Goal: Transaction & Acquisition: Book appointment/travel/reservation

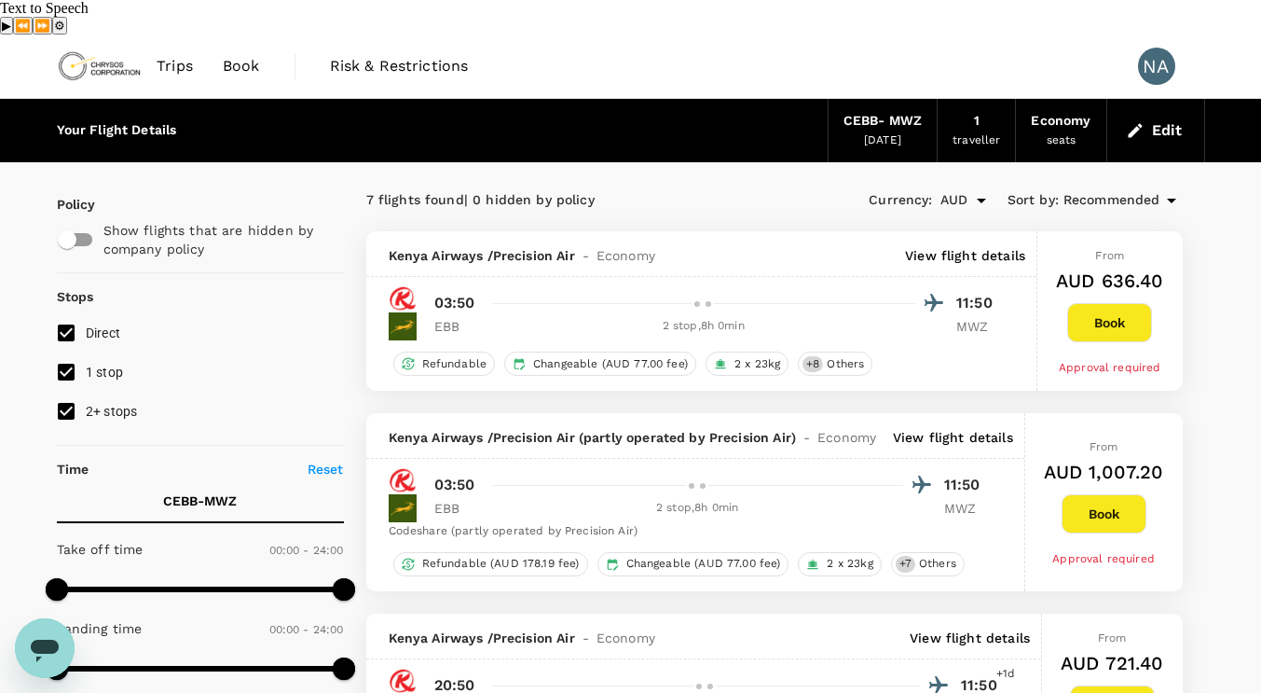
click at [1136, 123] on icon "button" at bounding box center [1135, 130] width 14 height 14
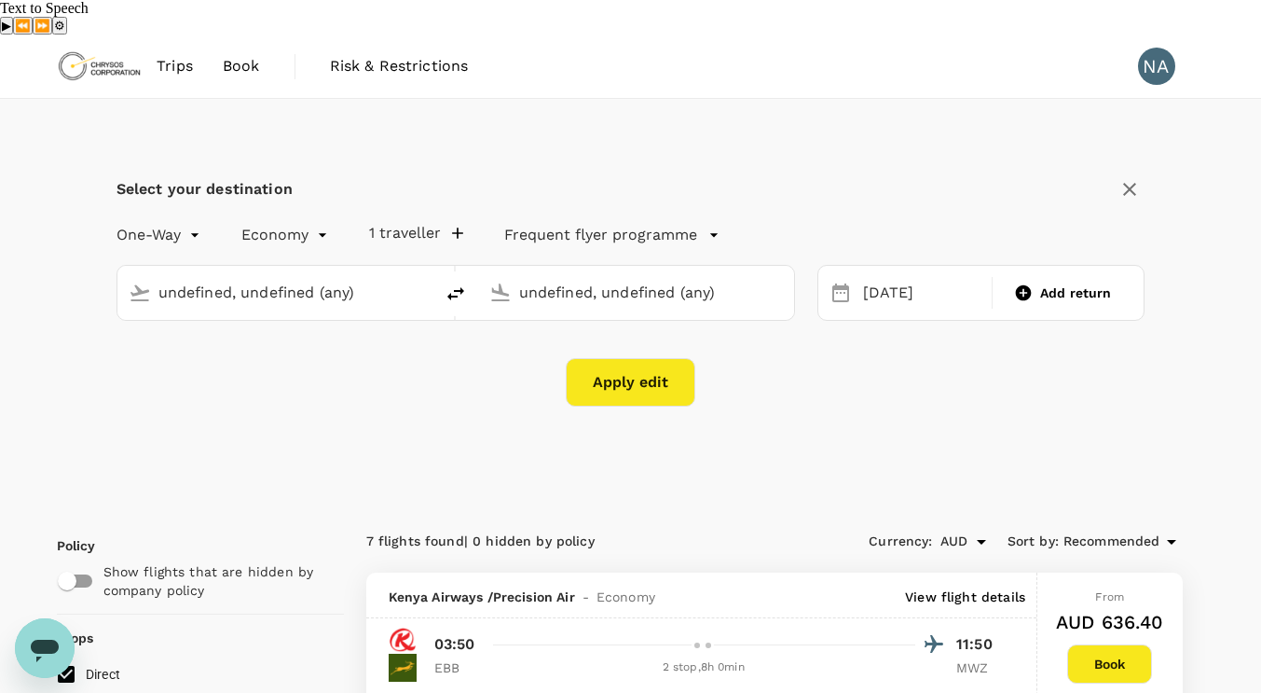
type input "[GEOGRAPHIC_DATA], [GEOGRAPHIC_DATA] (any)"
type input "[GEOGRAPHIC_DATA] (MWZ)"
type input "[GEOGRAPHIC_DATA], [GEOGRAPHIC_DATA] (any)"
type input "[GEOGRAPHIC_DATA] (MWZ)"
click at [645, 358] on button "Apply edit" at bounding box center [631, 382] width 130 height 48
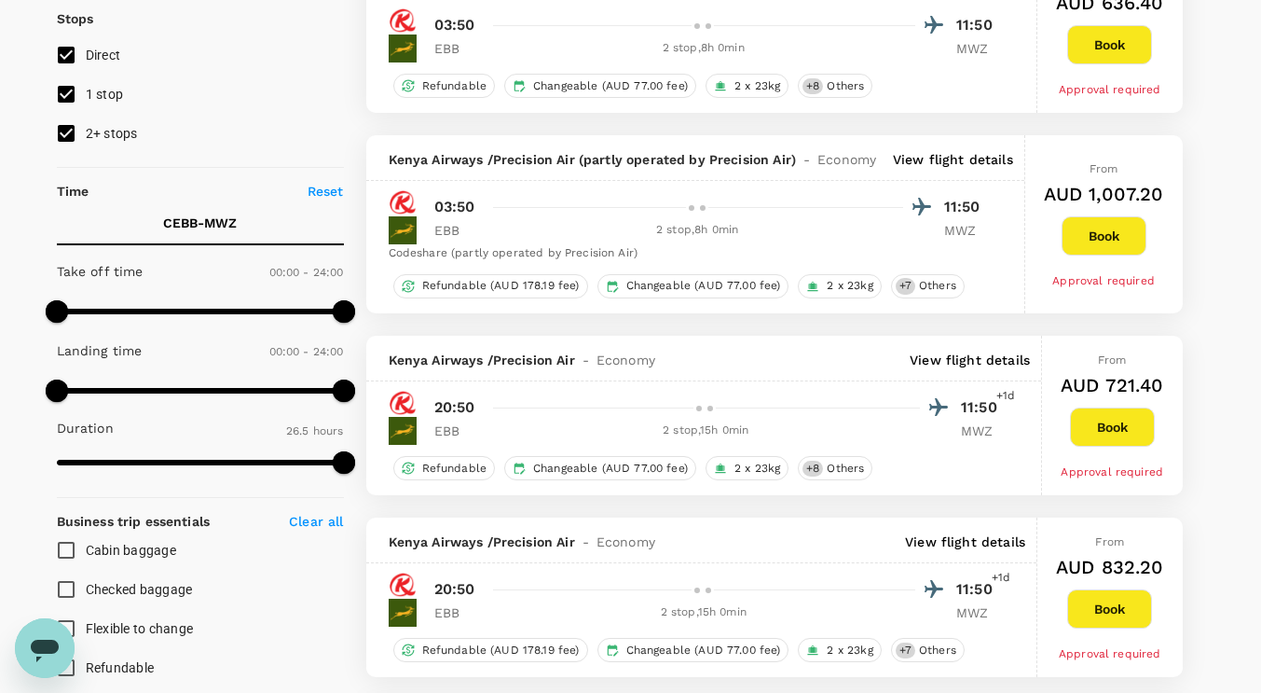
scroll to position [280, 0]
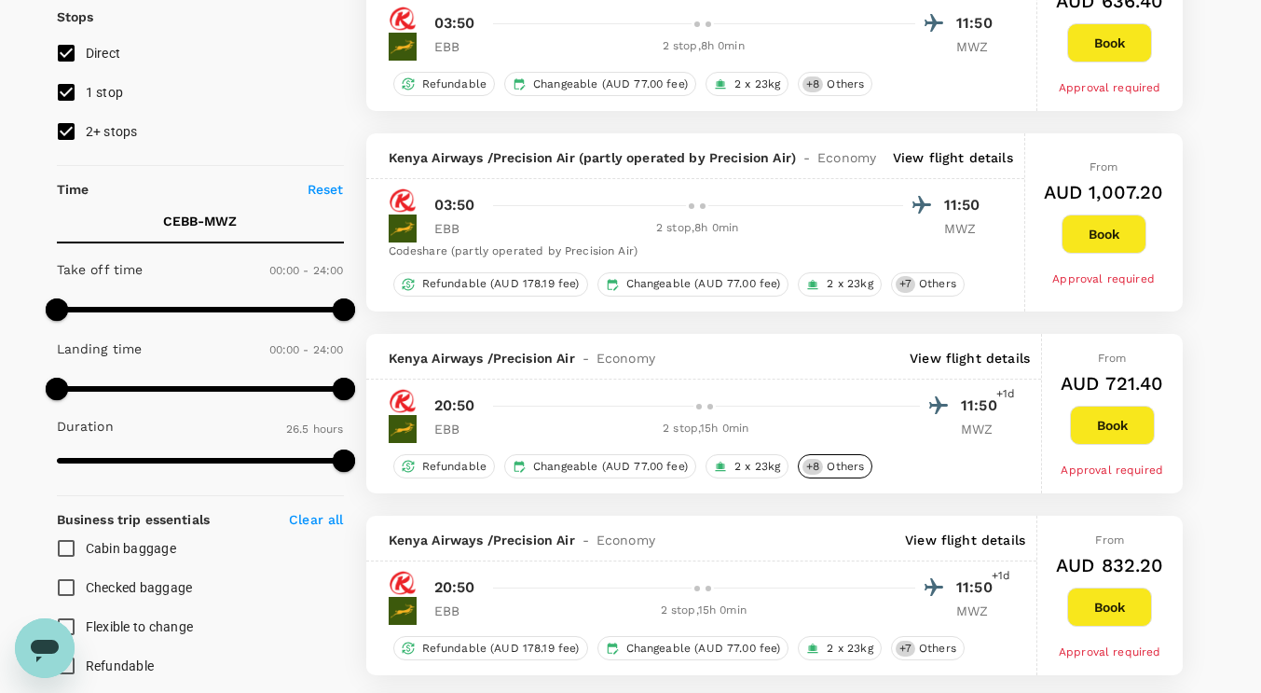
click at [847, 459] on span "Others" at bounding box center [846, 467] width 52 height 16
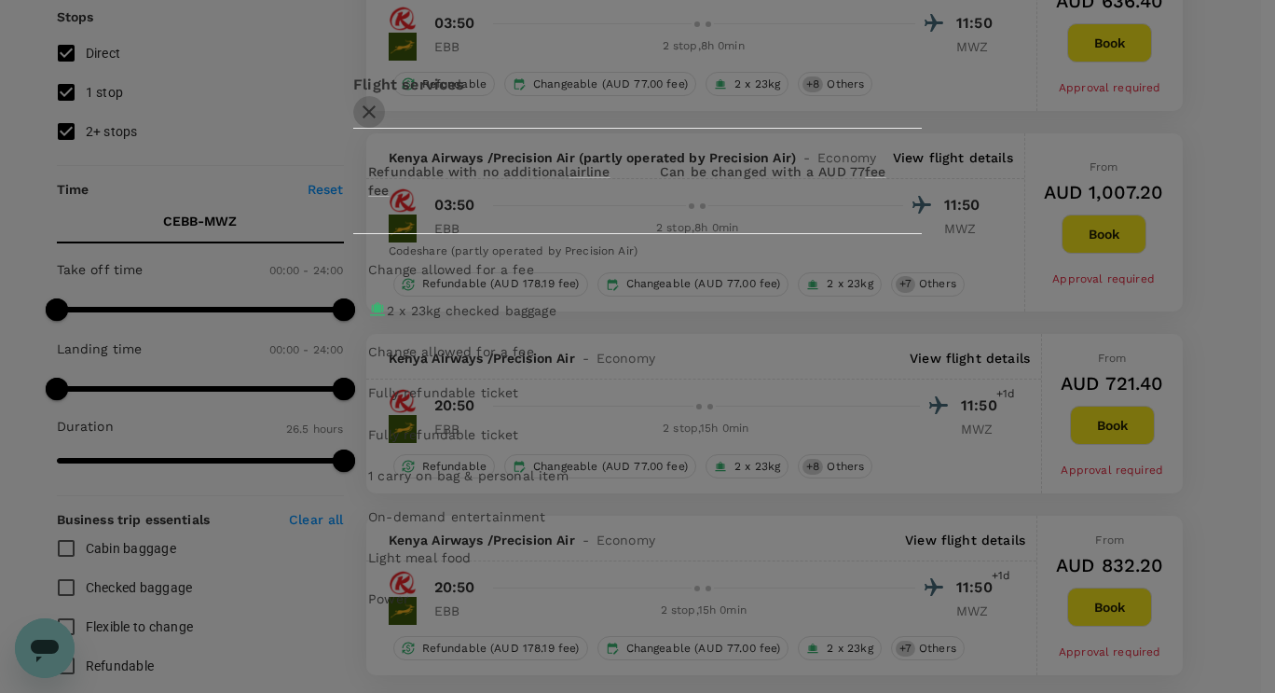
click at [380, 119] on icon "button" at bounding box center [369, 112] width 22 height 22
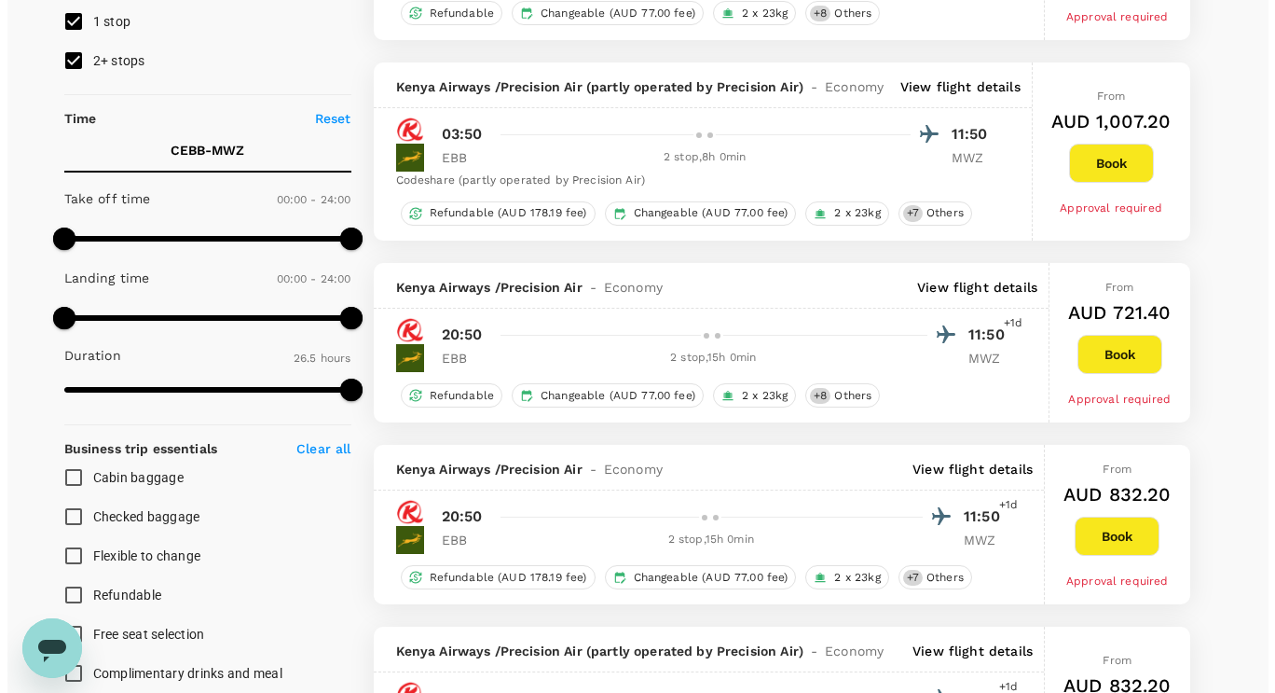
scroll to position [373, 0]
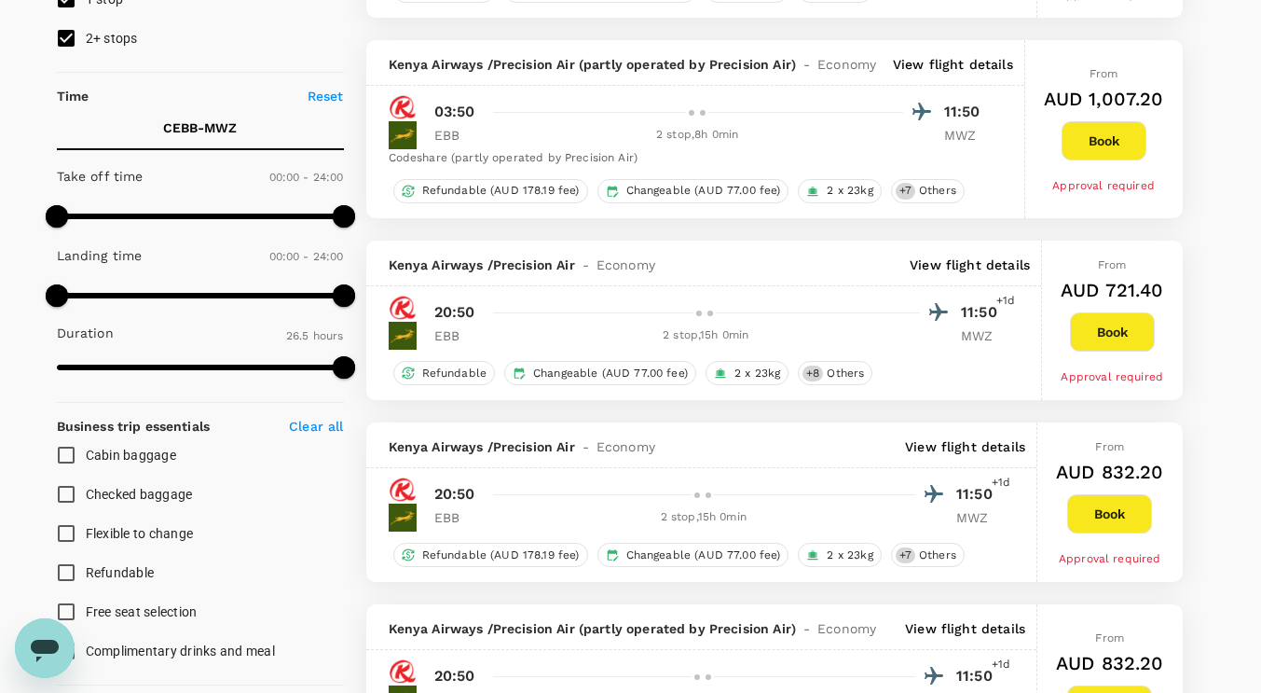
click at [950, 437] on p "View flight details" at bounding box center [965, 446] width 120 height 19
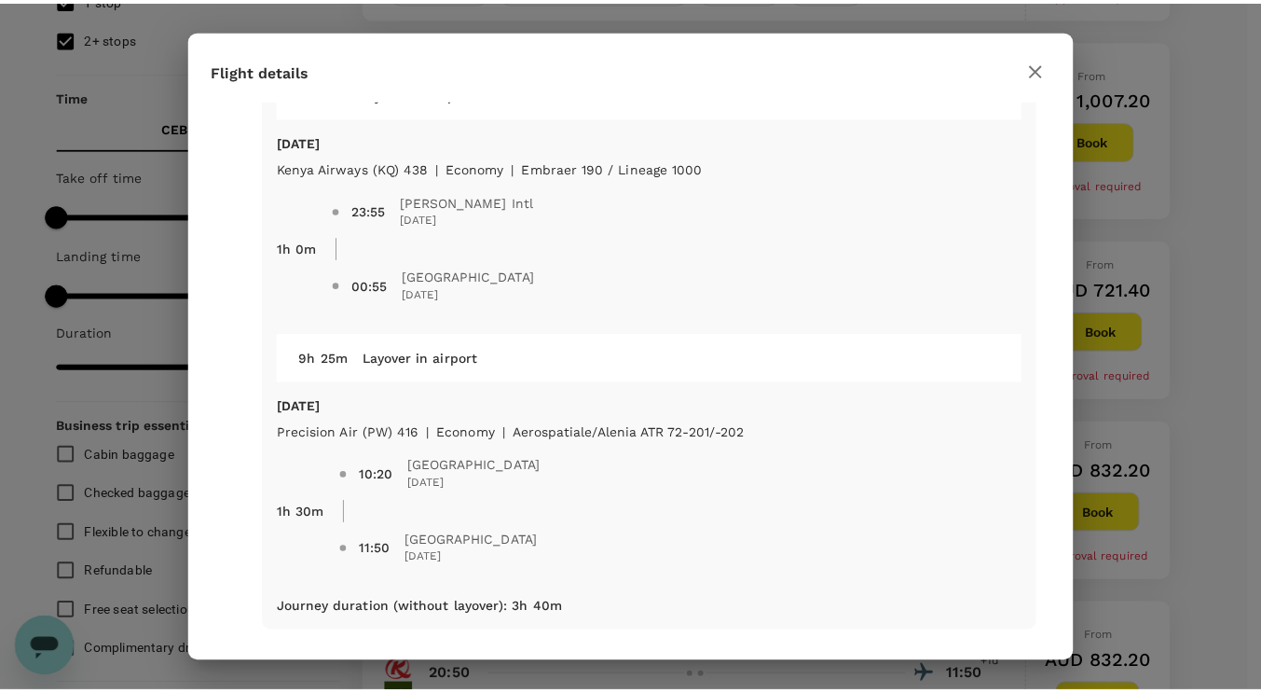
scroll to position [285, 0]
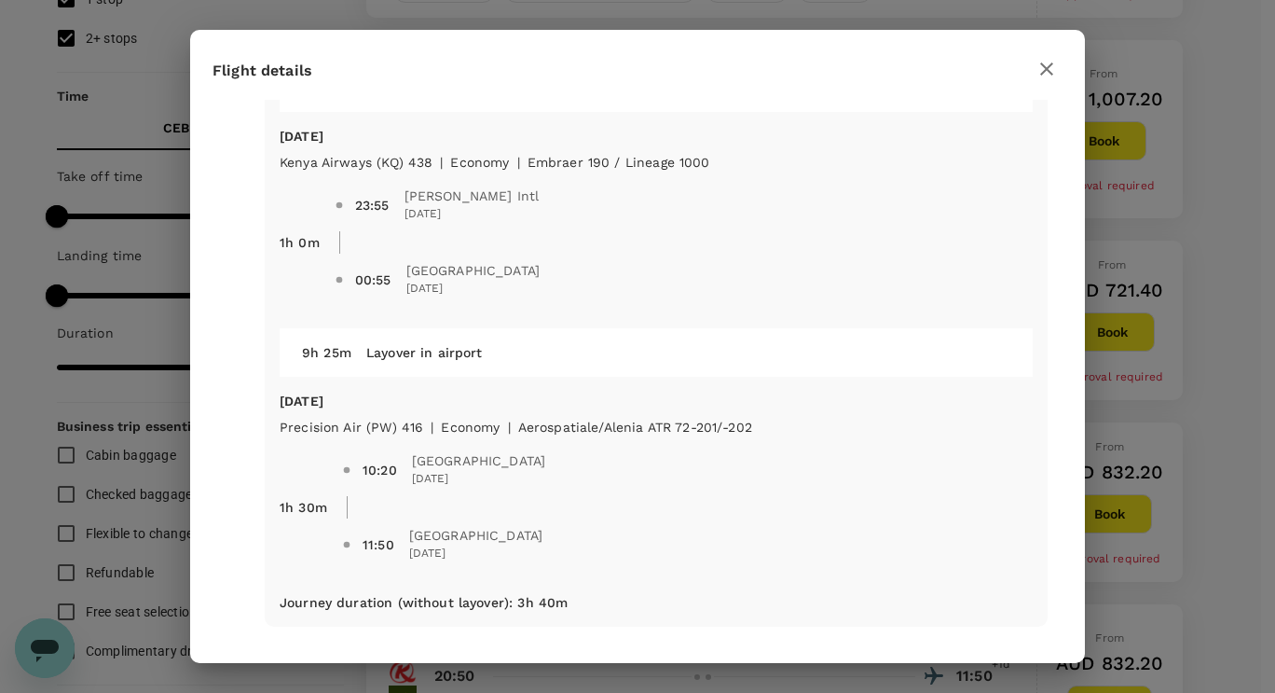
click at [1040, 68] on icon "button" at bounding box center [1047, 69] width 22 height 22
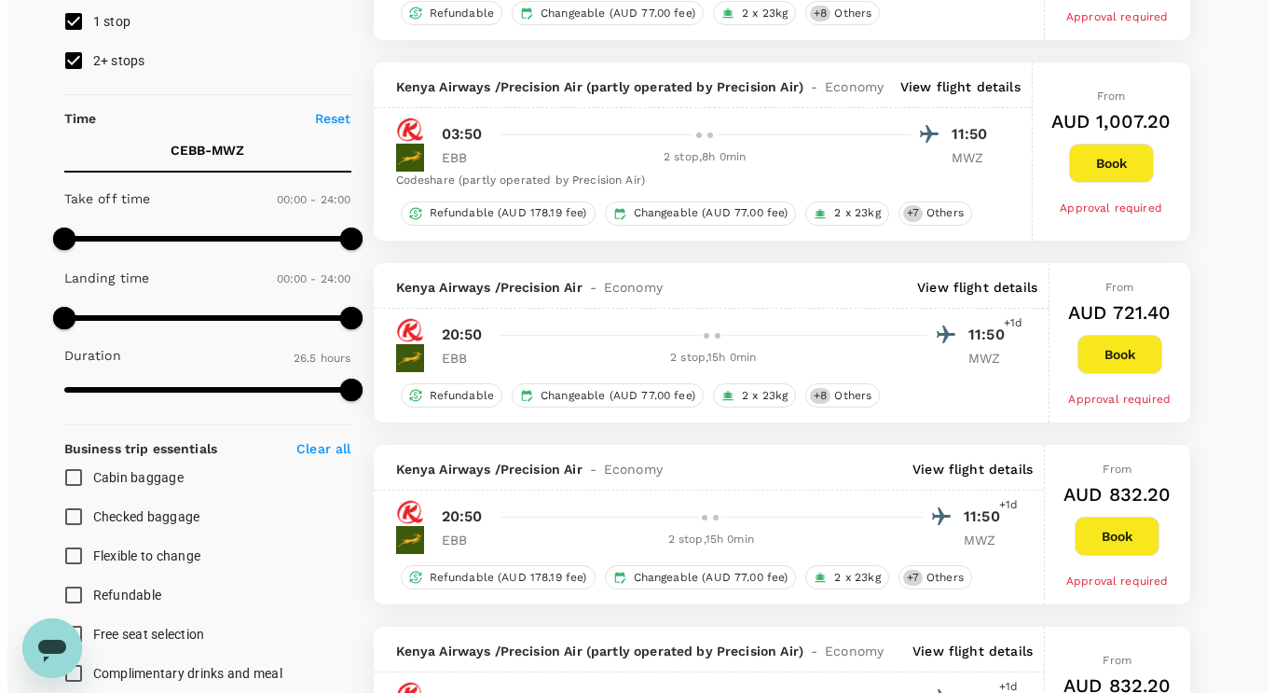
scroll to position [373, 0]
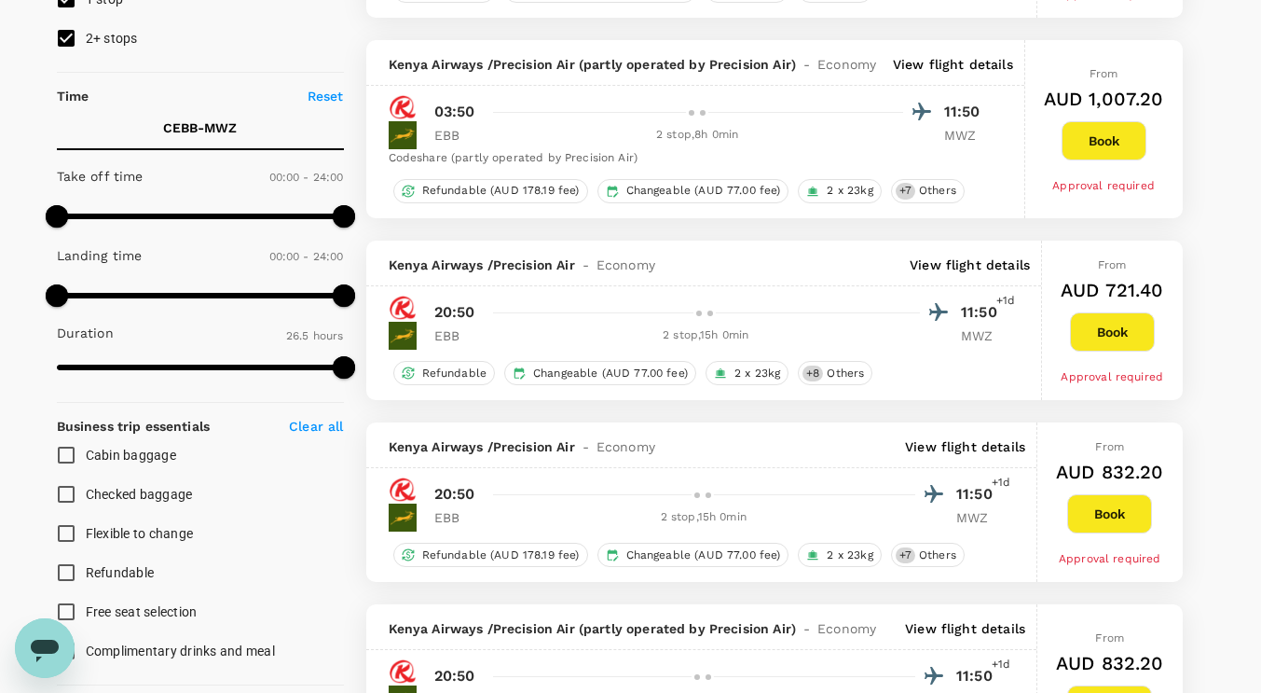
click at [968, 437] on p "View flight details" at bounding box center [965, 446] width 120 height 19
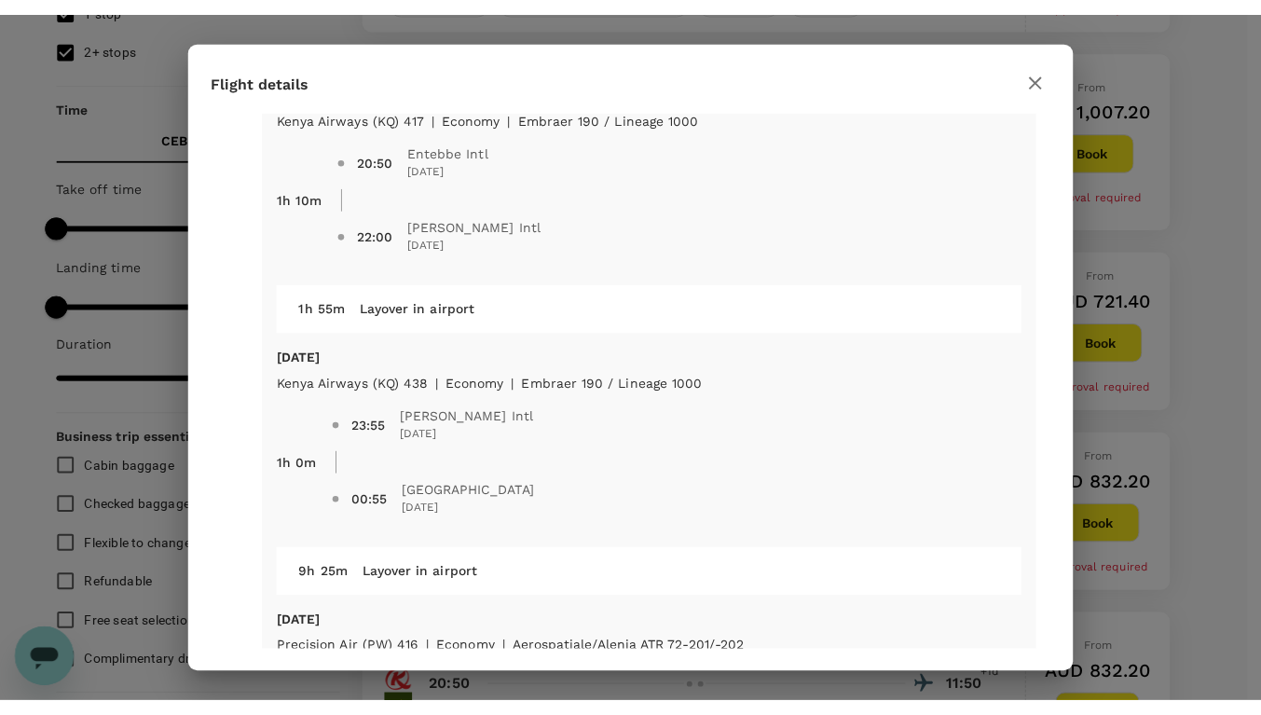
scroll to position [0, 0]
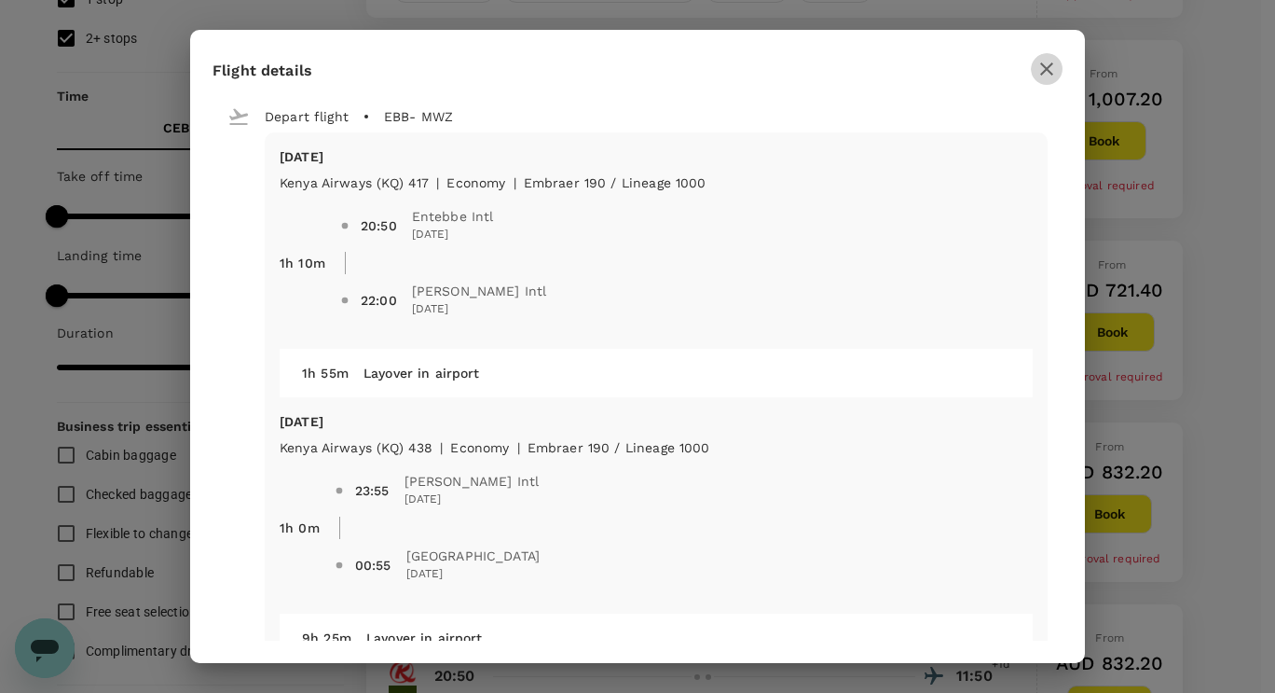
click at [1047, 68] on icon "button" at bounding box center [1046, 68] width 13 height 13
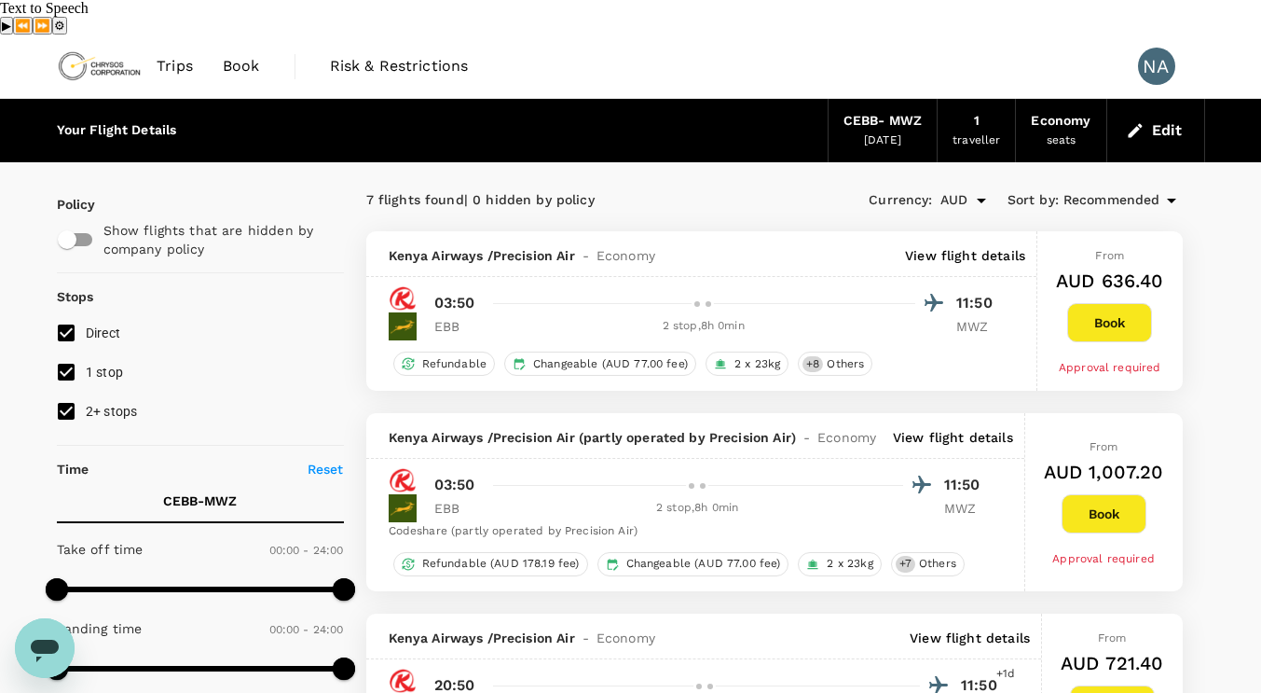
click at [1109, 190] on span "Recommended" at bounding box center [1112, 200] width 97 height 21
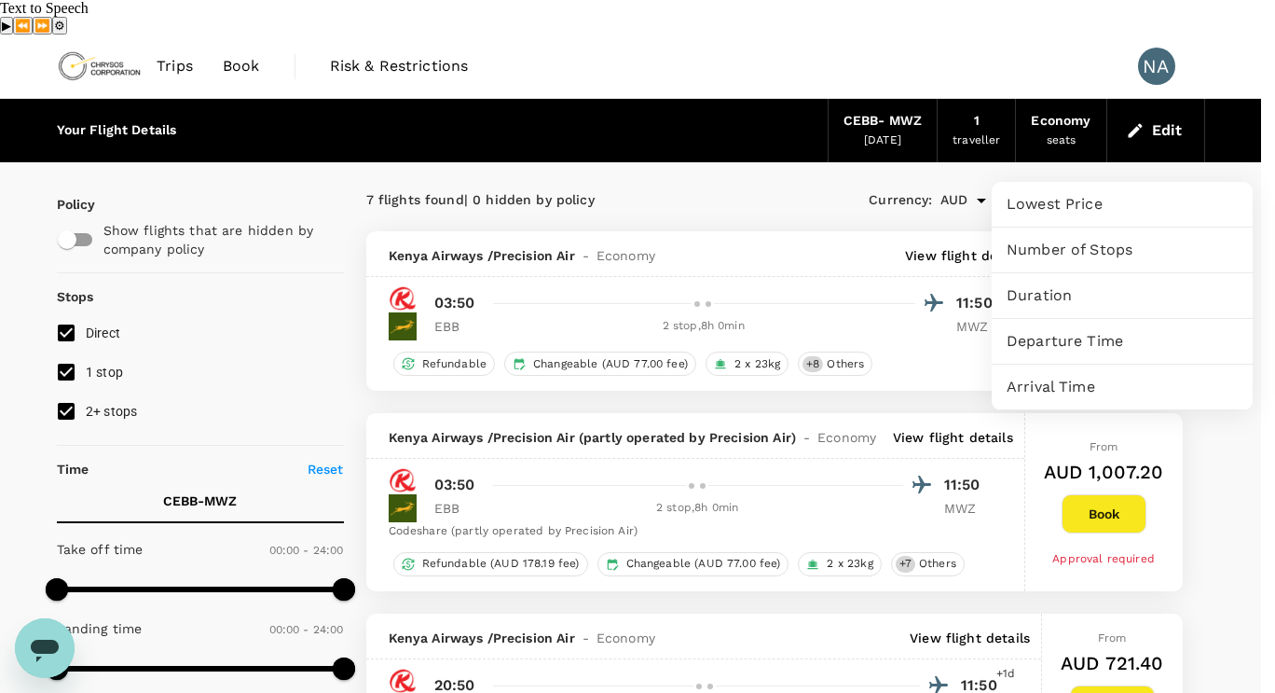
click at [1082, 209] on span "Lowest Price" at bounding box center [1122, 204] width 231 height 22
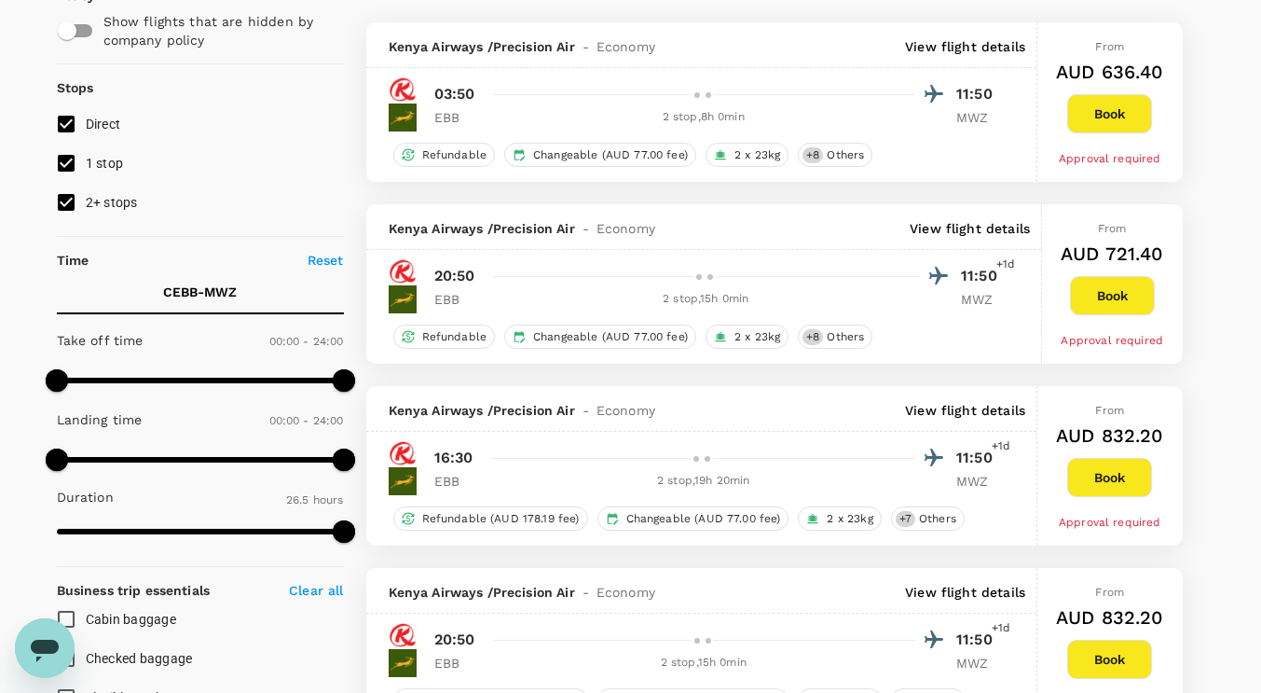
scroll to position [186, 0]
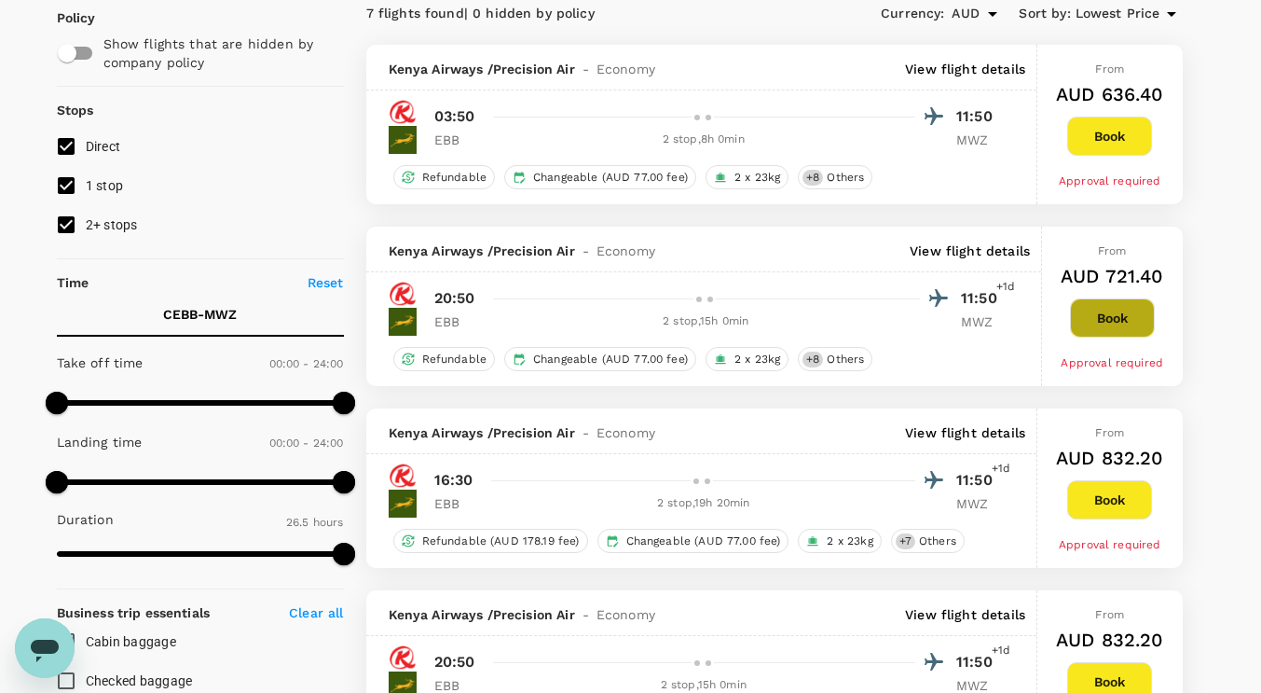
click at [1117, 298] on button "Book" at bounding box center [1112, 317] width 85 height 39
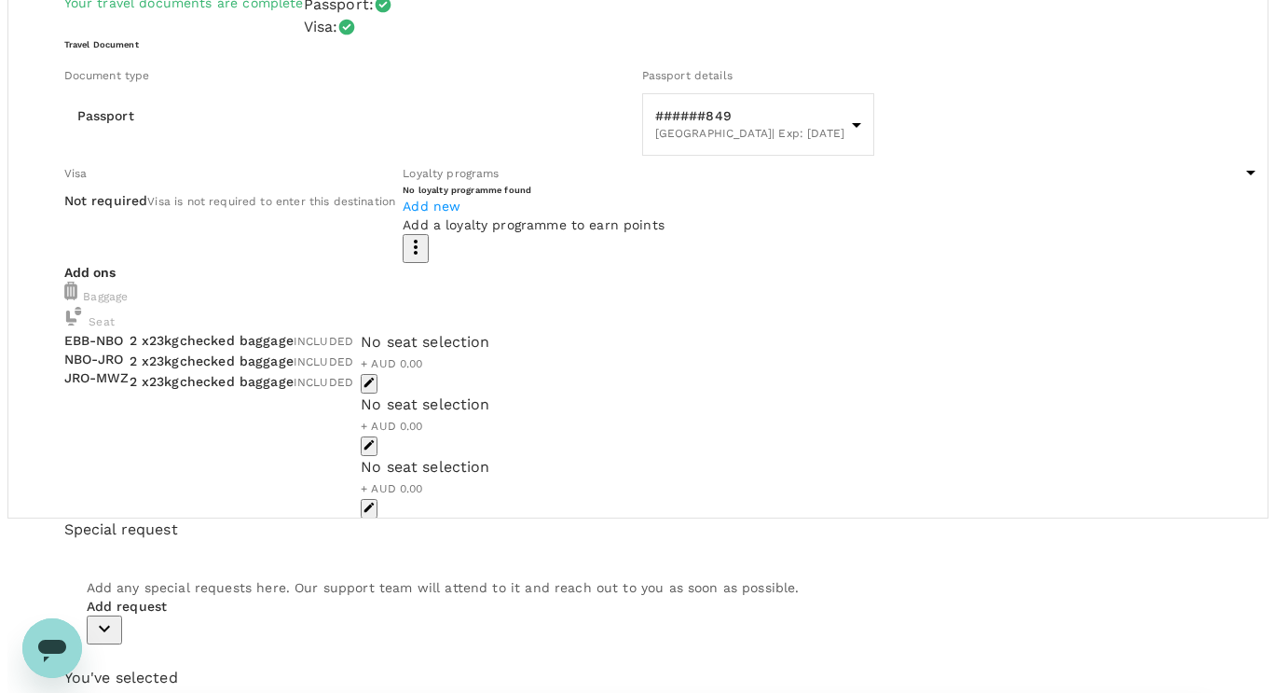
scroll to position [186, 0]
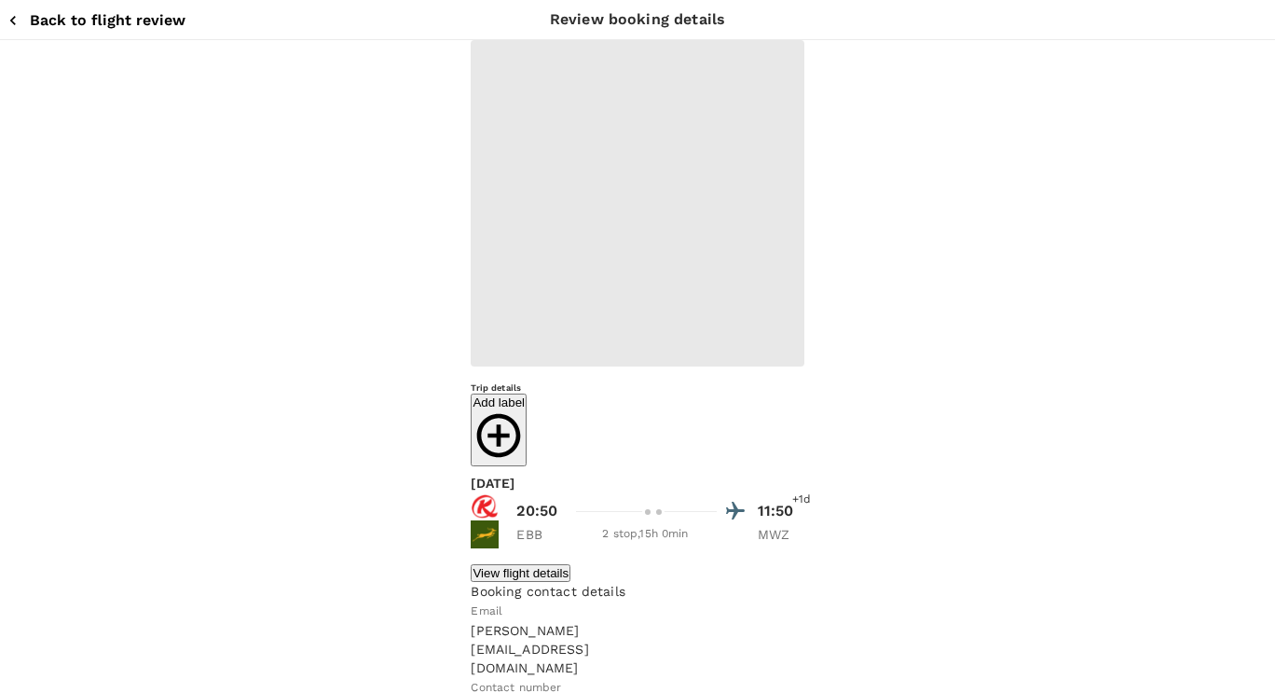
type input "9c4289b1-14a3-4119-8736-521306e5ca8f"
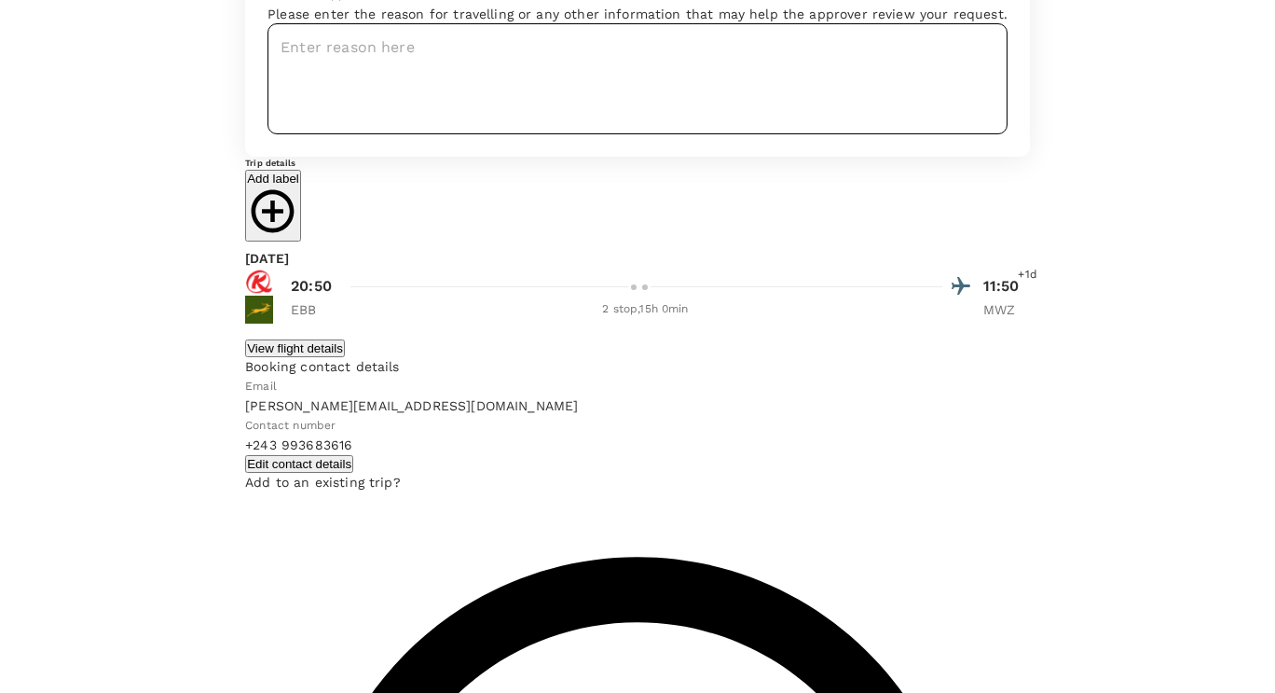
scroll to position [145, 0]
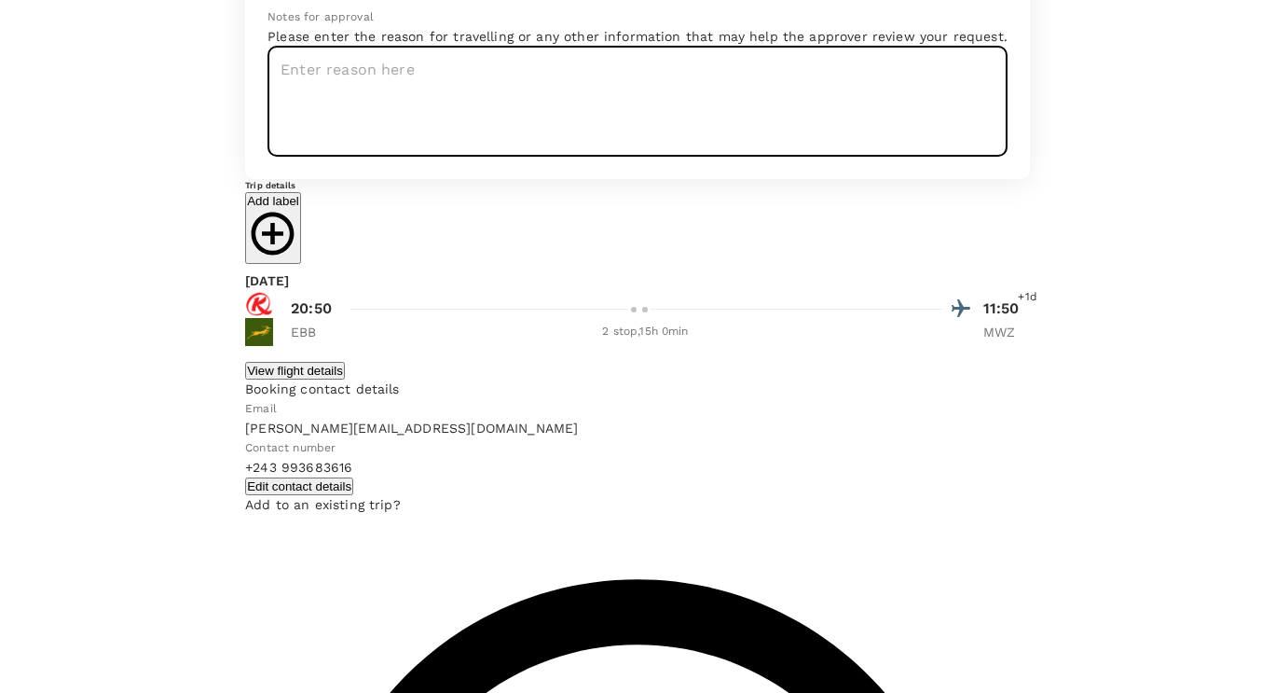
click at [271, 157] on textarea at bounding box center [638, 101] width 740 height 111
click at [492, 157] on textarea "operations/ Maintenance/ PC 188 & 252 Ipmlementation" at bounding box center [638, 101] width 740 height 111
click at [0, 0] on lt-span "I mp lementation" at bounding box center [0, 0] width 0 height 0
click at [268, 157] on textarea "operations/ Maintenance/ PC 188 & 252 Implementation" at bounding box center [638, 101] width 740 height 111
click at [0, 0] on lt-span "O perations" at bounding box center [0, 0] width 0 height 0
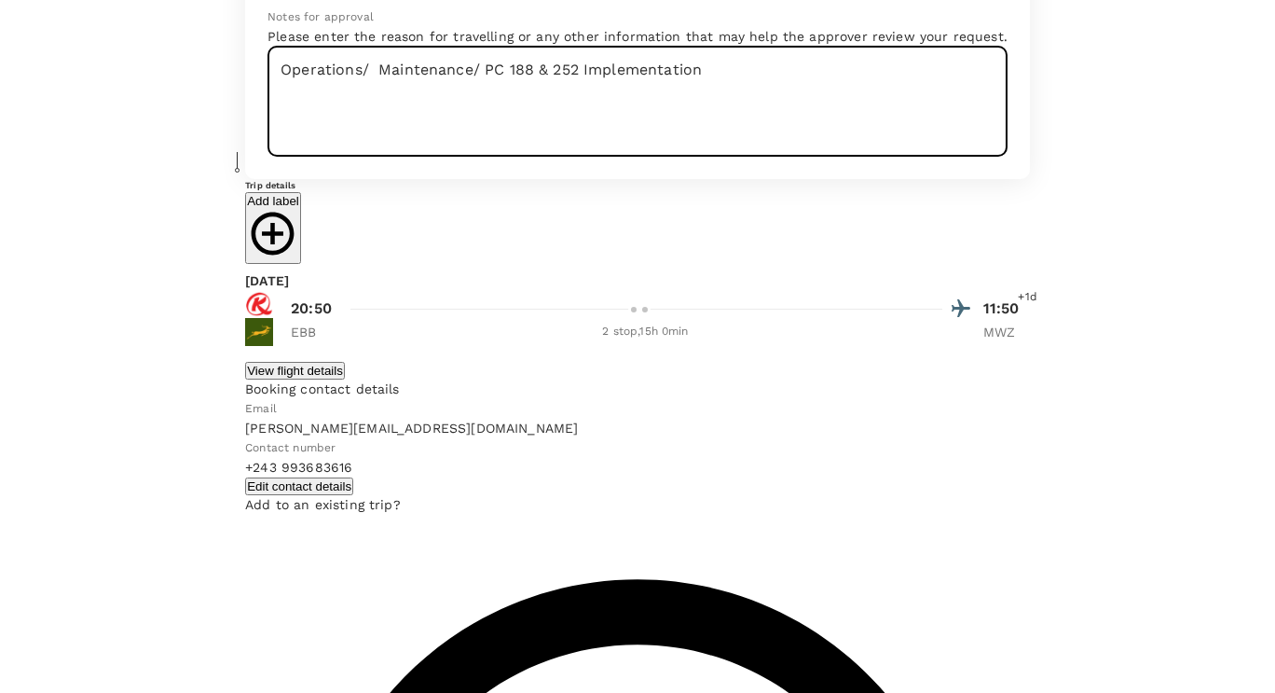
click at [268, 157] on textarea "Operations/ Maintenance/ PC 188 & 252 Implementation" at bounding box center [638, 101] width 740 height 111
click at [340, 157] on textarea "Operations/ Maintenance/ PC 188 & 252 Implementation" at bounding box center [638, 101] width 740 height 111
click at [535, 157] on textarea "Operations/ Maintenance/ Max 7/Max 24 /Max 31 / PC 188 & 252 Implementation" at bounding box center [638, 101] width 740 height 111
click at [268, 157] on textarea "Operations/ Maintenance/ Max 7/Max 24 /Max 31 / PCs 188 & 252 Implementation" at bounding box center [638, 101] width 740 height 111
click at [269, 157] on textarea "Operations/ Maintenance/ Max 7/Max 24 /Max 31 / PCs 188 & 252 Implementation" at bounding box center [638, 101] width 740 height 111
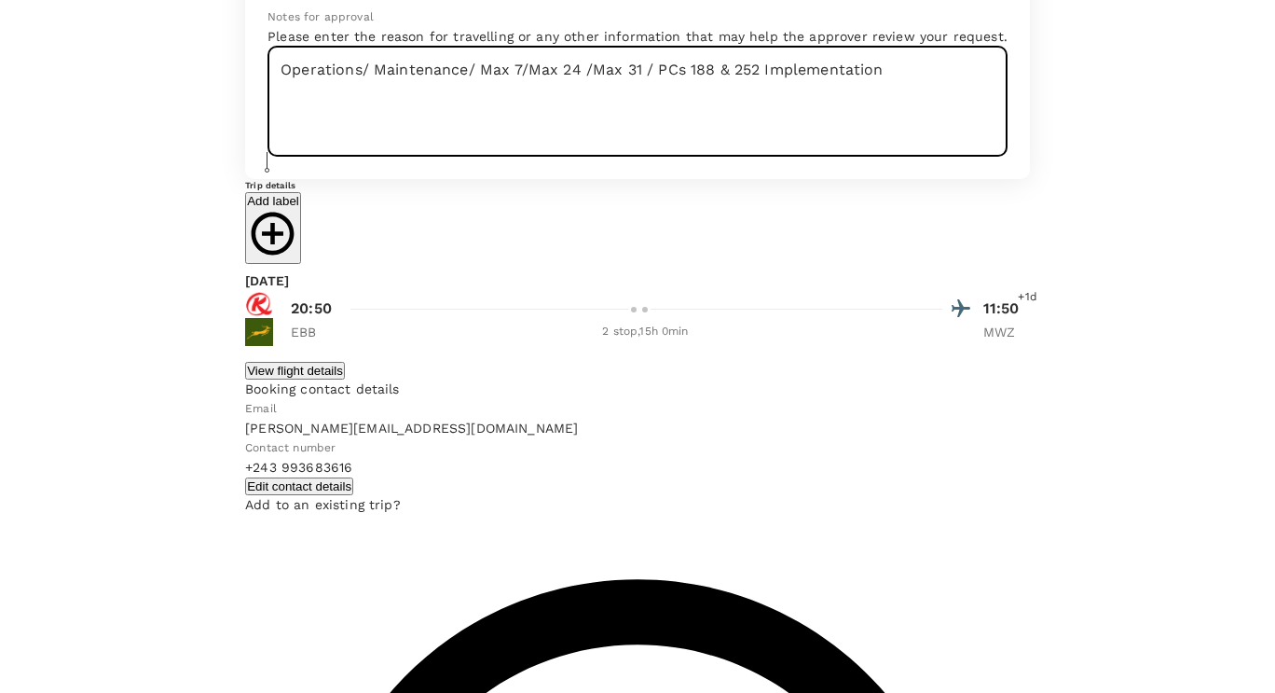
click at [0, 0] on lt-span "Ignore" at bounding box center [0, 0] width 0 height 0
drag, startPoint x: 279, startPoint y: 194, endPoint x: 131, endPoint y: 167, distance: 149.8
click at [268, 157] on textarea "Operations/ Maintenance/ Max 7/Max 24 /Max 31 / PCs 188 & 252 Implementation" at bounding box center [638, 101] width 740 height 111
type textarea "Operations/ Maintenance/ Max 7/Max 24 /Max 31 / PCs 188 & 252 Implementation"
click at [366, 265] on div "Add label" at bounding box center [637, 228] width 785 height 73
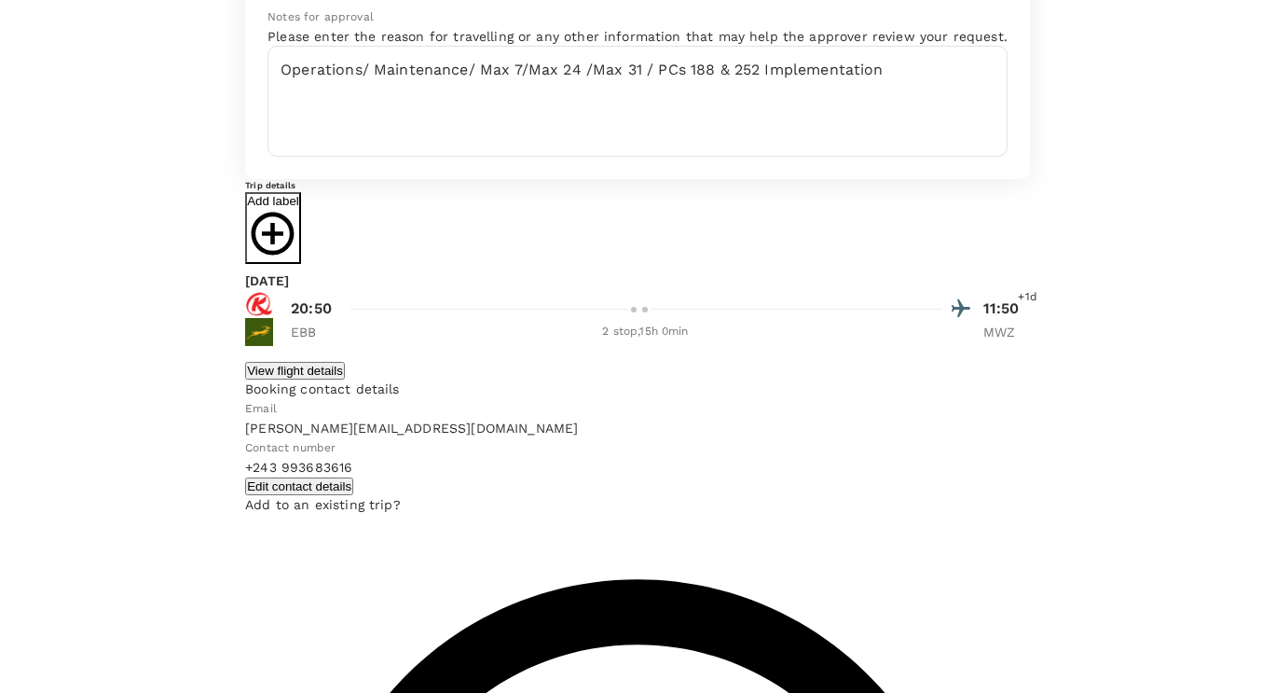
click at [295, 255] on icon "button" at bounding box center [273, 233] width 43 height 43
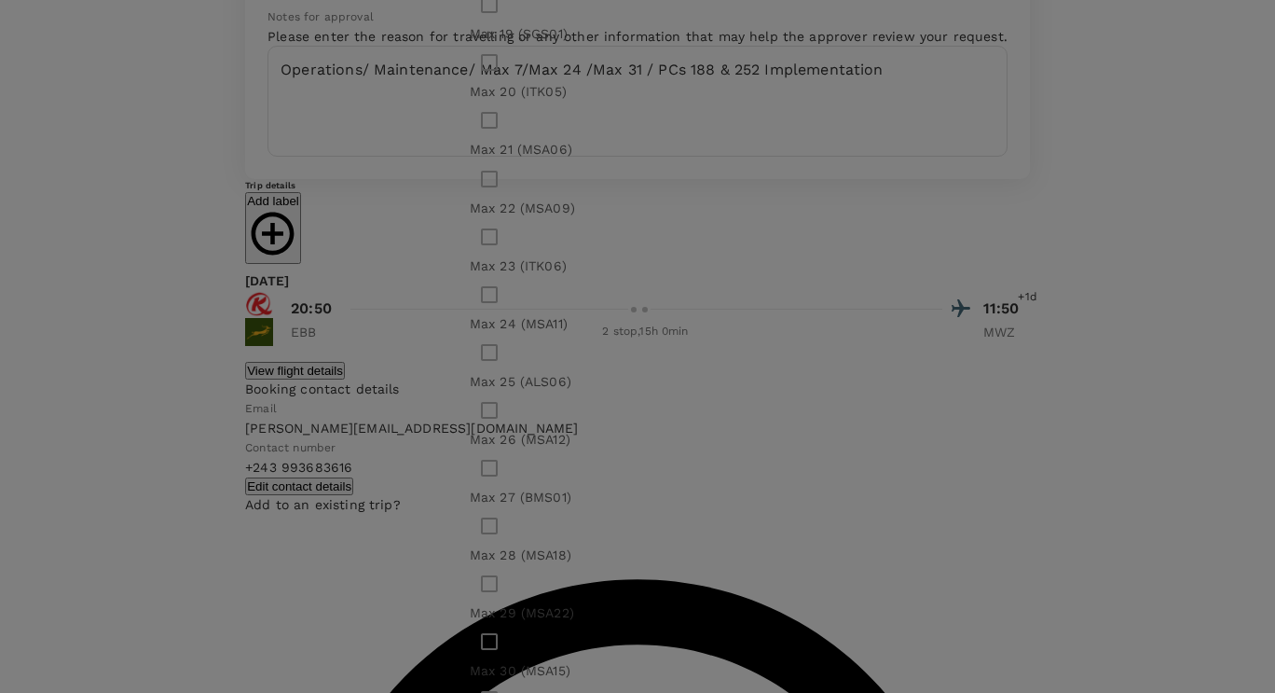
scroll to position [373, 0]
checkbox input "true"
click at [509, 314] on input "checkbox" at bounding box center [489, 294] width 39 height 39
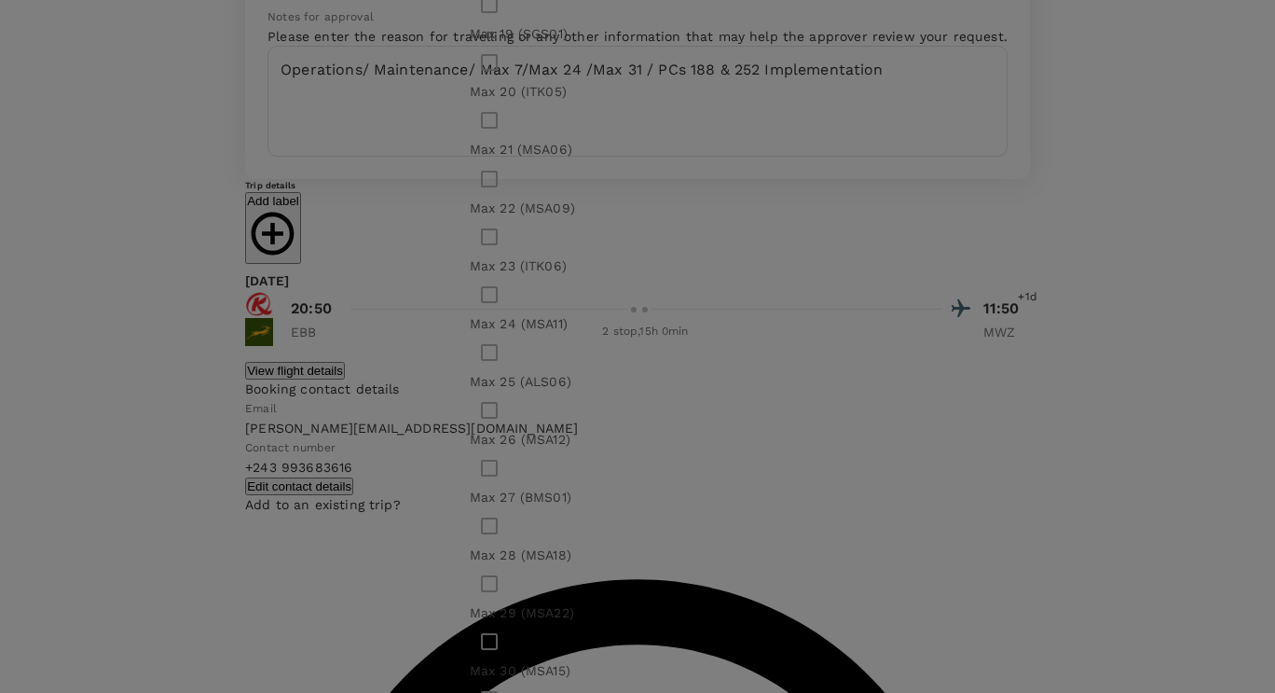
checkbox input "true"
click at [509, 680] on input "checkbox" at bounding box center [489, 699] width 39 height 39
checkbox input "true"
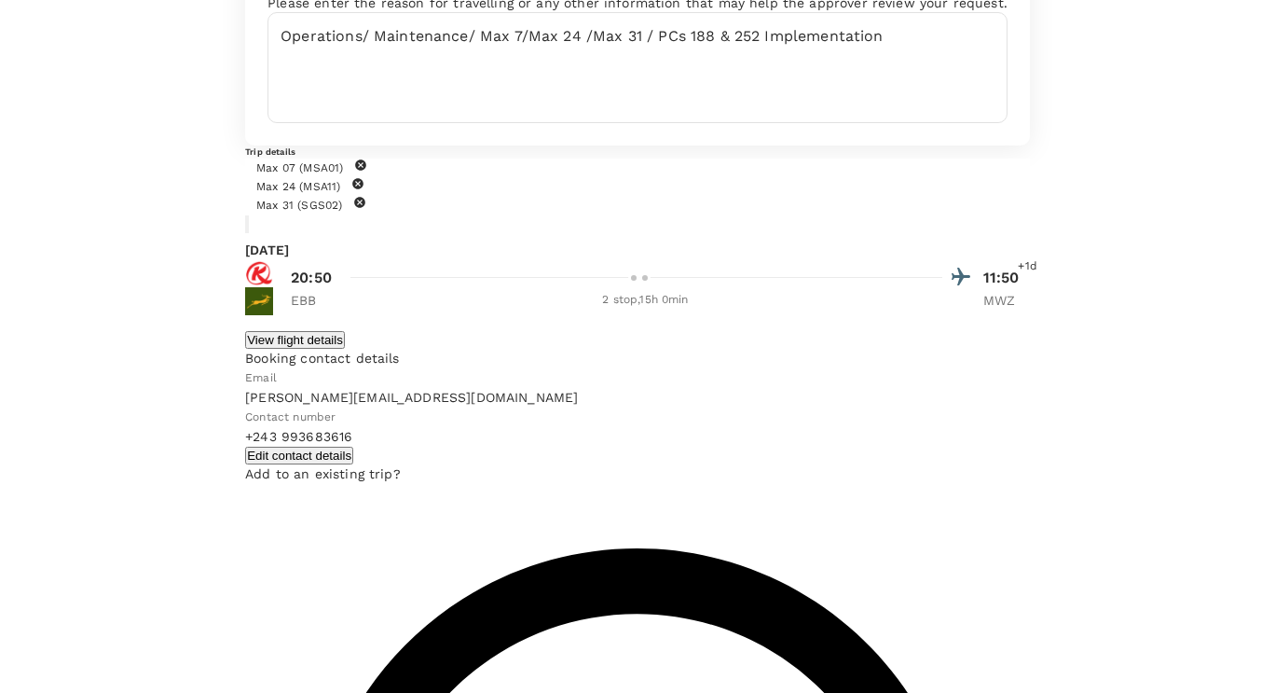
scroll to position [145, 0]
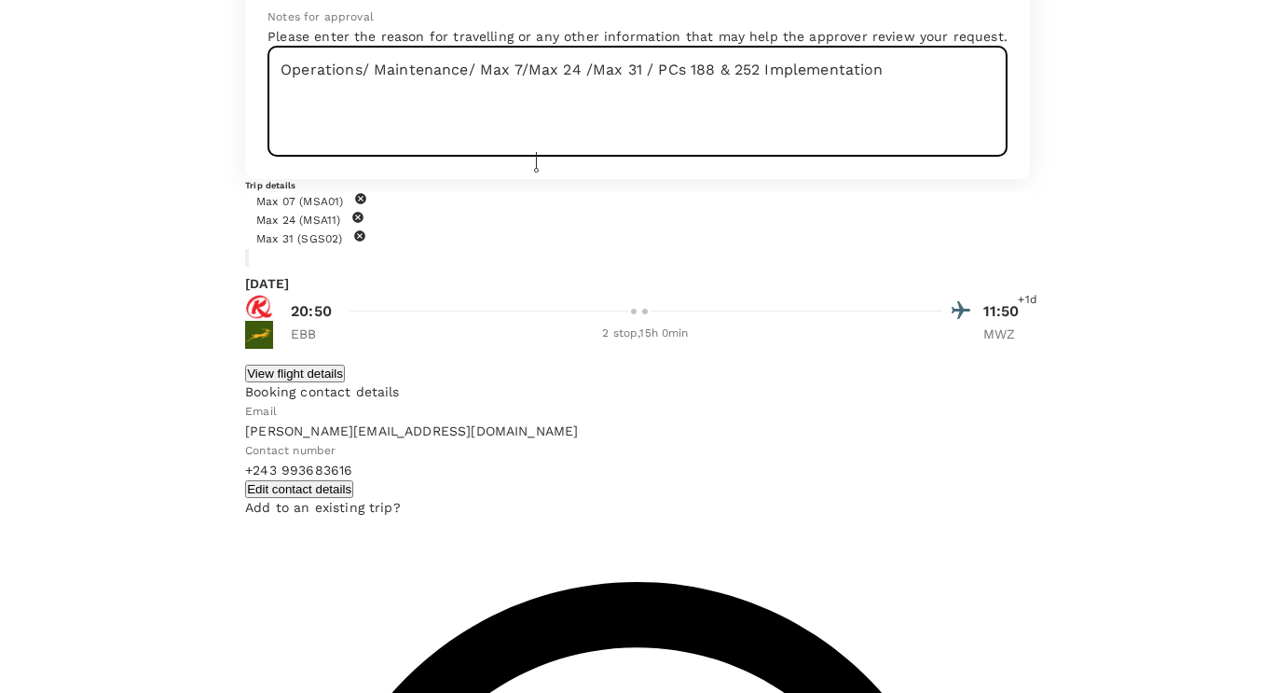
click at [532, 157] on textarea "Operations/ Maintenance/ Max 7/Max 24 /Max 31 / PCs 188 & 252 Implementation" at bounding box center [638, 101] width 740 height 111
click at [0, 0] on lt-span "Ignore" at bounding box center [0, 0] width 0 height 0
click at [268, 157] on textarea "Operations/ Maintenance/ Max 7/Max 24 /Max 31 / PCs 188 & 252 Implementation" at bounding box center [638, 101] width 740 height 111
click at [0, 0] on lt-span "Ignore" at bounding box center [0, 0] width 0 height 0
click at [268, 157] on textarea "Operations/ Maintenance/ Max 7/Max 24 /Max 31 / PCs 188 & 252 Implementation" at bounding box center [638, 101] width 740 height 111
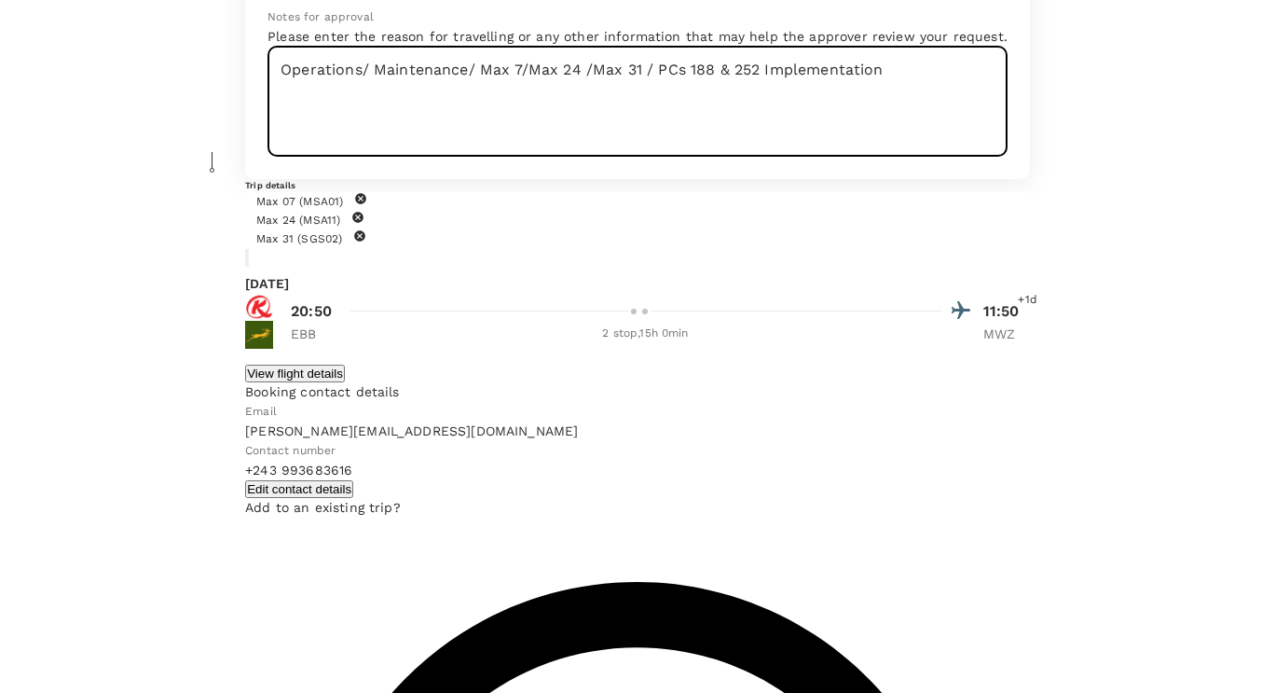
click at [0, 0] on lt-span "Ignore" at bounding box center [0, 0] width 0 height 0
drag, startPoint x: 268, startPoint y: 186, endPoint x: 133, endPoint y: 162, distance: 136.4
click at [268, 157] on textarea "Operations/ Maintenance/ Max 7/Max 24 /Max 31 / PCs 188 & 252 Implementation" at bounding box center [638, 101] width 740 height 111
click at [395, 157] on textarea "Operations/ Maintenance/ Max 7/Max 24 /Max 31 / PCs 188 & 252 Implementation" at bounding box center [638, 101] width 740 height 111
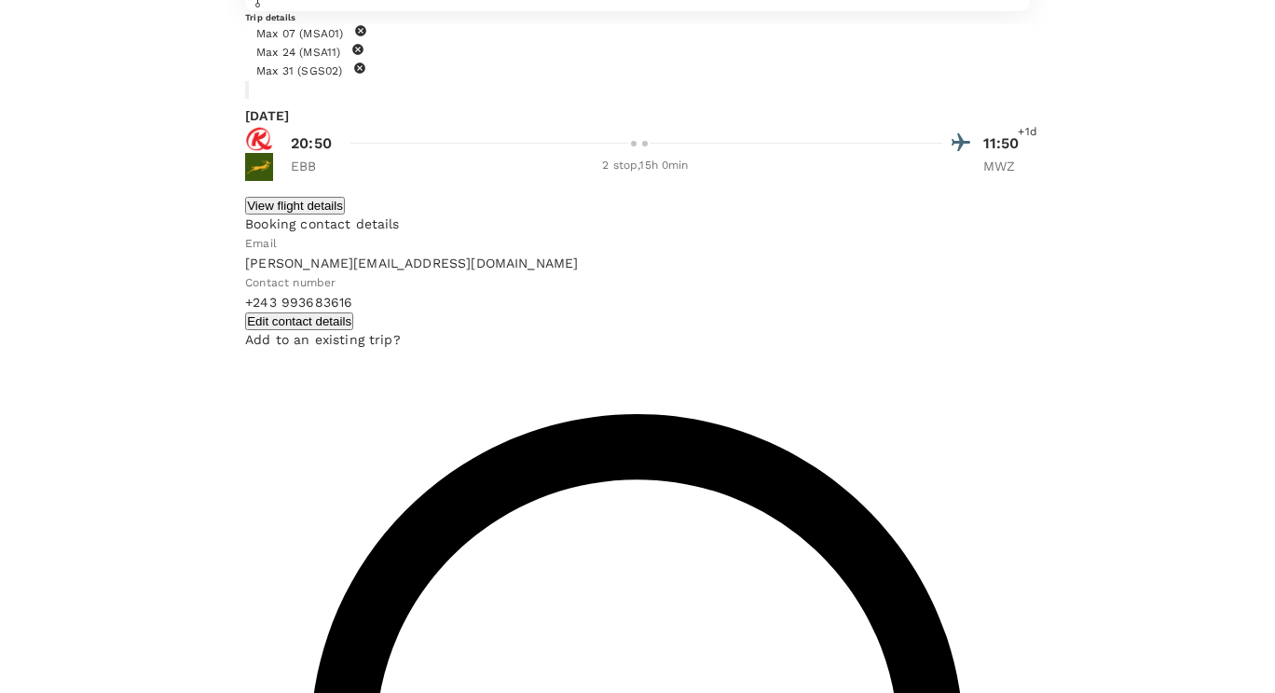
scroll to position [331, 0]
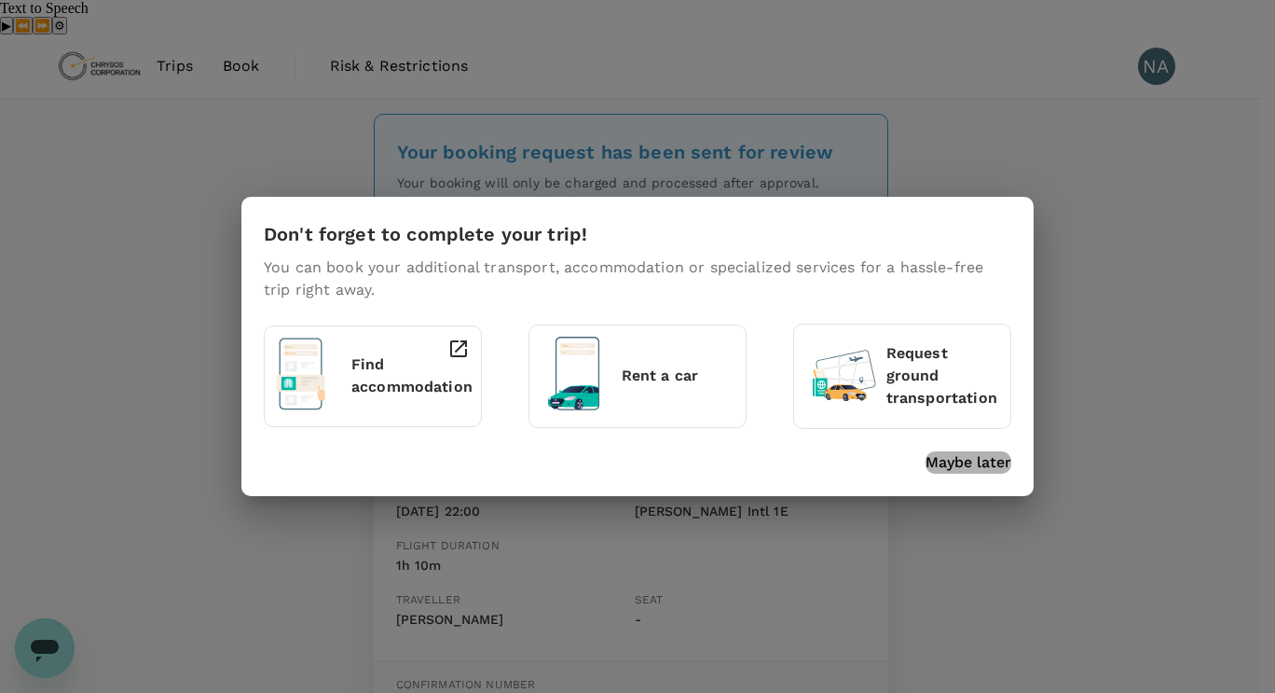
click at [954, 461] on p "Maybe later" at bounding box center [969, 462] width 86 height 22
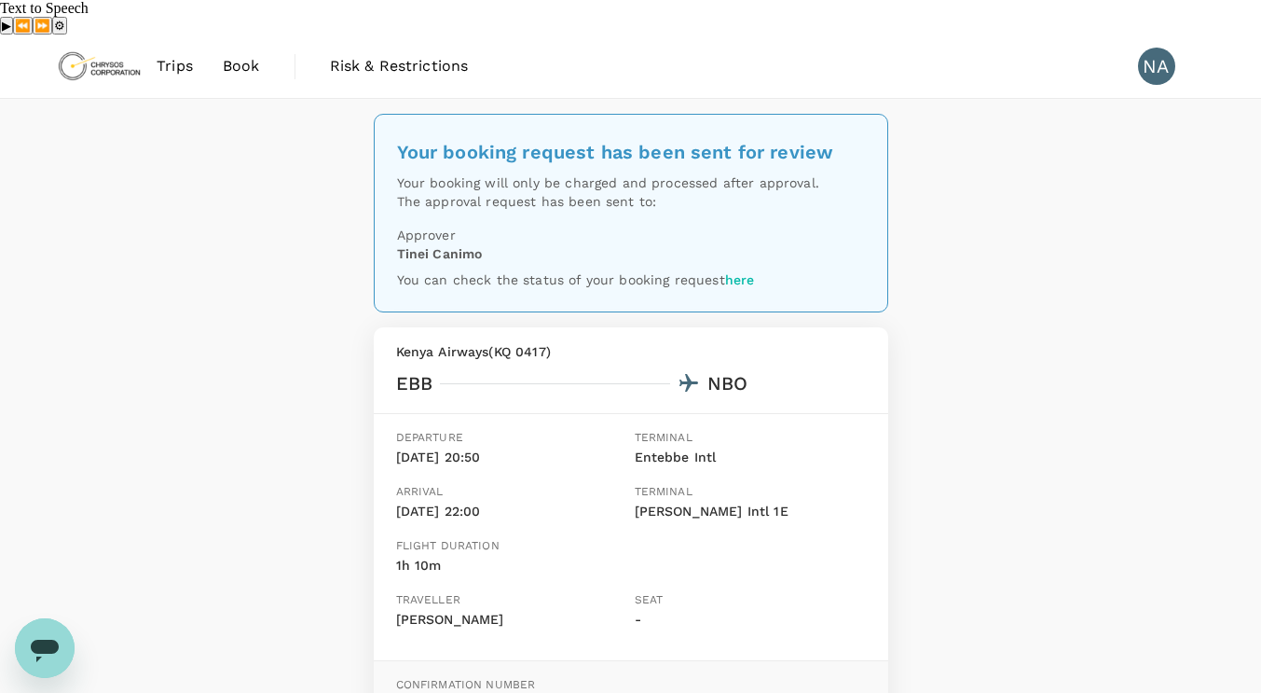
click at [227, 55] on span "Book" at bounding box center [241, 66] width 37 height 22
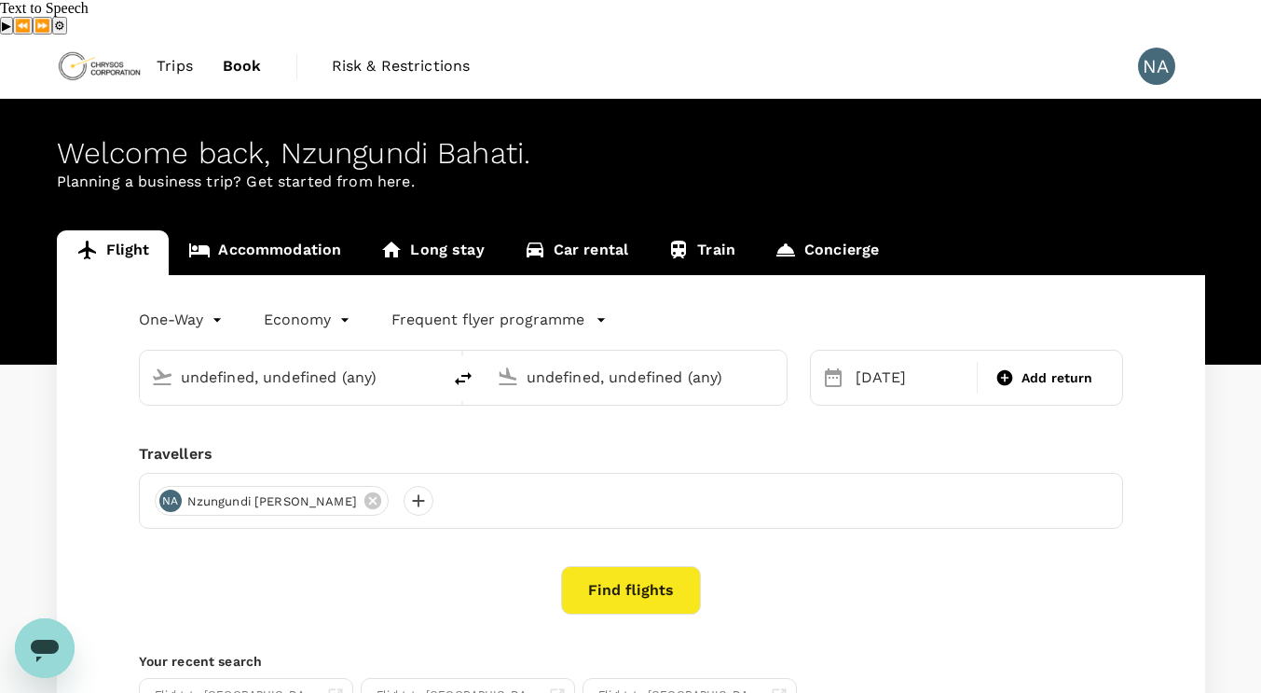
type input "[GEOGRAPHIC_DATA], [GEOGRAPHIC_DATA] (any)"
type input "[GEOGRAPHIC_DATA] (MWZ)"
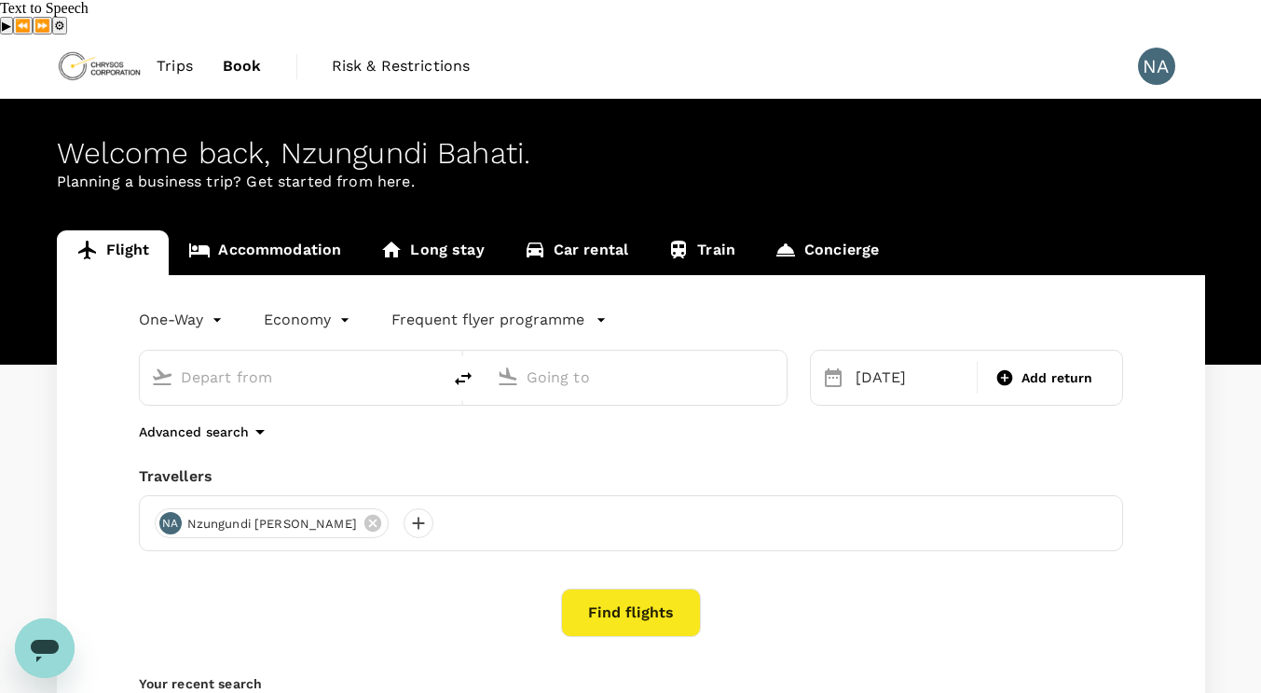
type input "[GEOGRAPHIC_DATA], [GEOGRAPHIC_DATA] (any)"
type input "[GEOGRAPHIC_DATA] (MWZ)"
click at [462, 367] on icon "delete" at bounding box center [463, 378] width 22 height 22
type input "[GEOGRAPHIC_DATA] (MWZ)"
click at [694, 363] on input "[GEOGRAPHIC_DATA], [GEOGRAPHIC_DATA] (any)" at bounding box center [637, 377] width 221 height 29
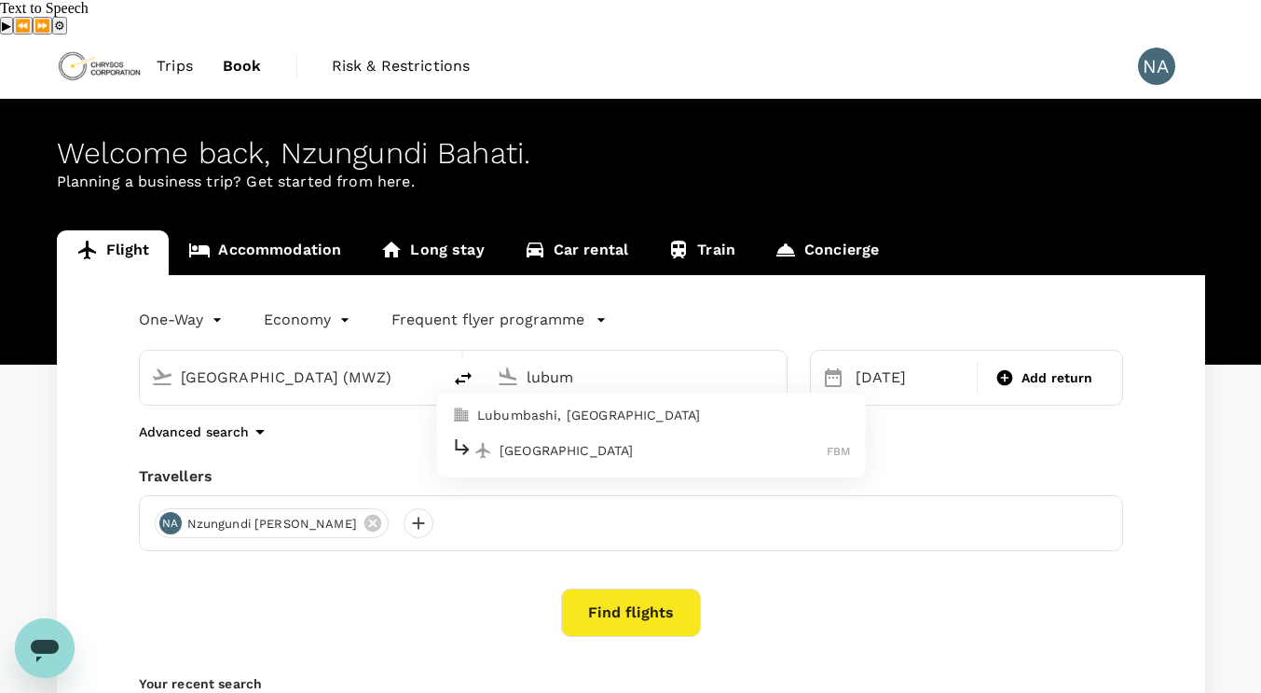
click at [633, 441] on p "Lubumbashi International Airport" at bounding box center [663, 450] width 327 height 19
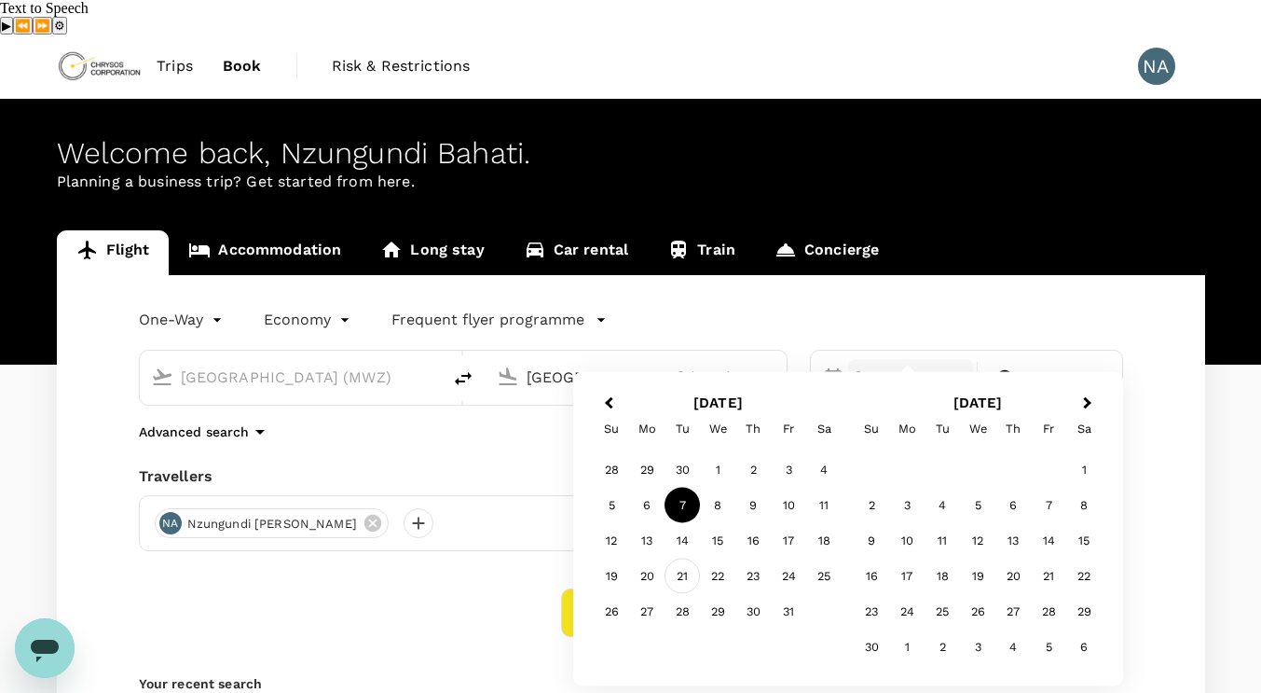
type input "Lubumbashi International Airport (FBM)"
click at [690, 572] on div "21" at bounding box center [682, 575] width 35 height 35
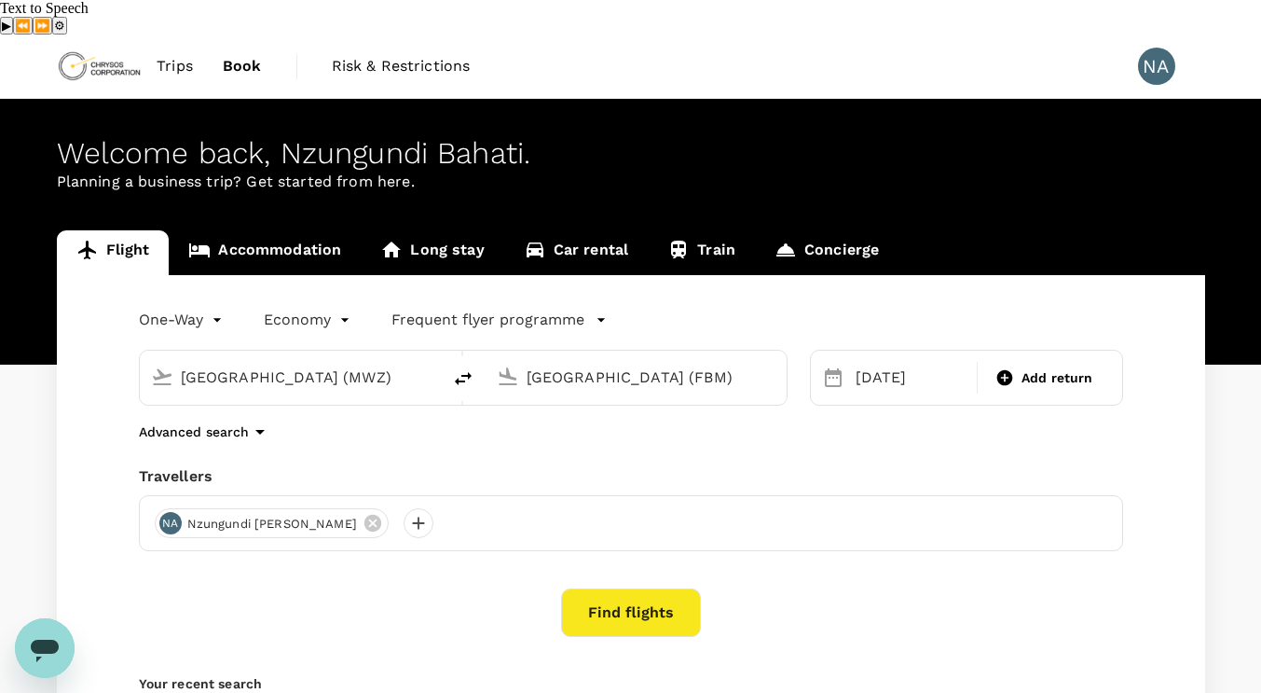
click at [650, 588] on button "Find flights" at bounding box center [631, 612] width 140 height 48
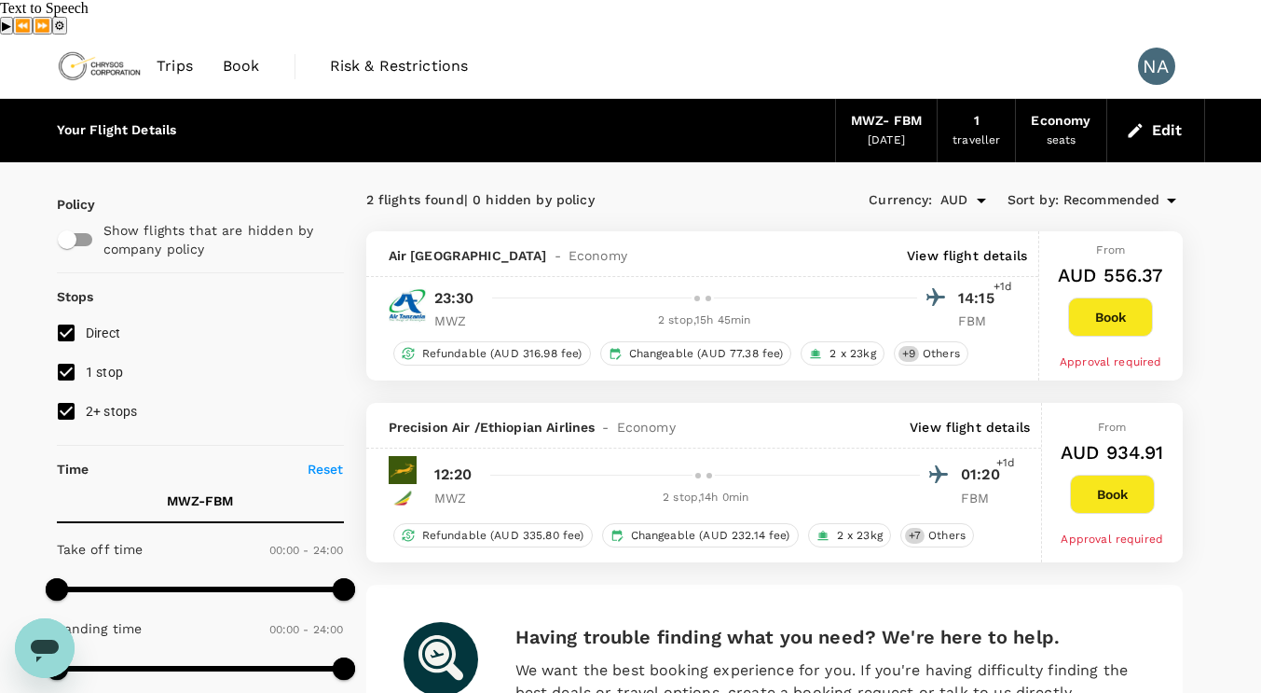
click at [1117, 297] on button "Book" at bounding box center [1110, 316] width 85 height 39
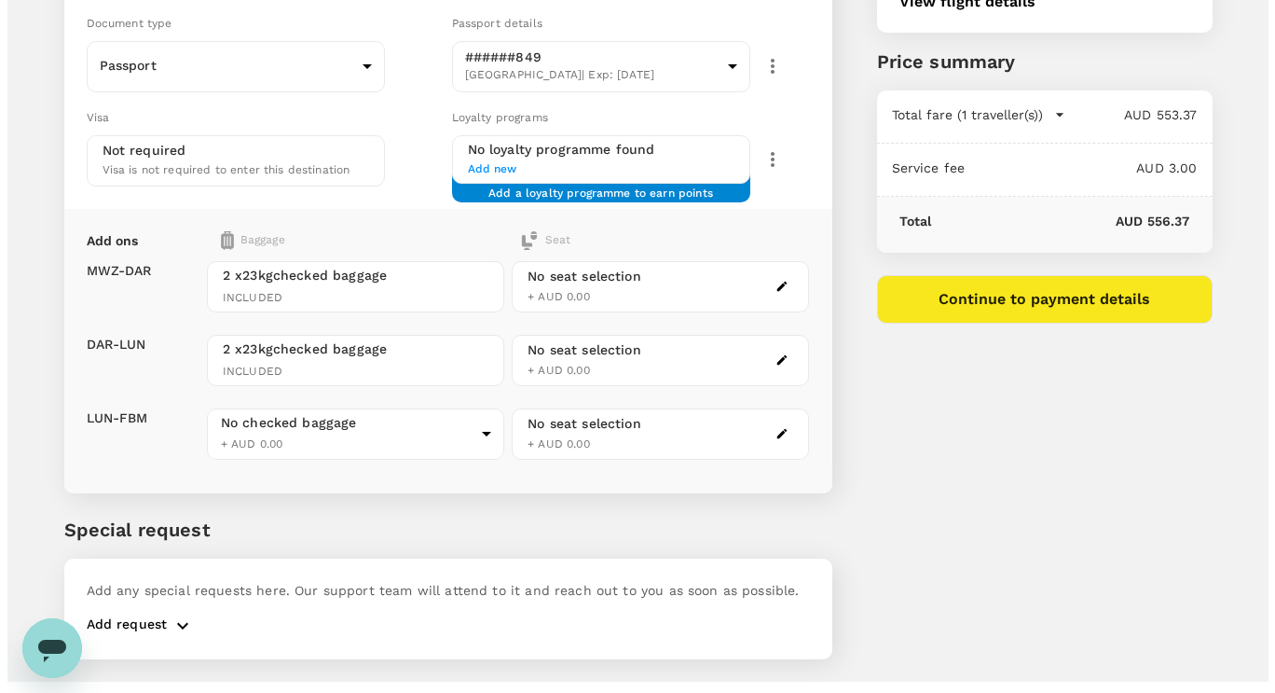
scroll to position [276, 0]
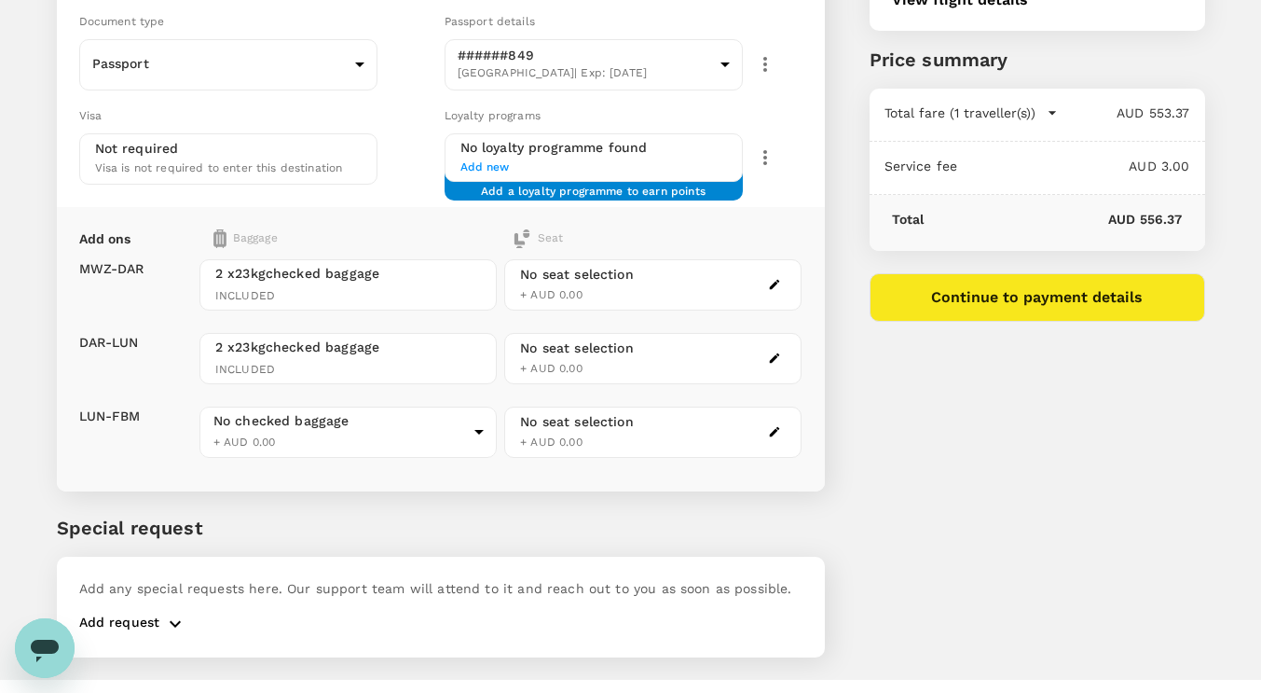
click at [1043, 273] on button "Continue to payment details" at bounding box center [1038, 297] width 336 height 48
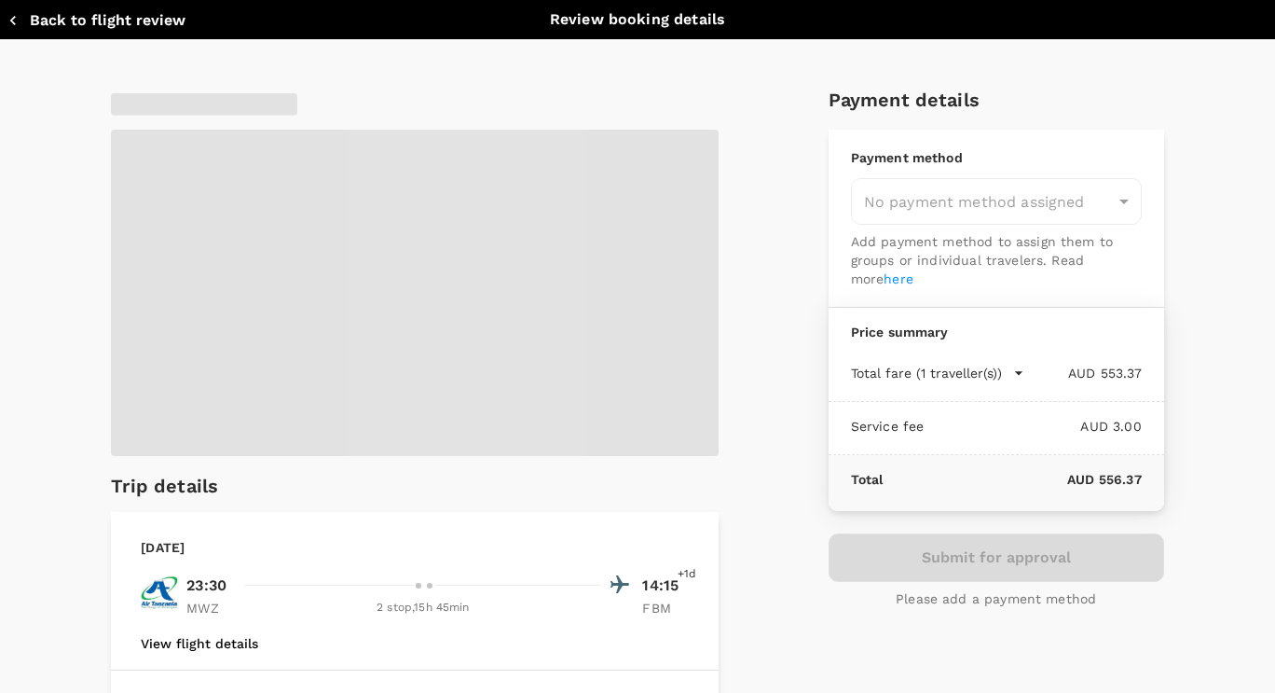
type input "9c4289b1-14a3-4119-8736-521306e5ca8f"
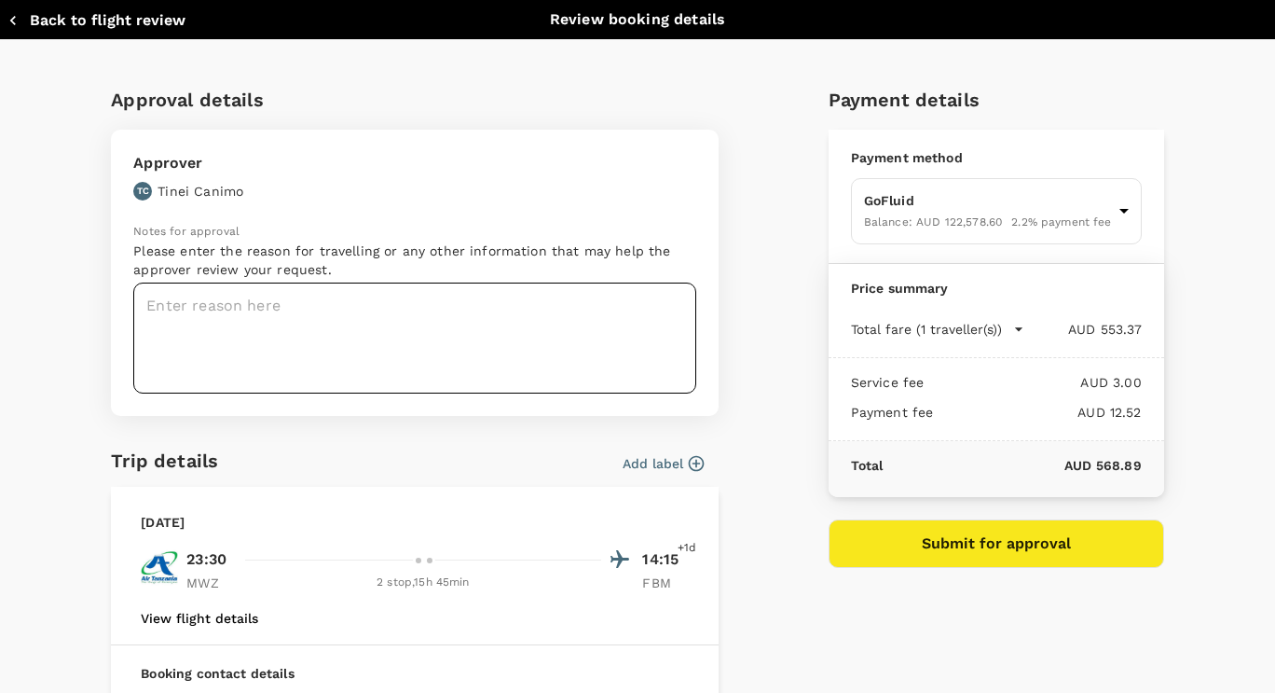
click at [311, 311] on textarea at bounding box center [414, 337] width 563 height 111
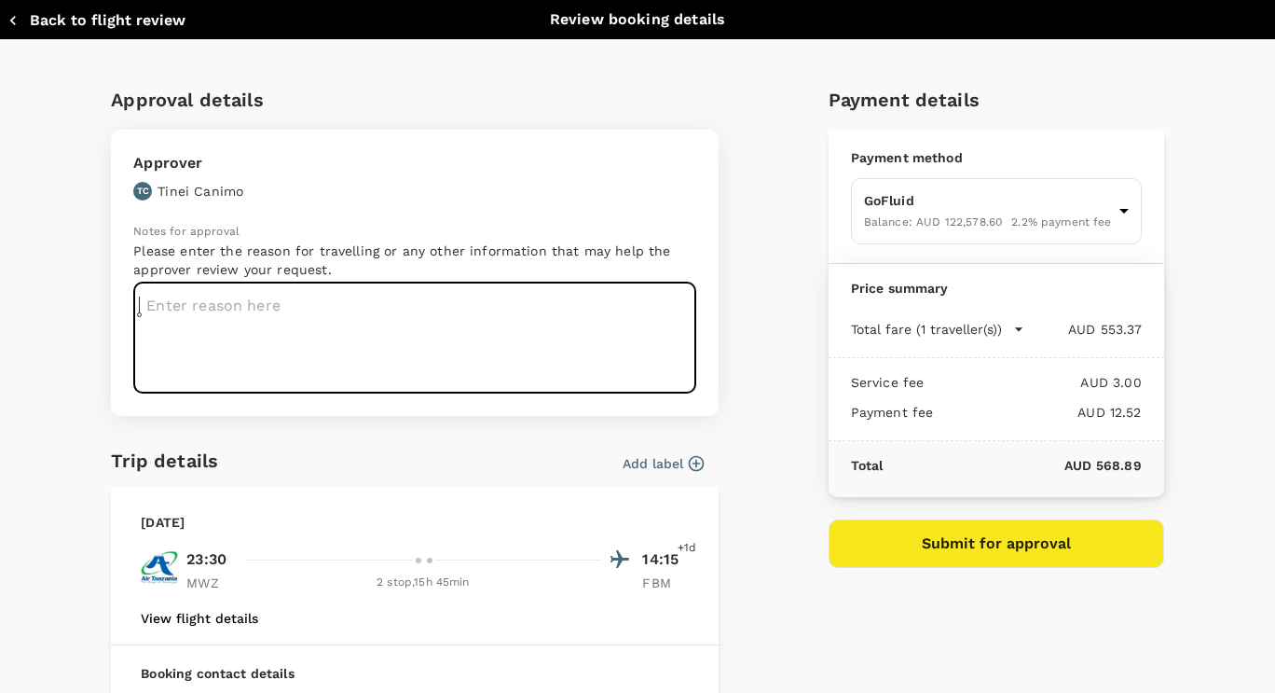
paste textarea "Operations/ Maintenance/ Max 7/Max 24 /Max 31 / PCs 188 & 252 Implementation"
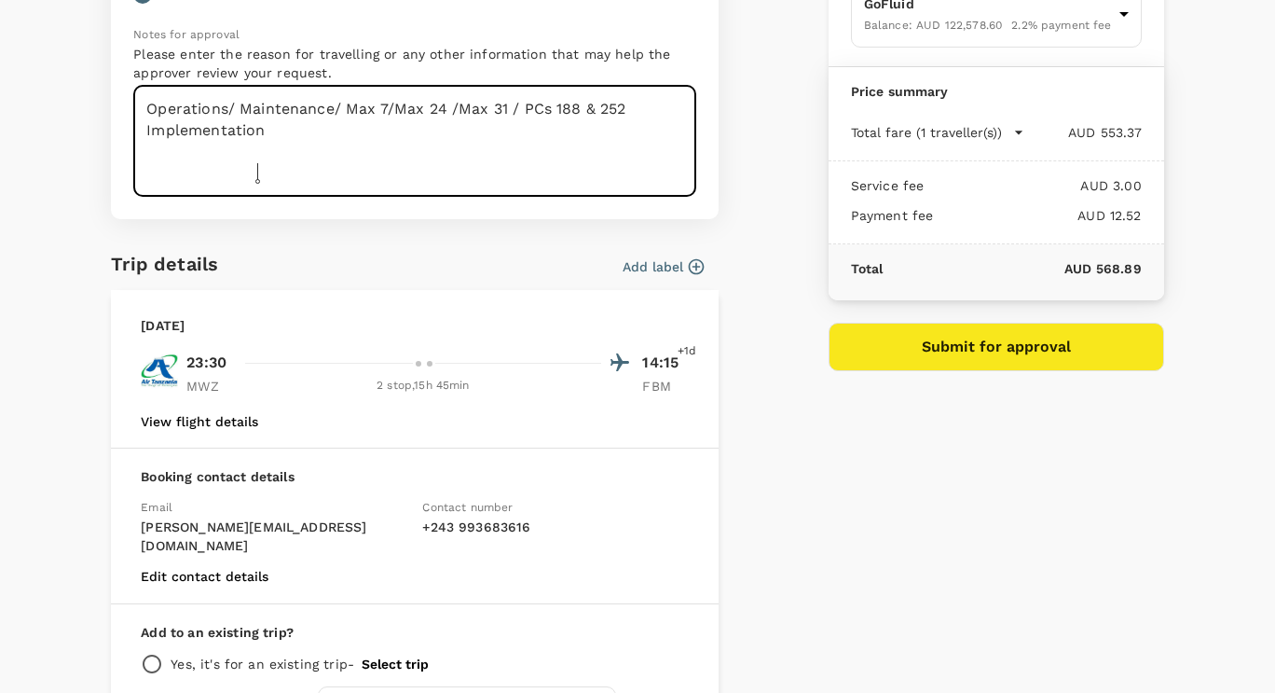
scroll to position [280, 0]
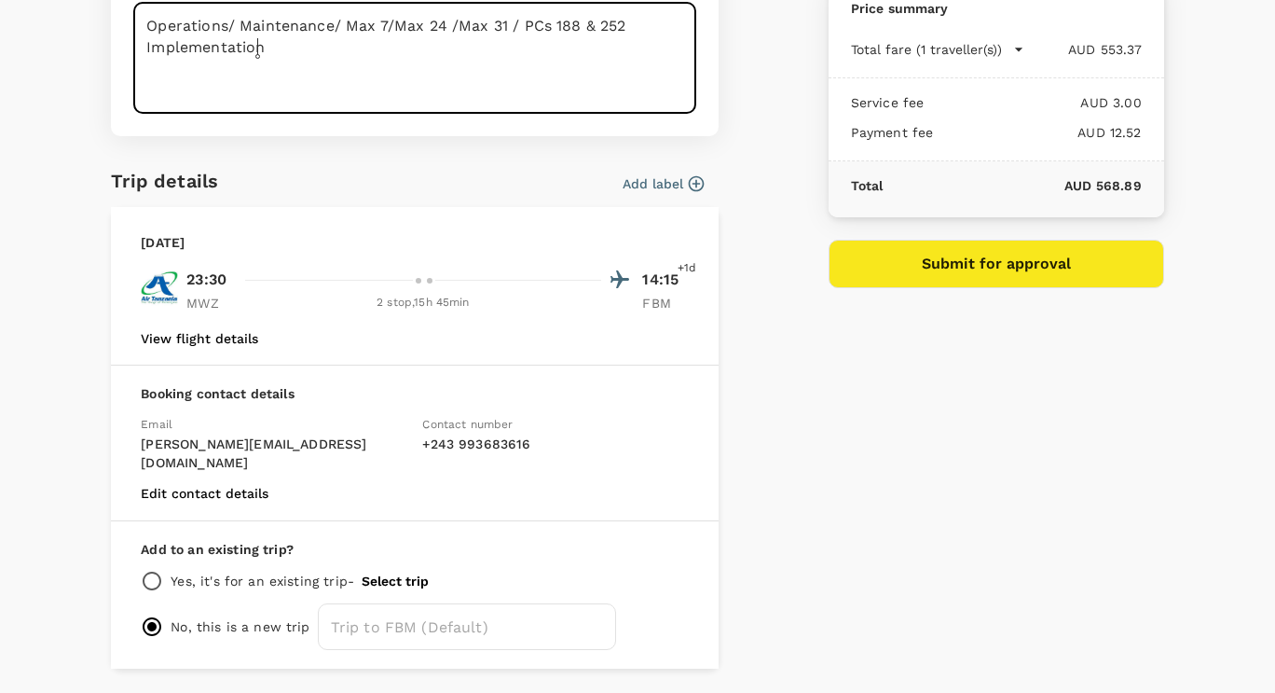
type textarea "Operations/ Maintenance/ Max 7/Max 24 /Max 31 / PCs 188 & 252 Implementation"
click at [687, 175] on icon "button" at bounding box center [696, 183] width 19 height 19
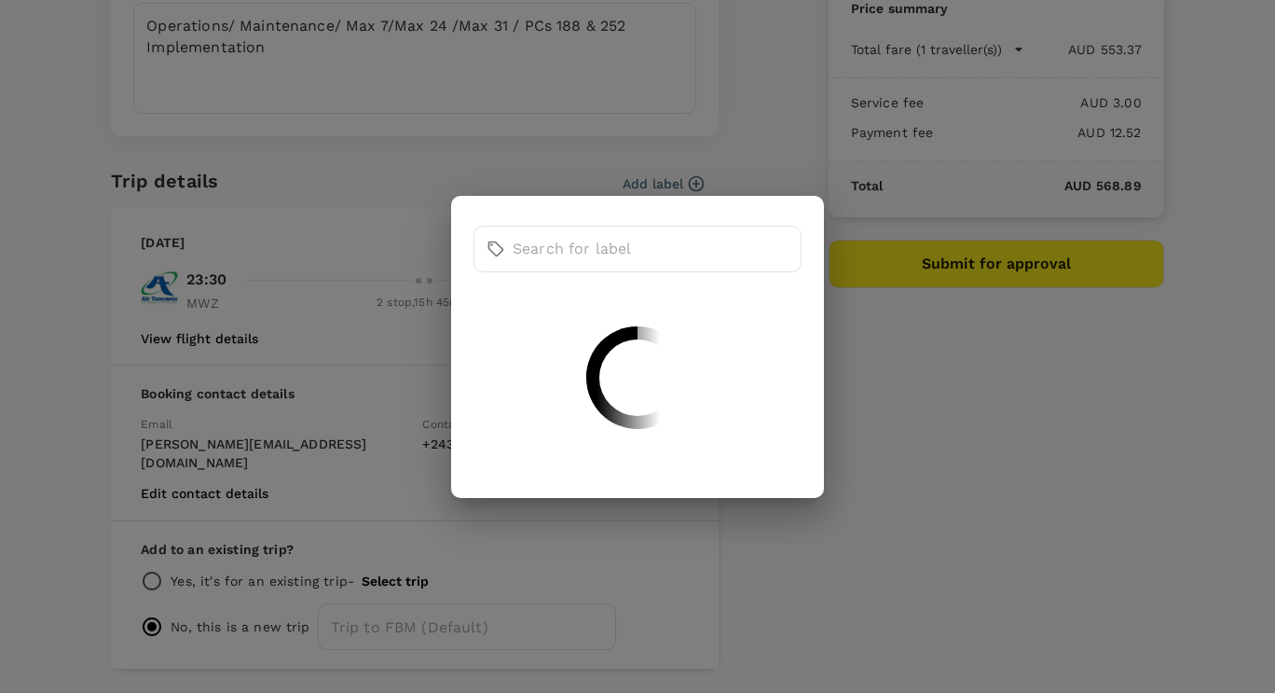
click at [544, 113] on div "​ ​" at bounding box center [637, 346] width 1275 height 693
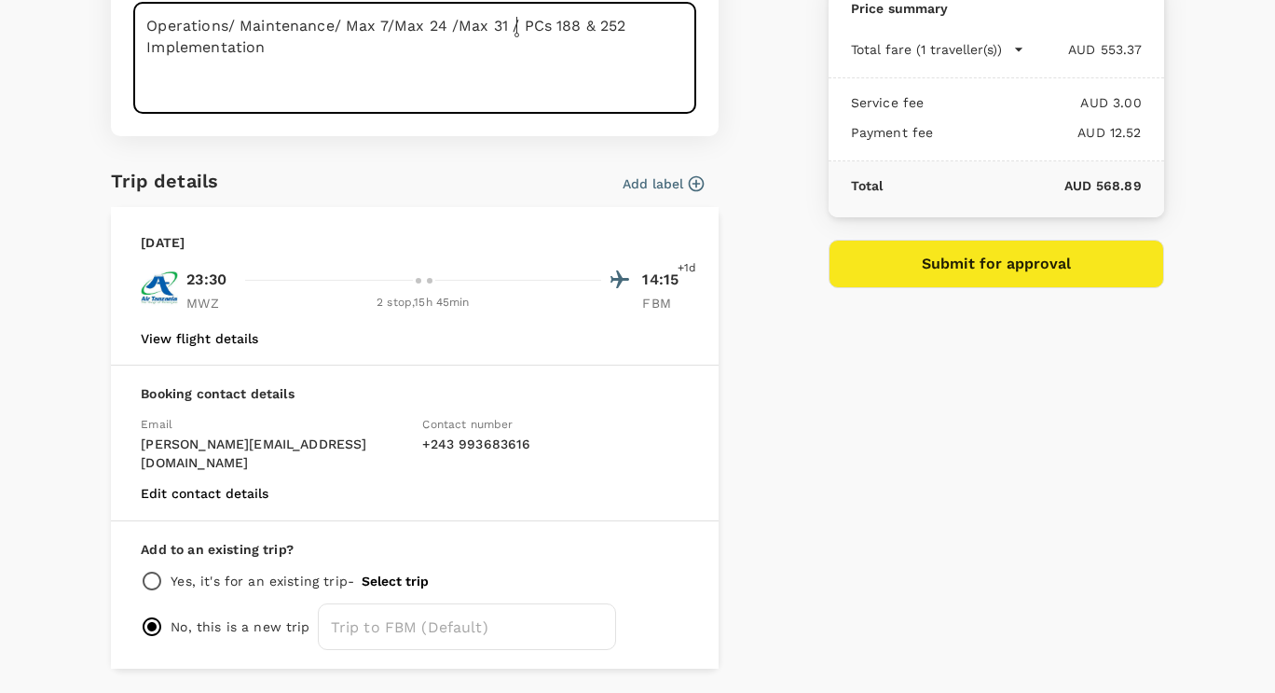
click at [520, 34] on textarea "Operations/ Maintenance/ Max 7/Max 24 /Max 31 / PCs 188 & 252 Implementation" at bounding box center [414, 58] width 563 height 111
click at [0, 0] on lt-span "Ignore" at bounding box center [0, 0] width 0 height 0
click at [274, 22] on textarea "Operations/ Maintenance/ Max 7/Max 24 /Max 31 / PCs 188 & 252 Implementation" at bounding box center [414, 58] width 563 height 111
click at [0, 0] on lt-span "Ignore" at bounding box center [0, 0] width 0 height 0
click at [208, 30] on textarea "Operations/ Maintenance/ Max 7/Max 24 /Max 31 / PCs 188 & 252 Implementation" at bounding box center [414, 58] width 563 height 111
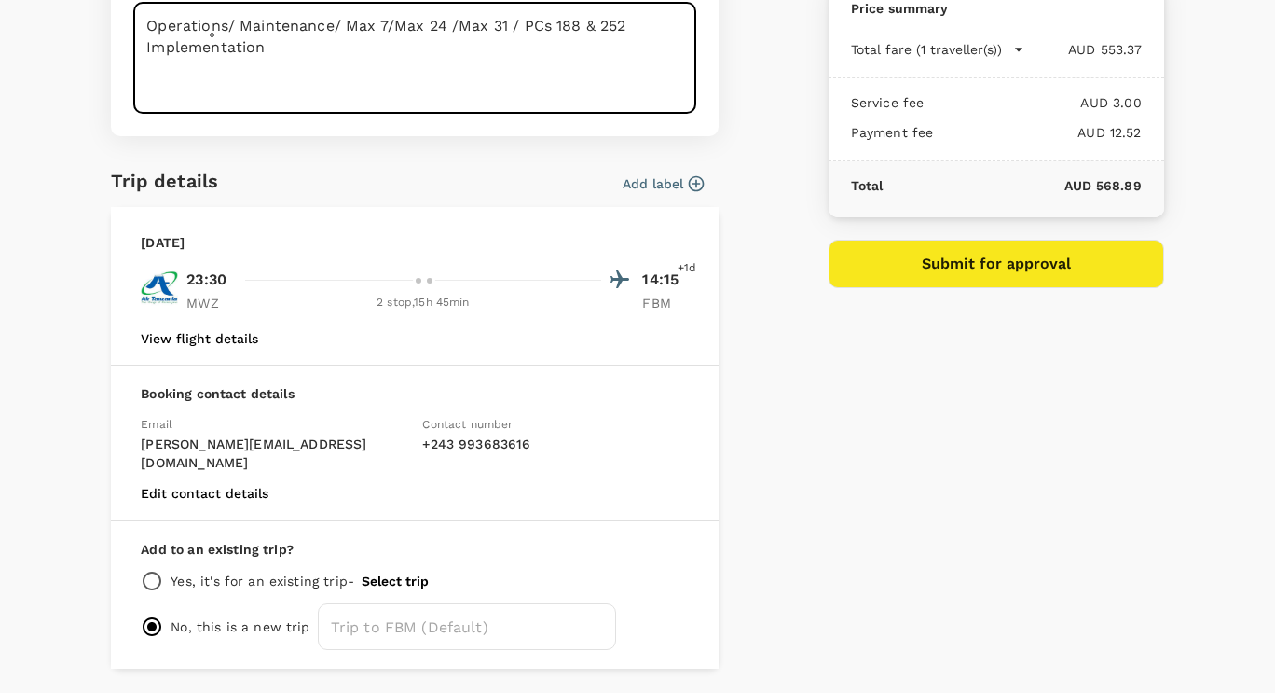
click at [0, 0] on lt-span "Ignore" at bounding box center [0, 0] width 0 height 0
click at [238, 52] on textarea "Operations/ Maintenance/ Max 7/Max 24 /Max 31 / PCs 188 & 252 Implementation" at bounding box center [414, 58] width 563 height 111
click at [0, 0] on lt-span "Ignore" at bounding box center [0, 0] width 0 height 0
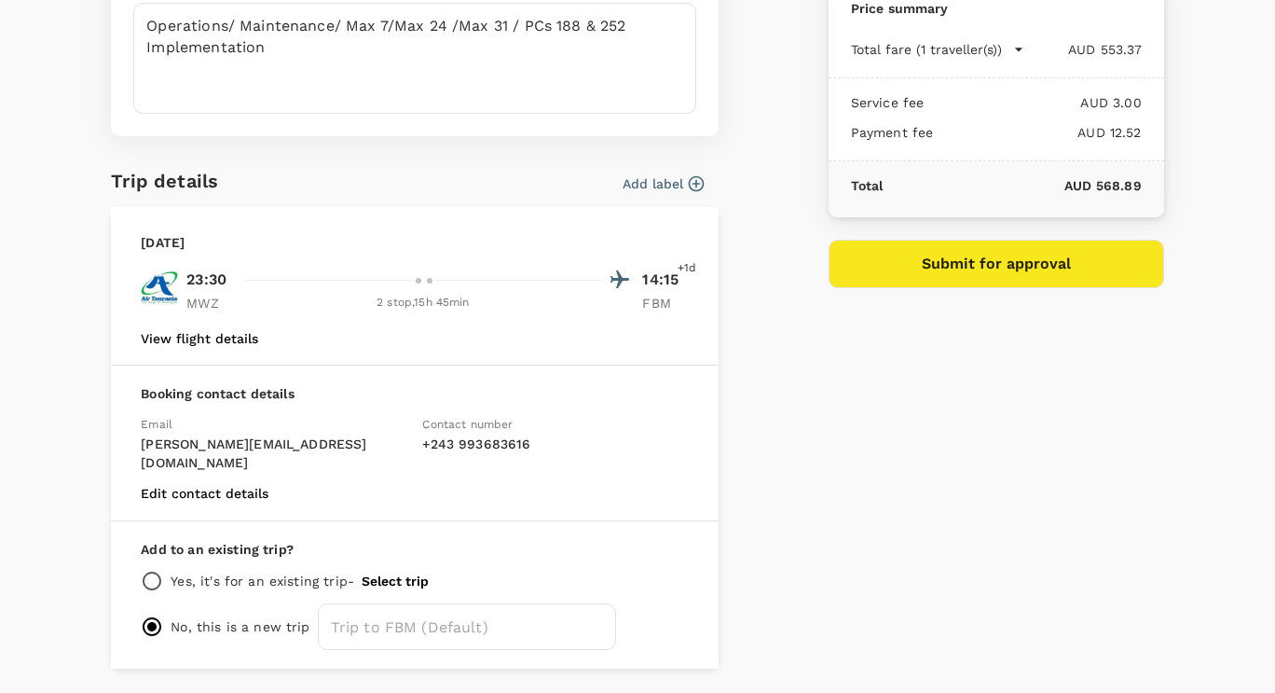
click at [689, 176] on icon "button" at bounding box center [697, 184] width 16 height 16
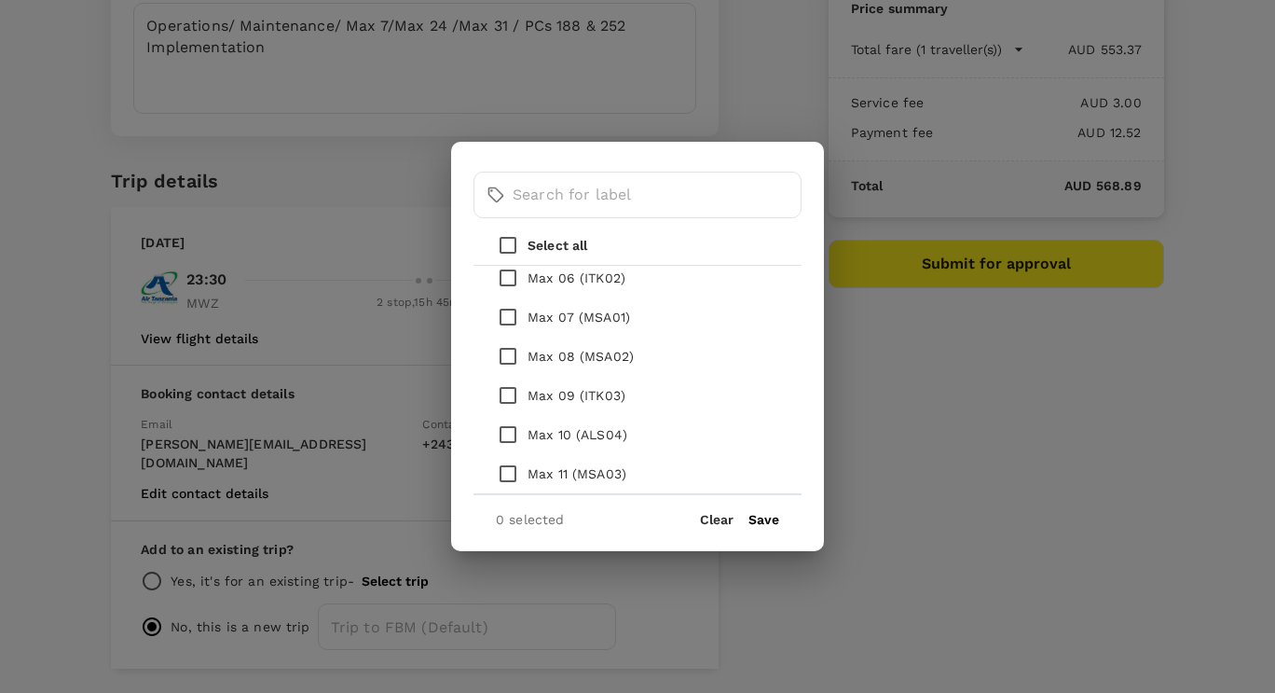
scroll to position [373, 0]
click at [511, 350] on input "checkbox" at bounding box center [508, 350] width 39 height 39
checkbox input "true"
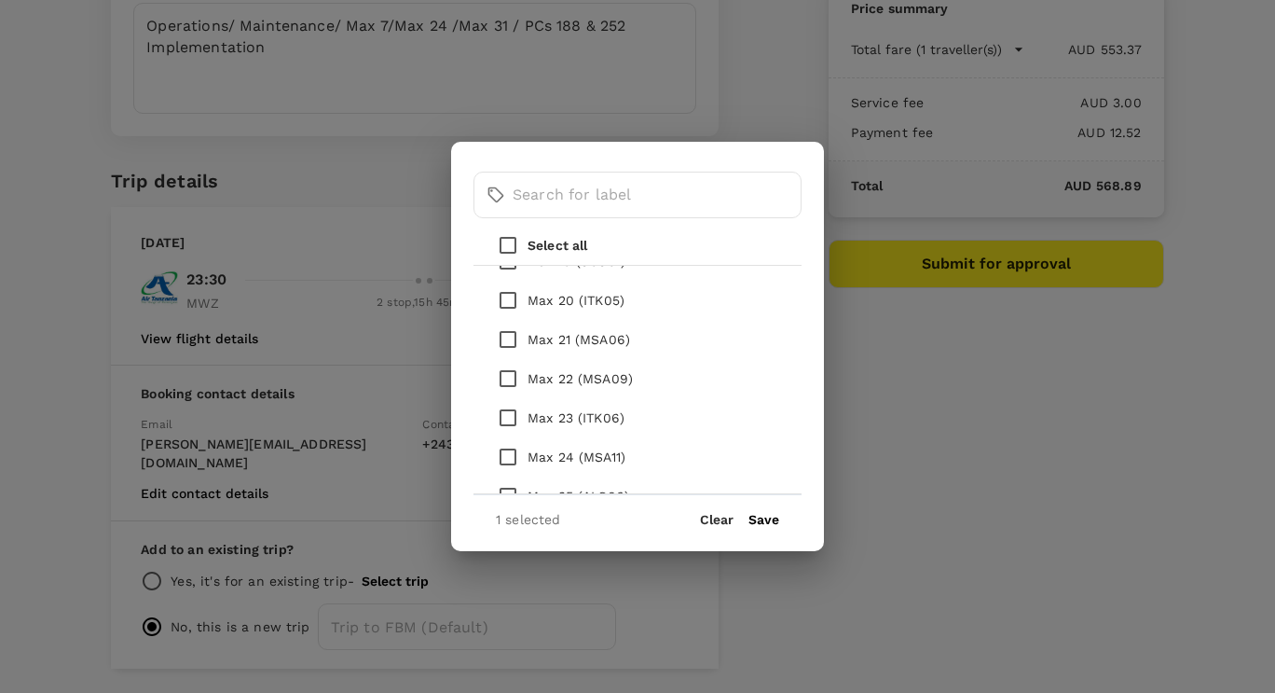
scroll to position [1026, 0]
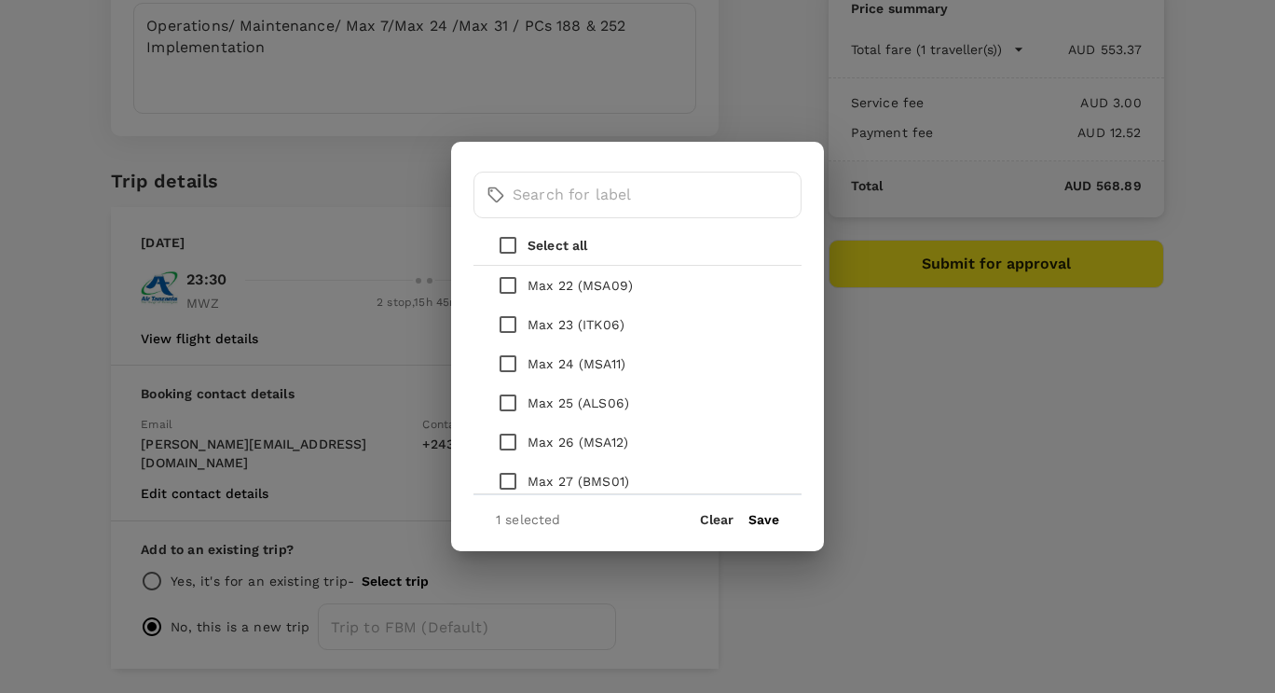
click at [510, 363] on input "checkbox" at bounding box center [508, 363] width 39 height 39
checkbox input "true"
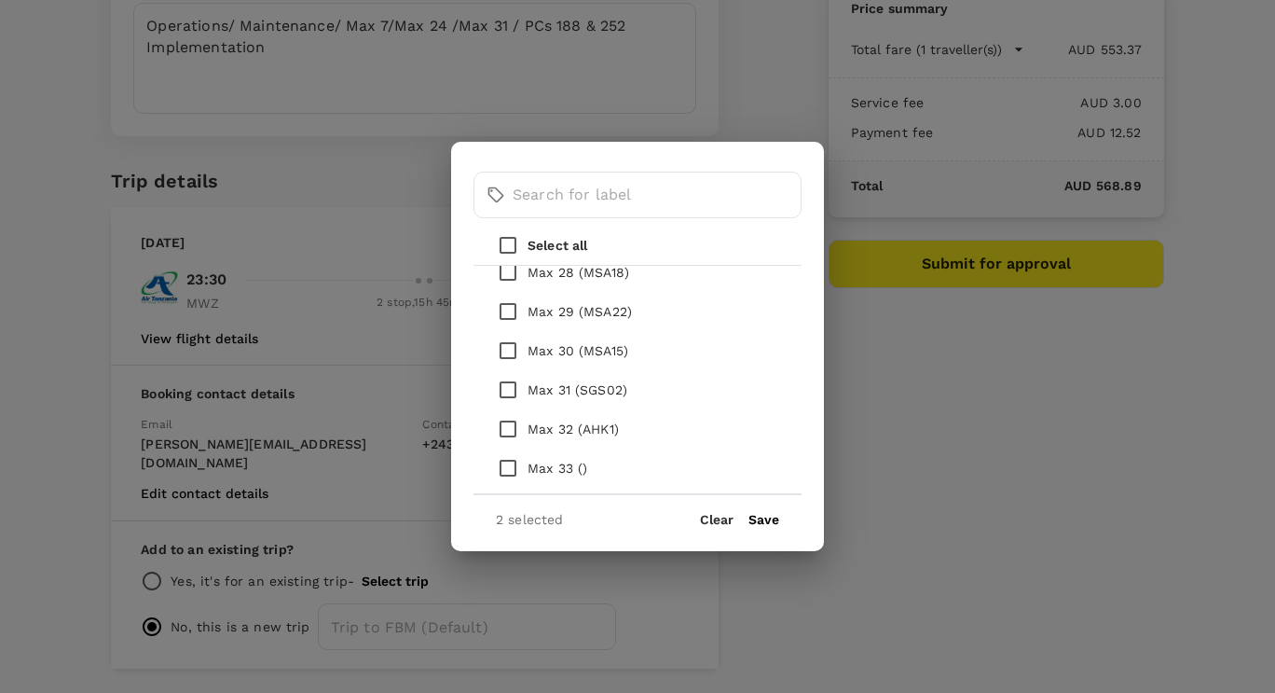
scroll to position [1305, 0]
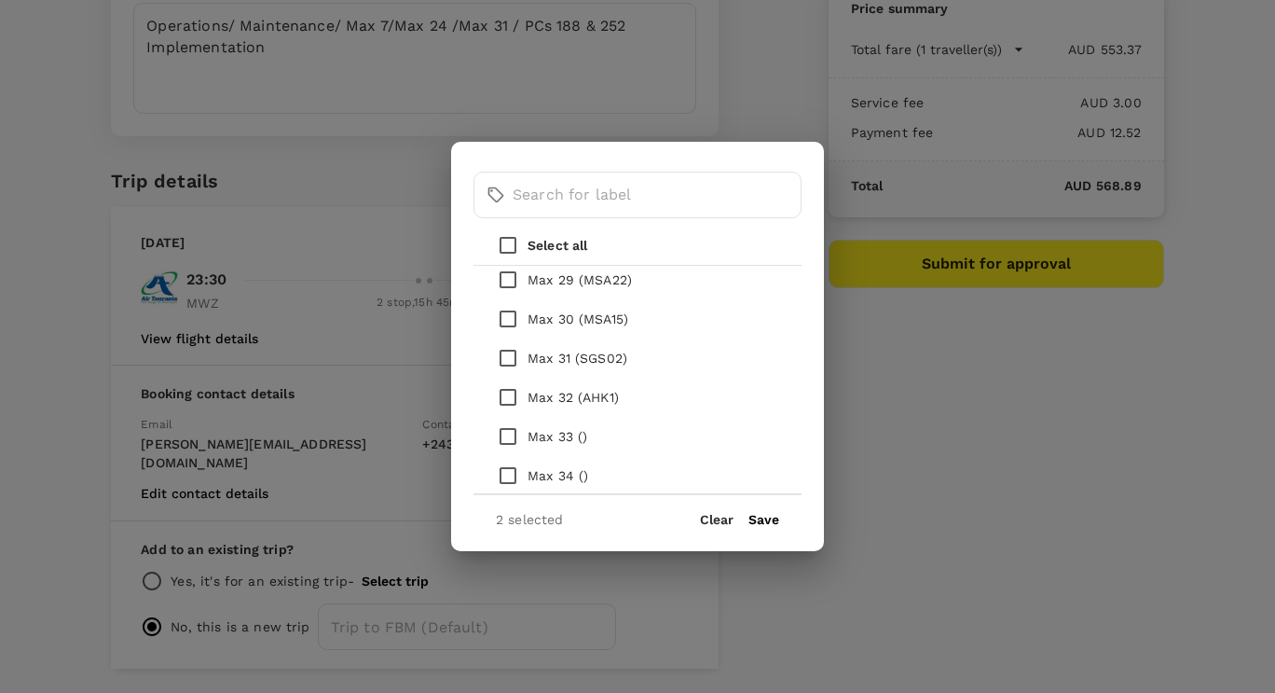
click at [507, 356] on input "checkbox" at bounding box center [508, 357] width 39 height 39
checkbox input "true"
click at [761, 514] on button "Save" at bounding box center [764, 519] width 31 height 15
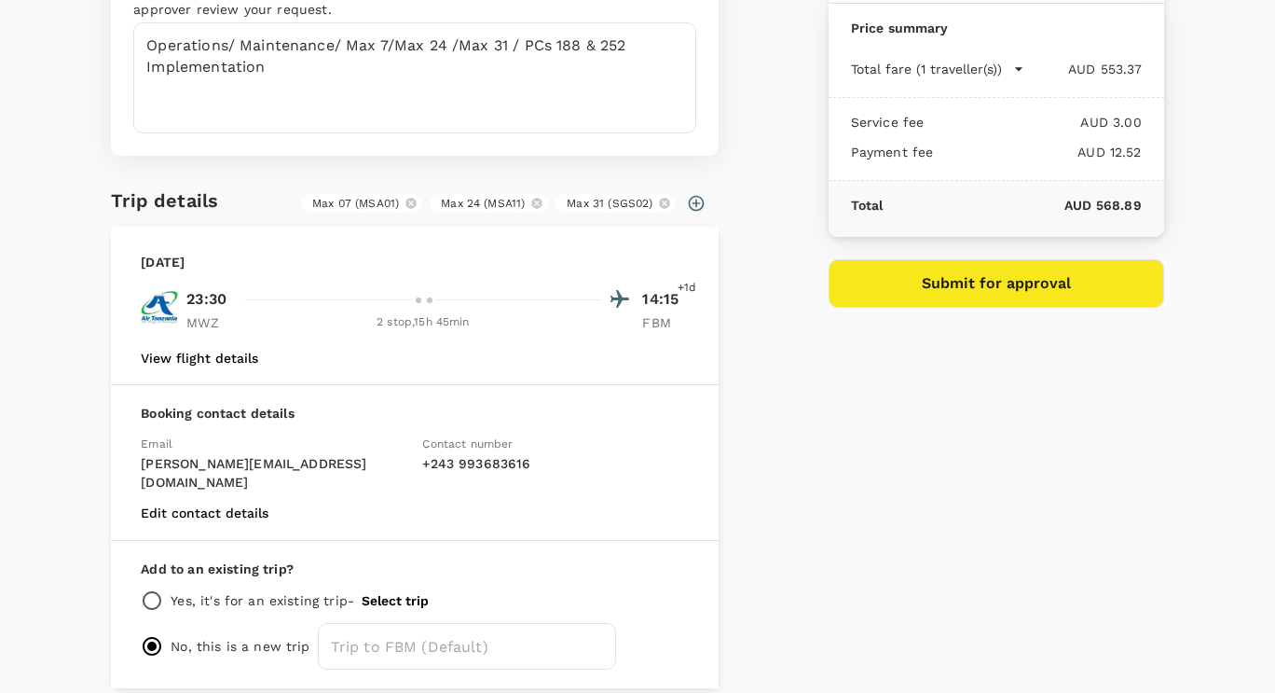
scroll to position [227, 0]
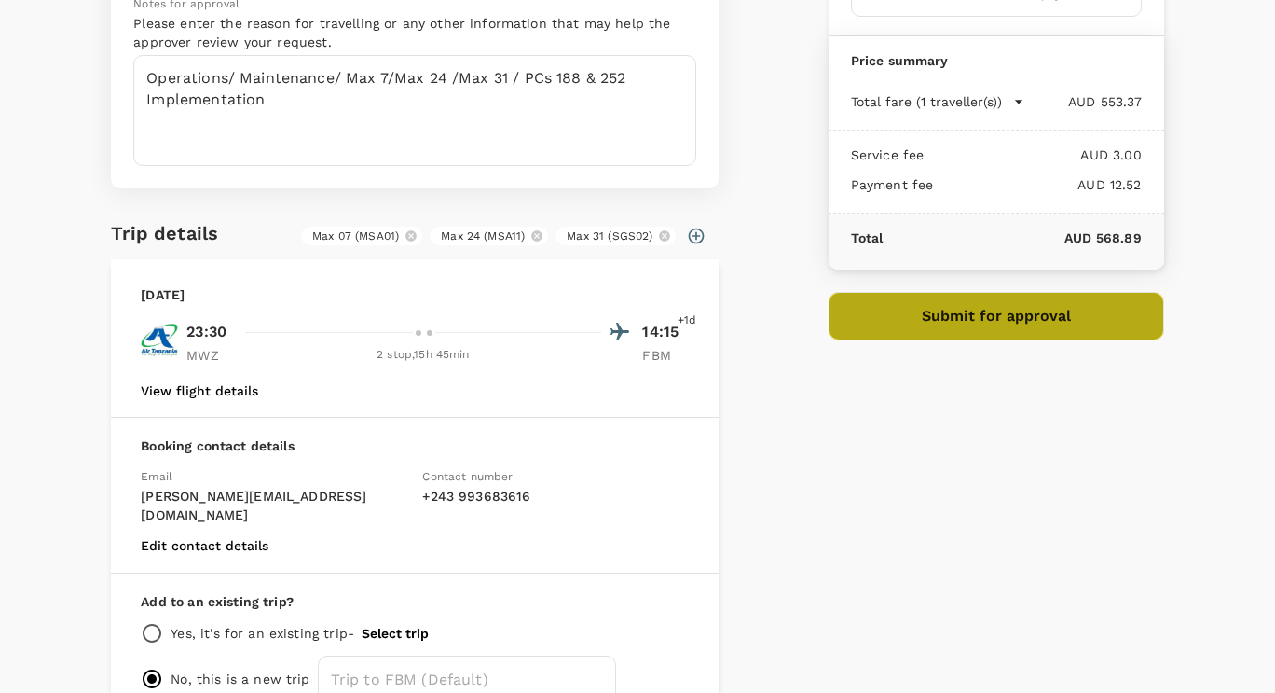
click at [960, 324] on button "Submit for approval" at bounding box center [997, 316] width 336 height 48
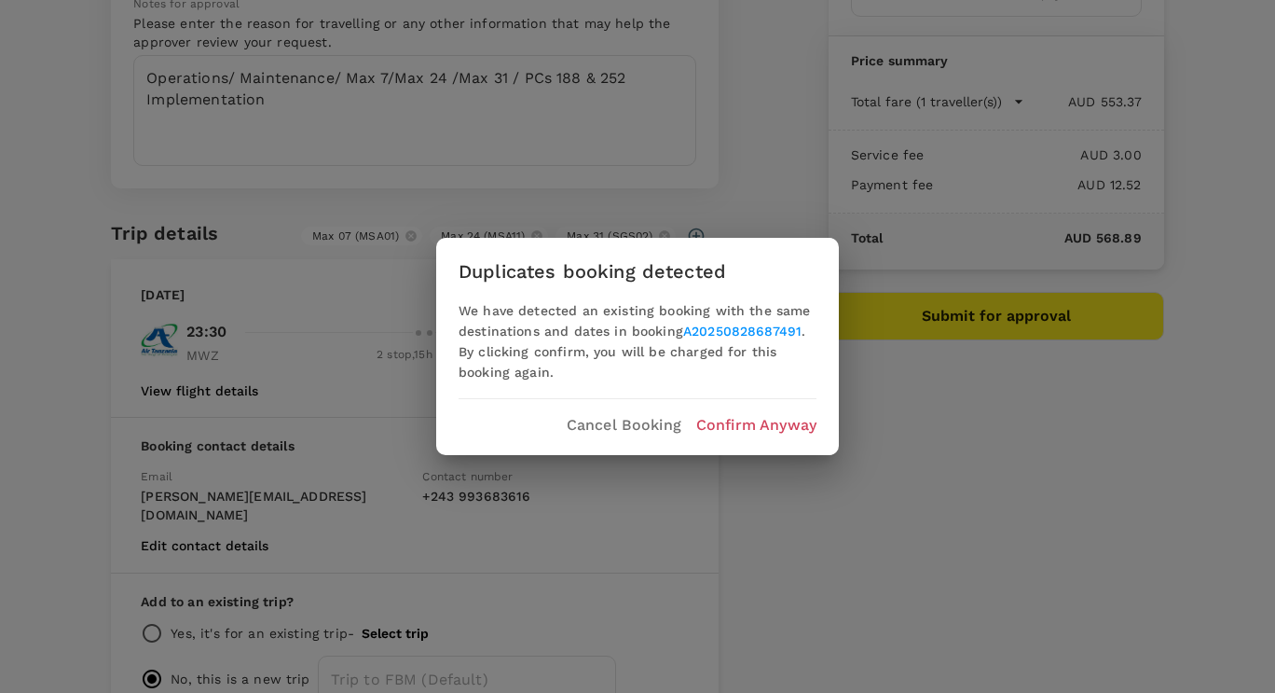
click at [772, 329] on link "A20250828687491" at bounding box center [742, 331] width 118 height 15
click at [647, 419] on p "Cancel Booking" at bounding box center [624, 425] width 115 height 22
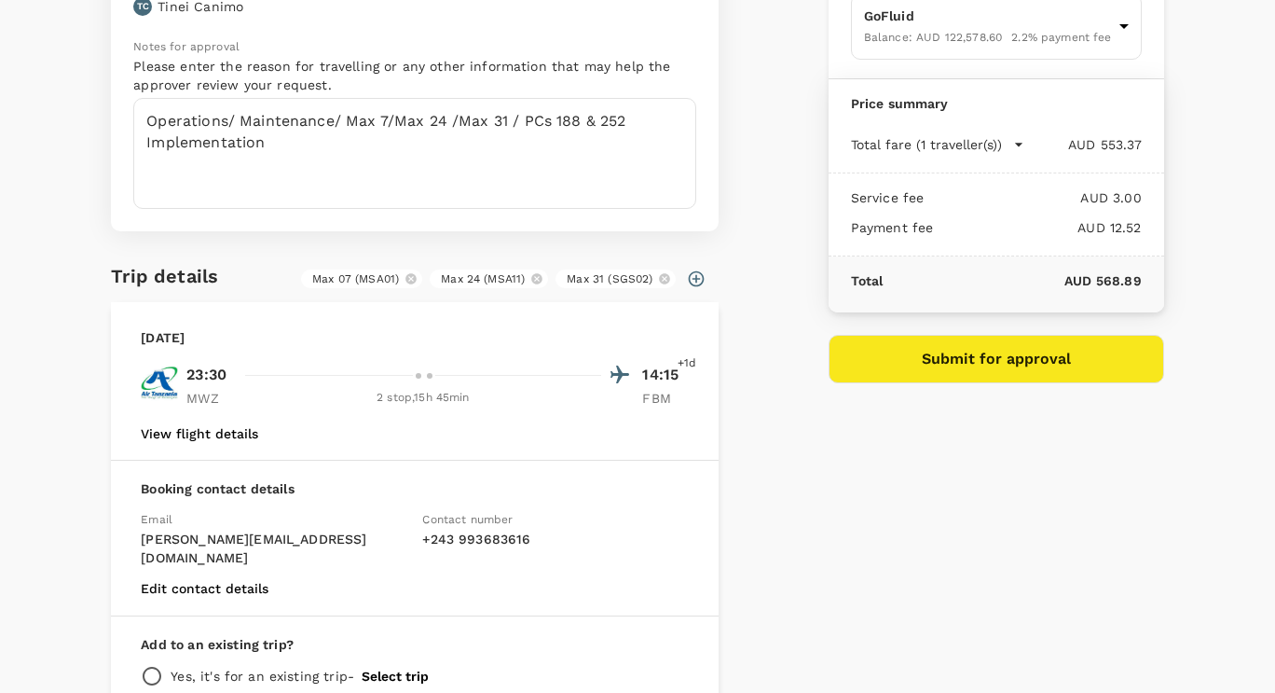
scroll to position [93, 0]
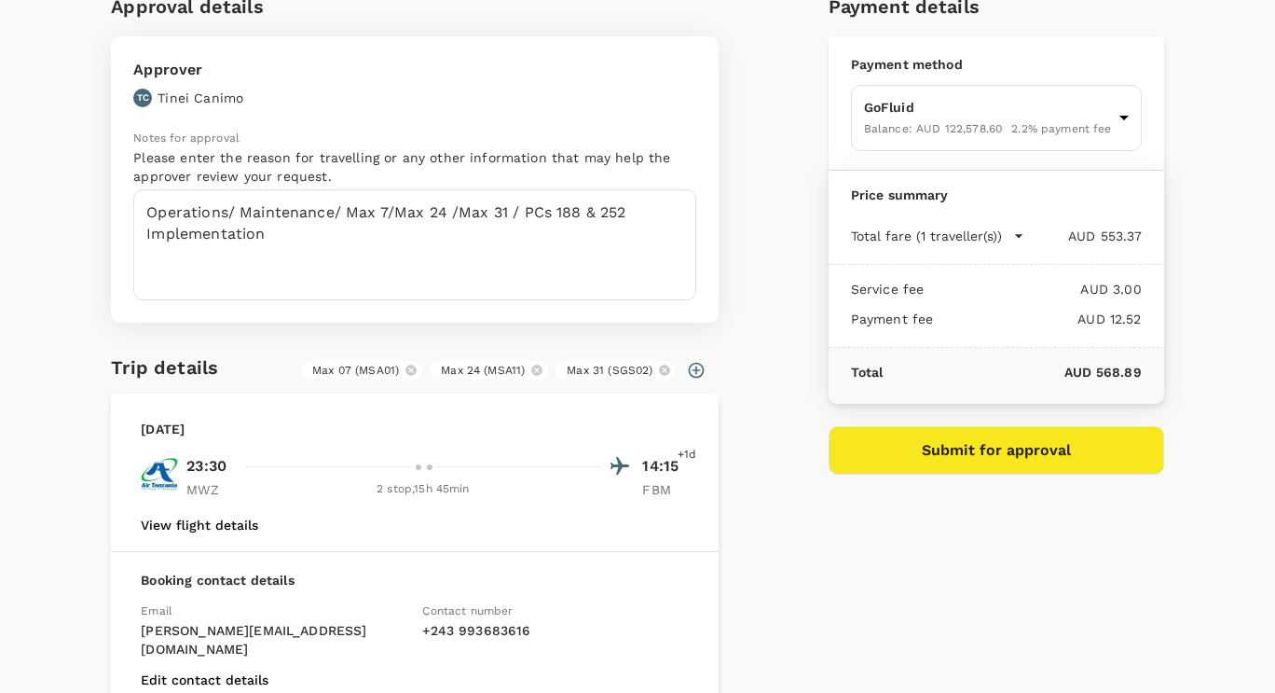
click at [933, 448] on button "Submit for approval" at bounding box center [997, 450] width 336 height 48
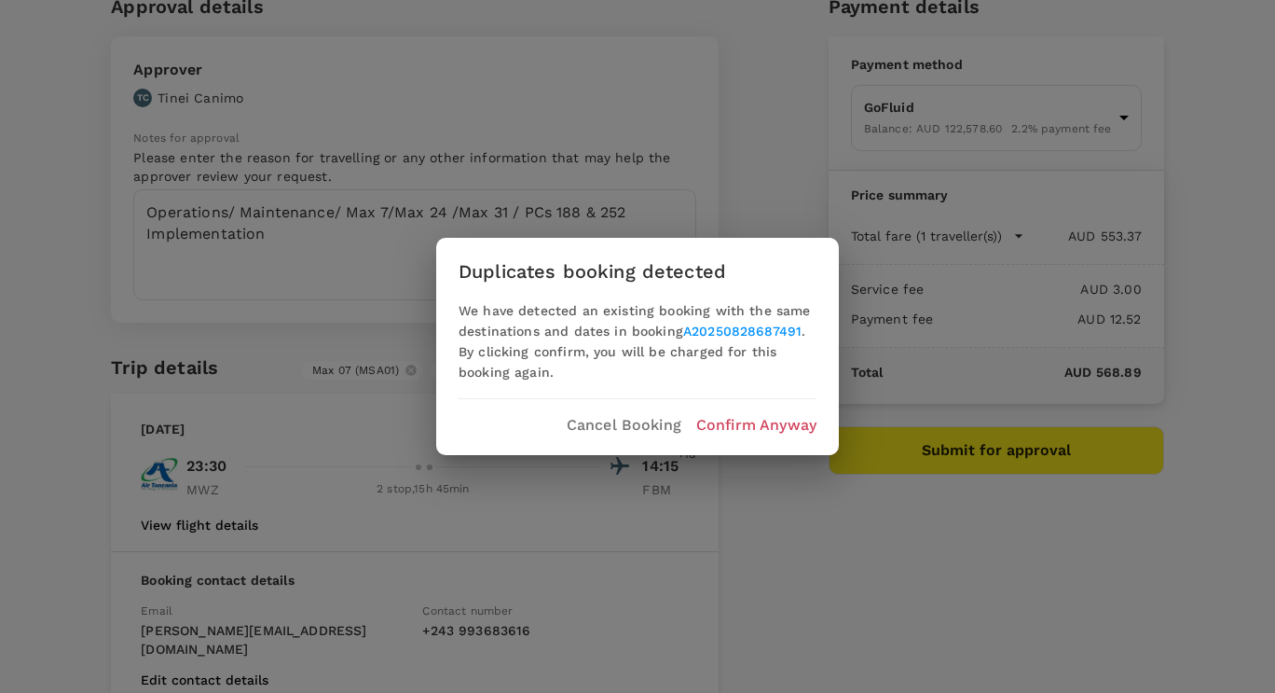
click at [755, 424] on p "Confirm Anyway" at bounding box center [756, 425] width 120 height 22
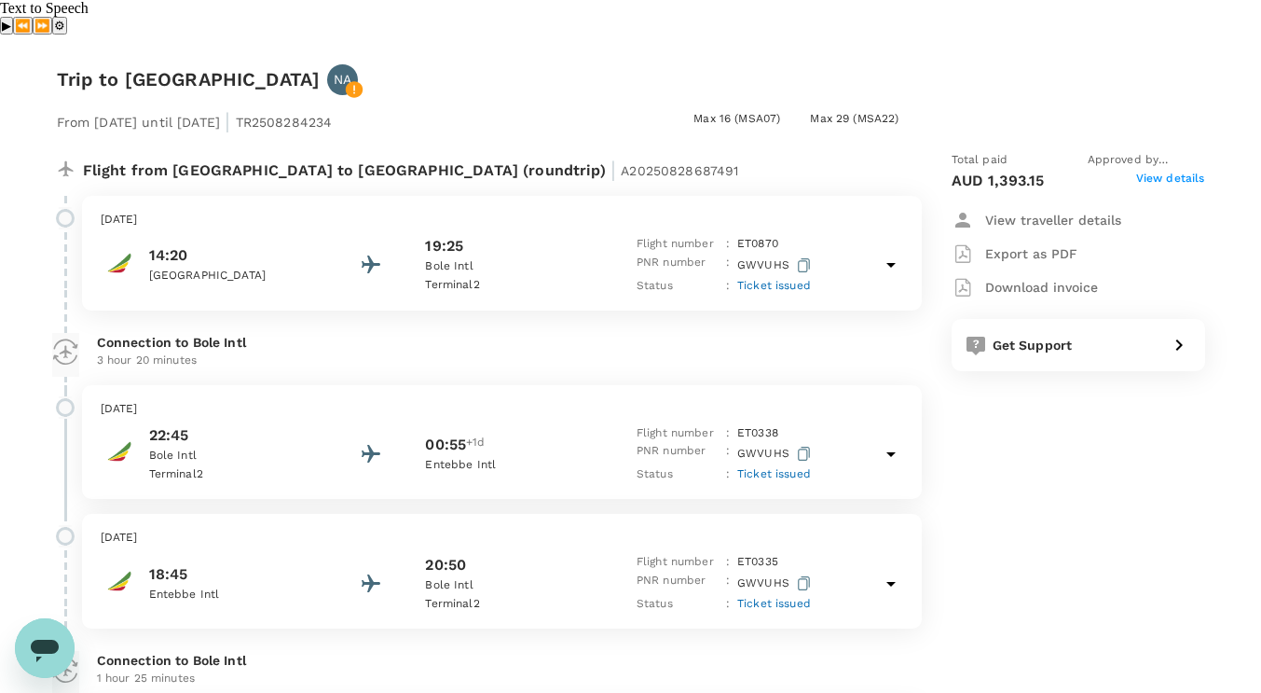
click at [1180, 170] on span "View details" at bounding box center [1170, 181] width 69 height 22
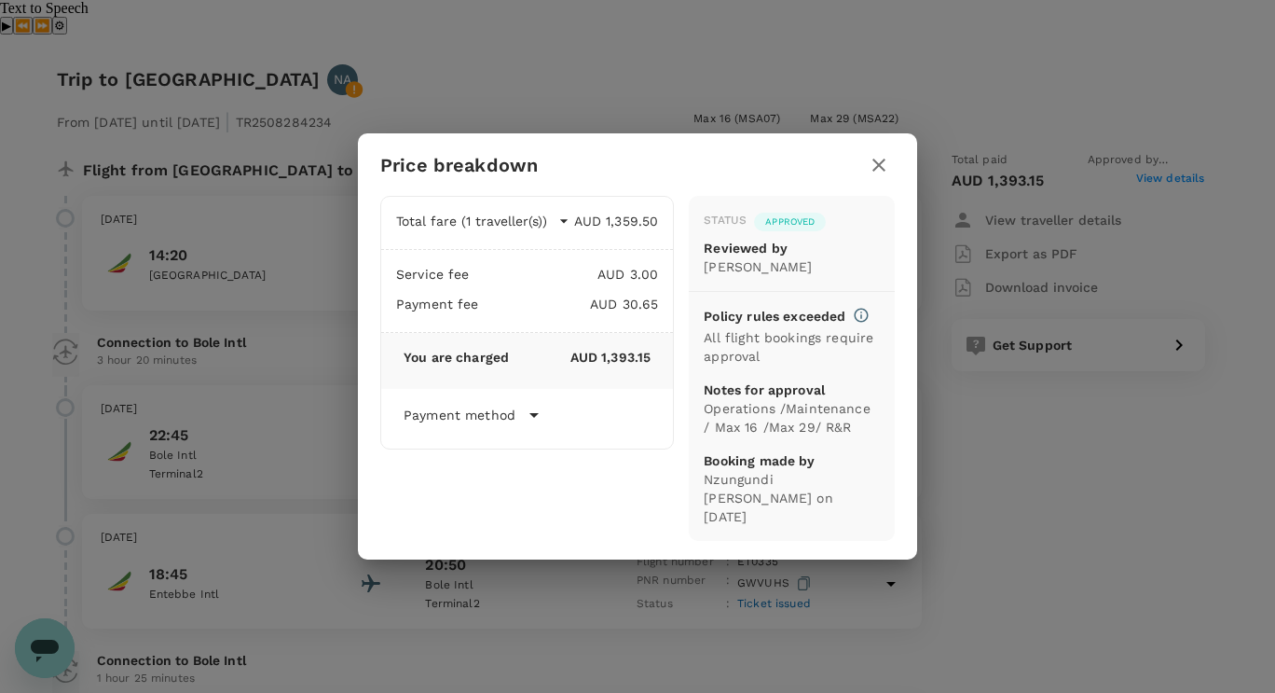
click at [878, 172] on icon "button" at bounding box center [879, 164] width 13 height 13
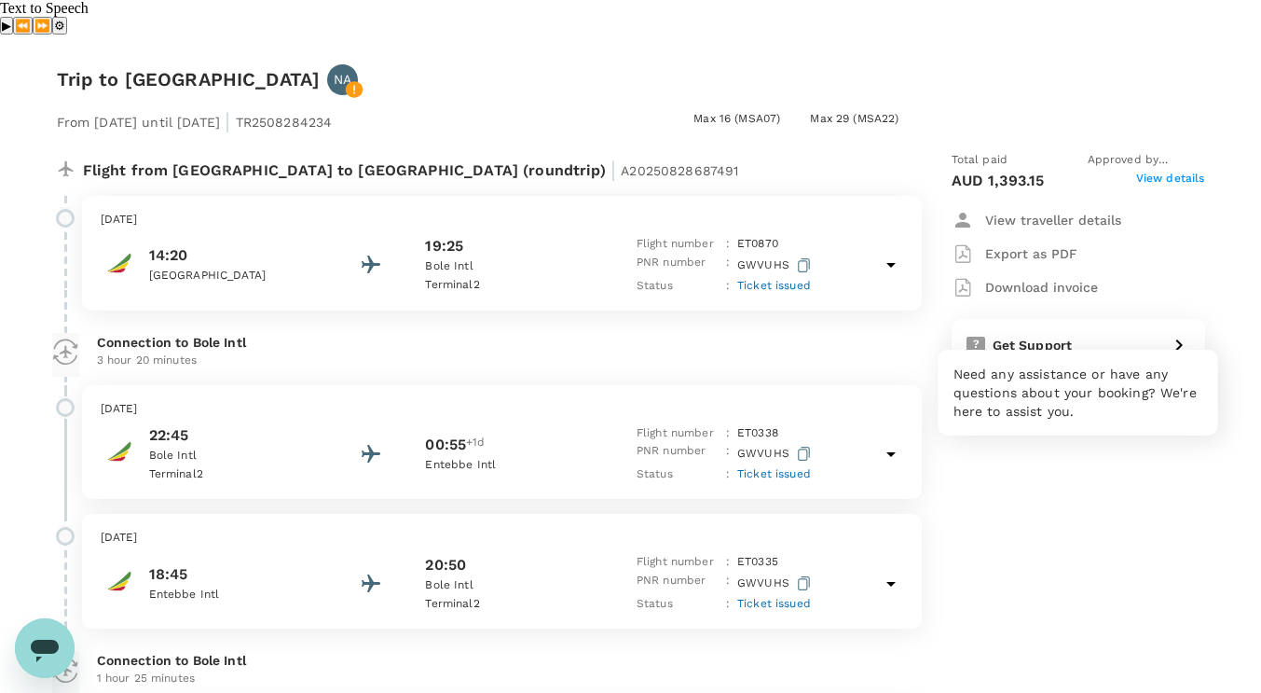
click at [1048, 337] on span "Get Support" at bounding box center [1033, 344] width 80 height 15
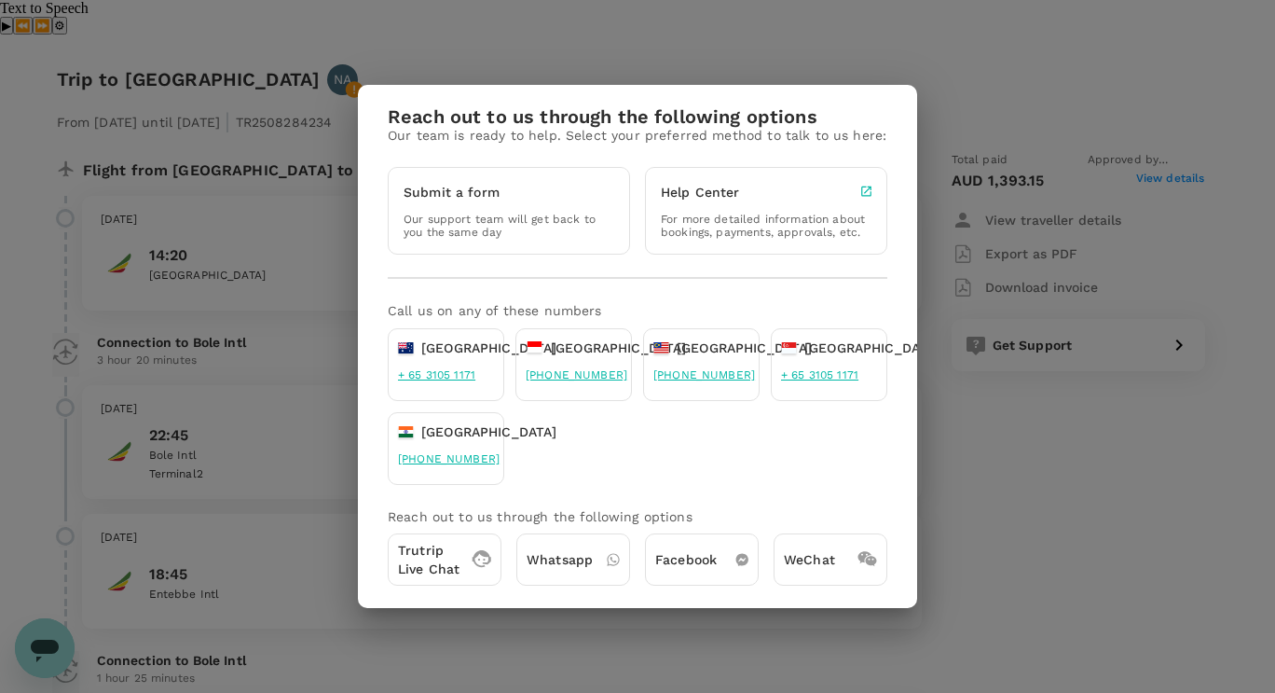
click at [1017, 423] on div "Reach out to us through the following options Our team is ready to help. Select…" at bounding box center [637, 346] width 1275 height 693
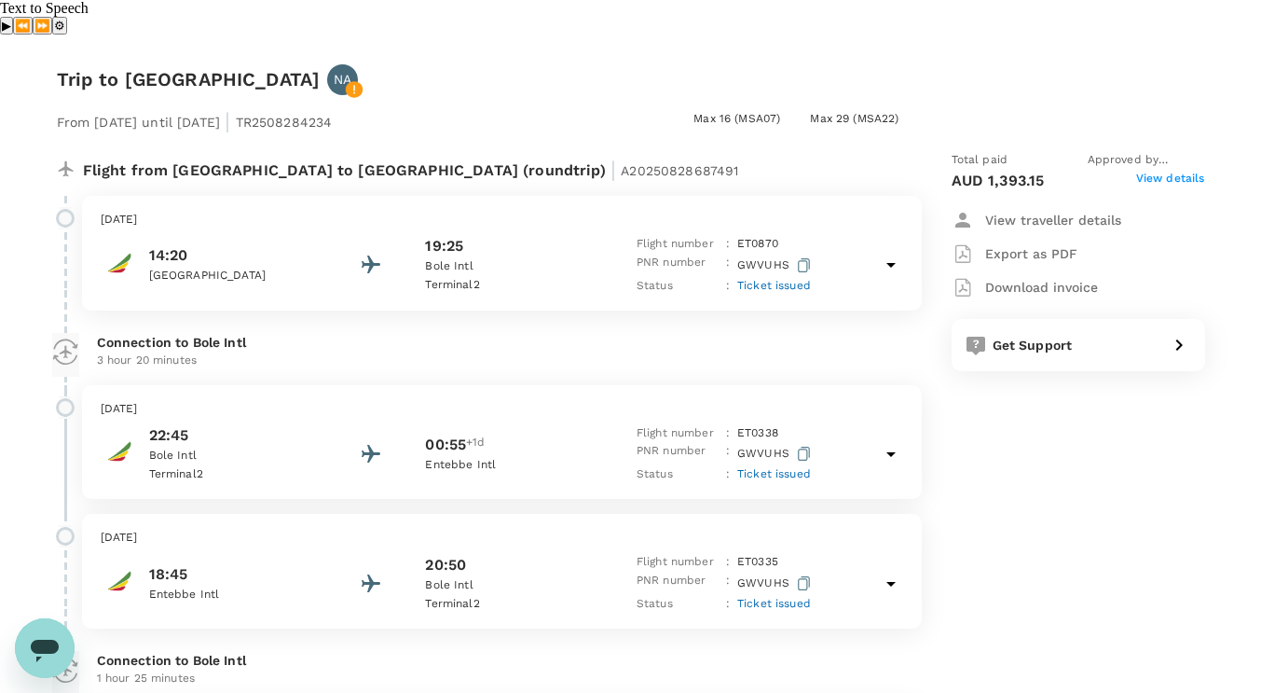
click at [47, 643] on icon "Open messaging window" at bounding box center [45, 651] width 28 height 22
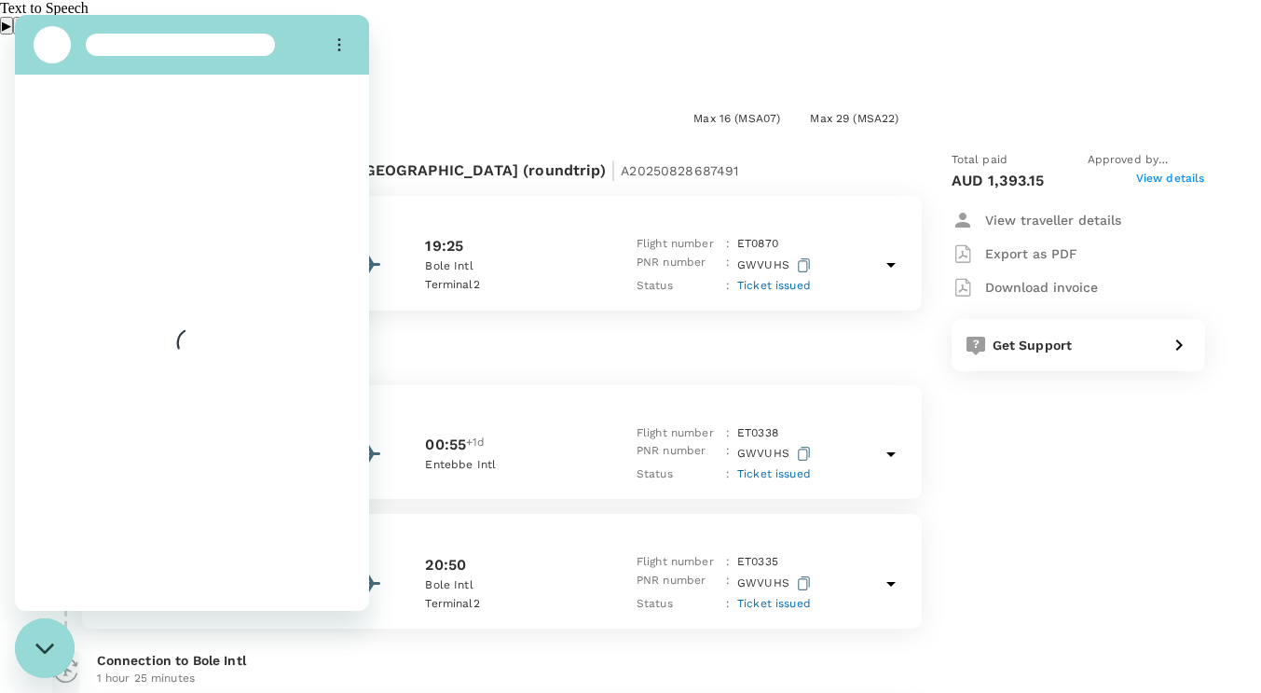
click at [1057, 530] on div "Total paid Approved by Tinei Canimo AUD 1,393.15 View details View traveller de…" at bounding box center [1060, 484] width 291 height 696
click at [507, 65] on div "From 31 Aug 2025 until 22 Oct 2025 | TR2508284234 Max 16 (MSA07) Max 29 (MSA22)…" at bounding box center [616, 456] width 1178 height 782
click at [337, 36] on button "Options menu" at bounding box center [339, 44] width 37 height 37
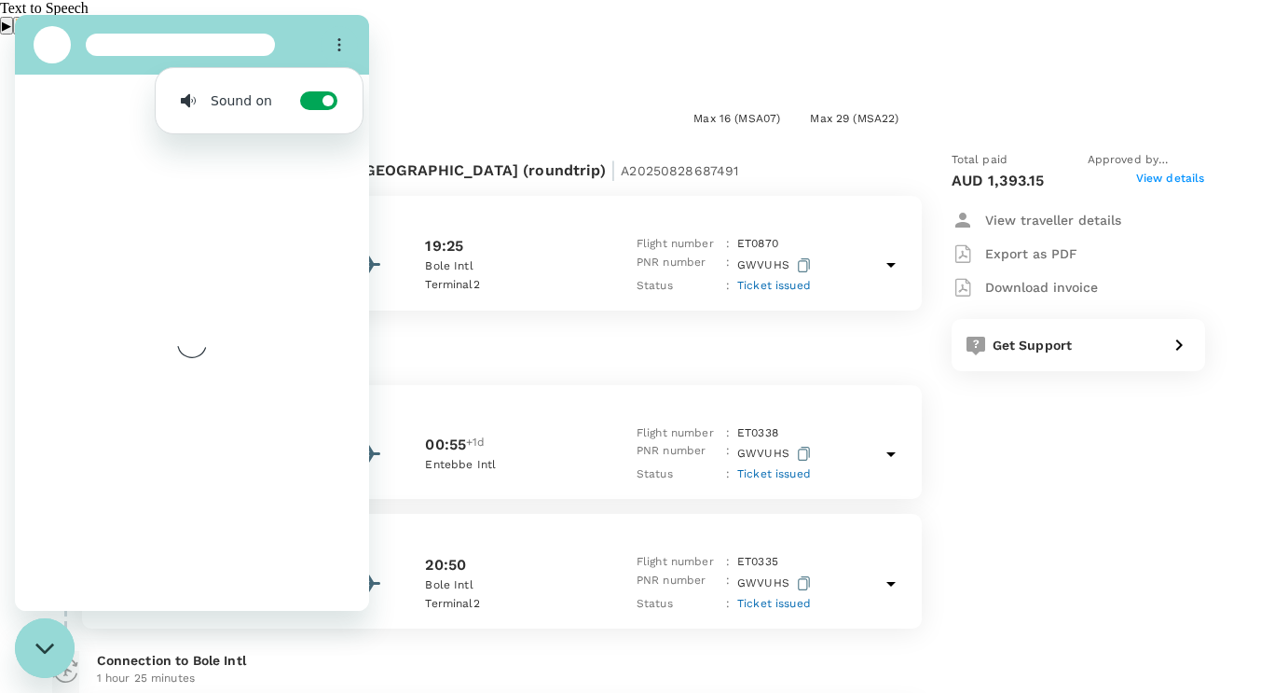
click at [475, 65] on div "From 31 Aug 2025 until 22 Oct 2025 | TR2508284234 Max 16 (MSA07) Max 29 (MSA22)…" at bounding box center [616, 456] width 1178 height 782
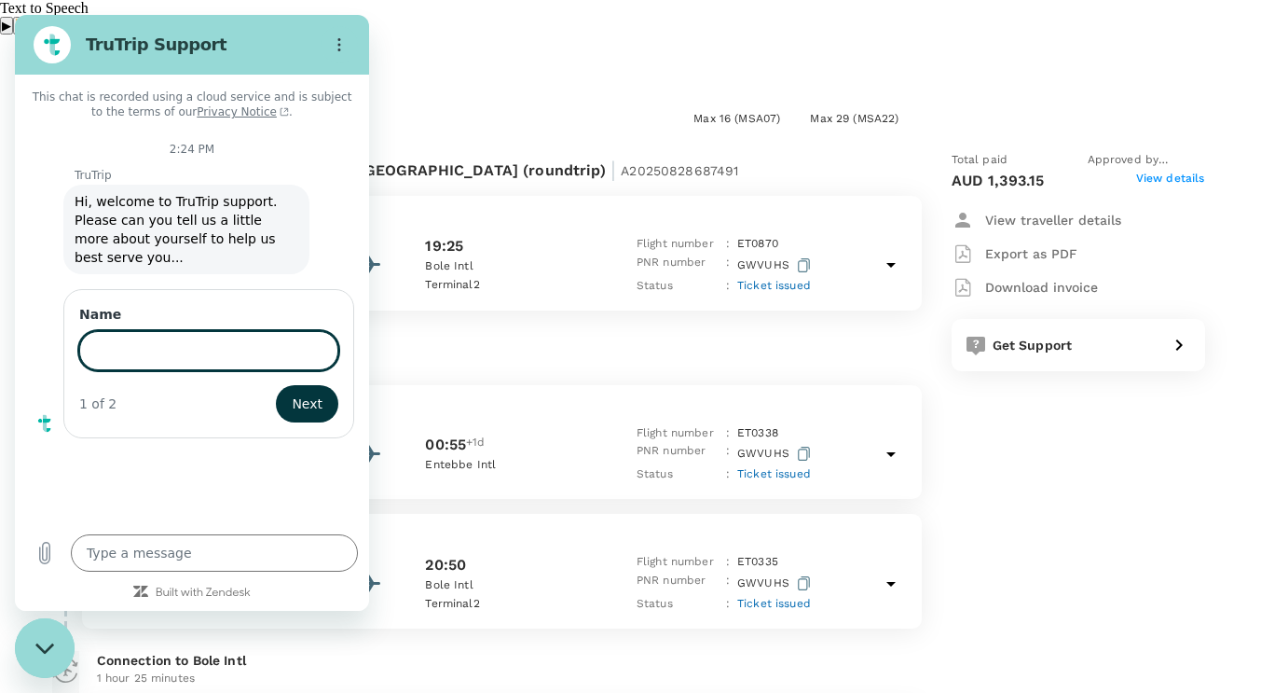
click at [139, 336] on input "Name" at bounding box center [208, 350] width 259 height 39
click at [294, 331] on input "my name is ALAIN NZUNGUNDI, I'm trying to join my account but it looks like i n…" at bounding box center [208, 350] width 259 height 39
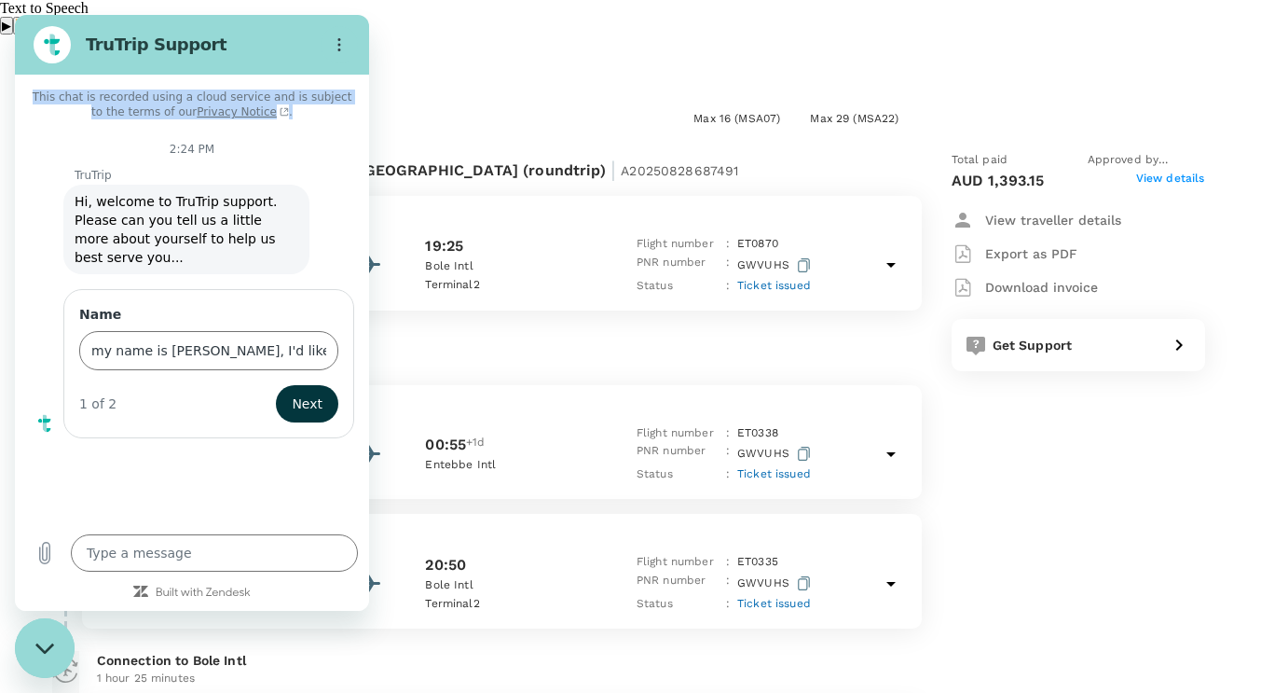
drag, startPoint x: 301, startPoint y: 20, endPoint x: 308, endPoint y: 99, distance: 79.5
click at [309, 103] on div "TruTrip Support This chat is recorded using a cloud service and is subject to t…" at bounding box center [192, 313] width 354 height 596
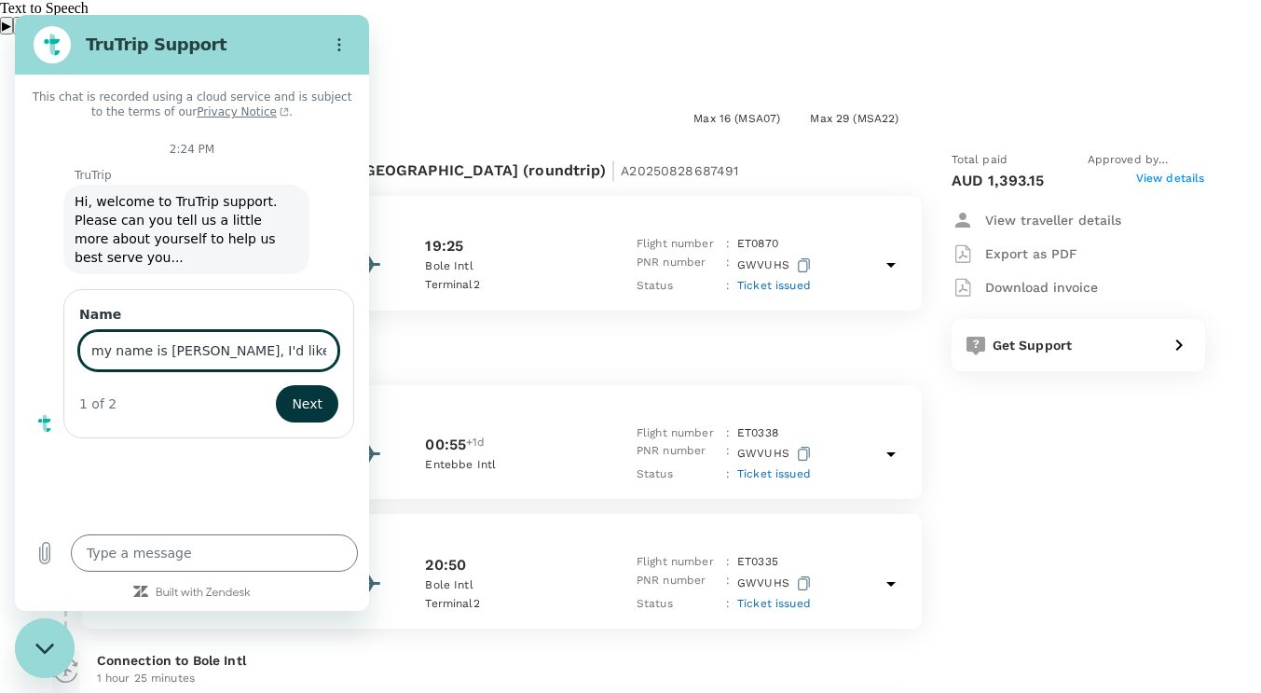
click at [319, 335] on input "my name is ALAIN NZUNGUNDI, I'd like to cancel the return flight from Entebbe t…" at bounding box center [208, 350] width 259 height 39
type input "my name is ALAIN NZUNGUNDI, I'd like to cancel the return flight from Entebbe t…"
click at [310, 393] on span "Next" at bounding box center [307, 404] width 31 height 22
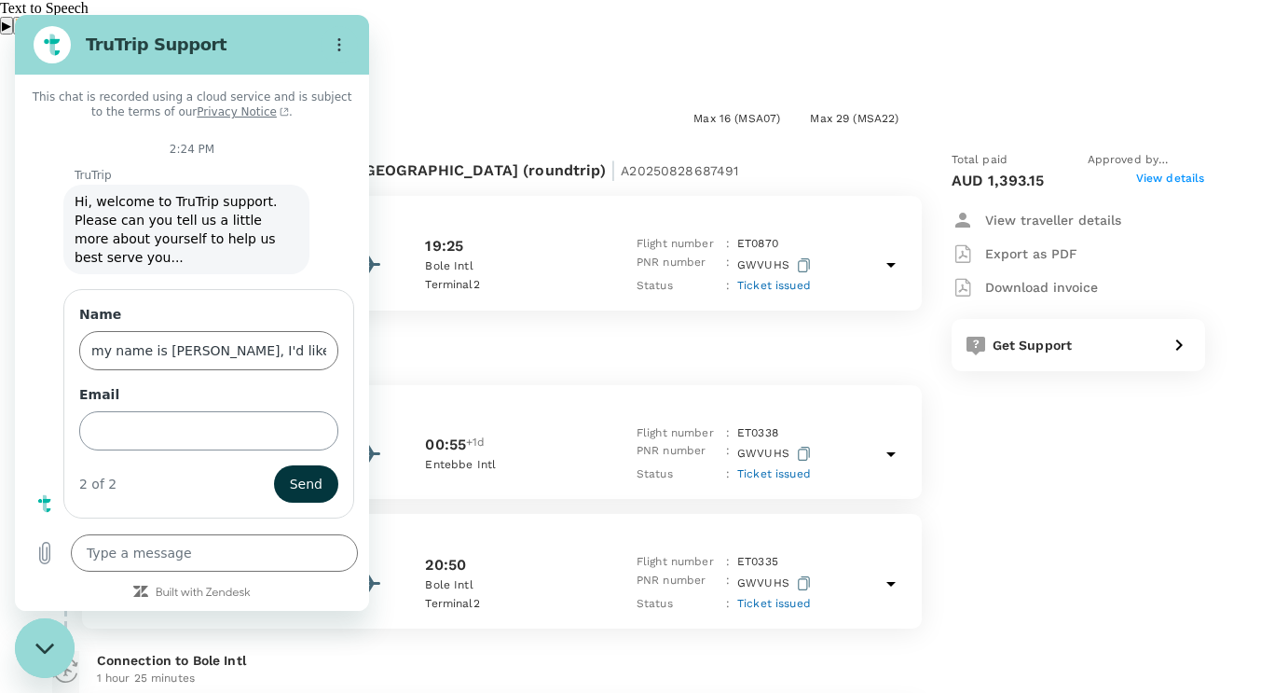
click at [260, 411] on input "Email" at bounding box center [208, 430] width 259 height 39
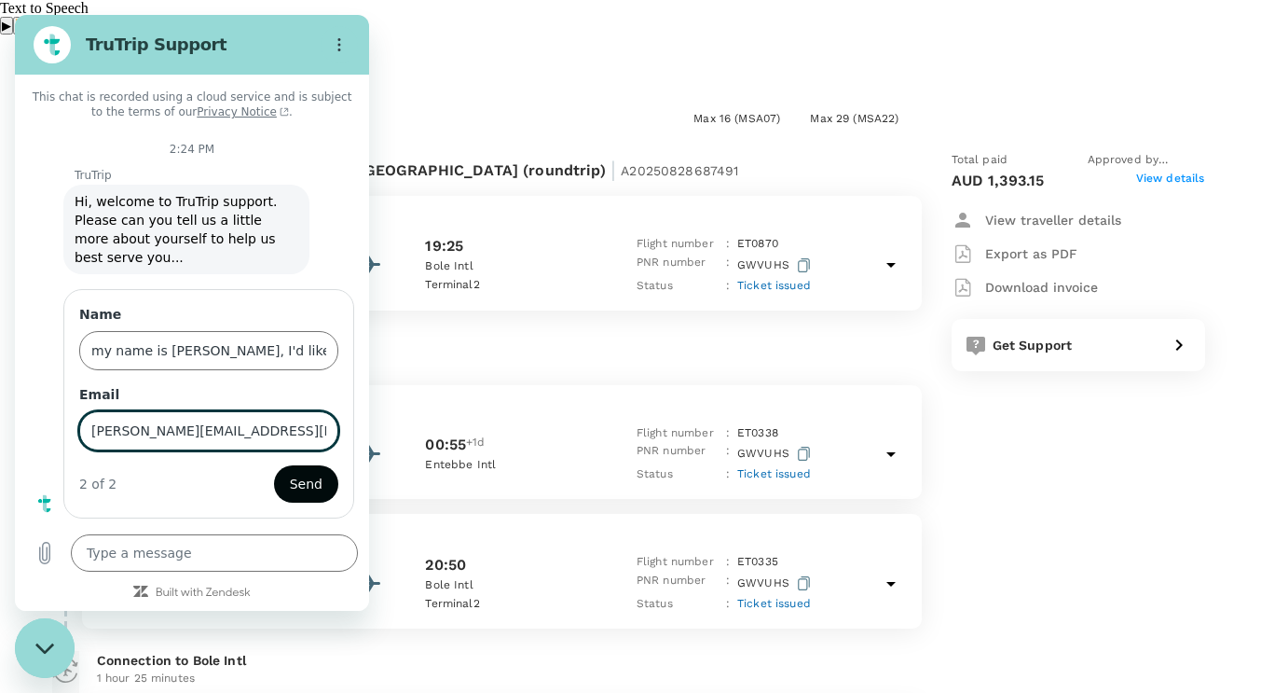
type input "[PERSON_NAME][EMAIL_ADDRESS][DOMAIN_NAME]"
click at [305, 473] on span "Send" at bounding box center [306, 484] width 33 height 22
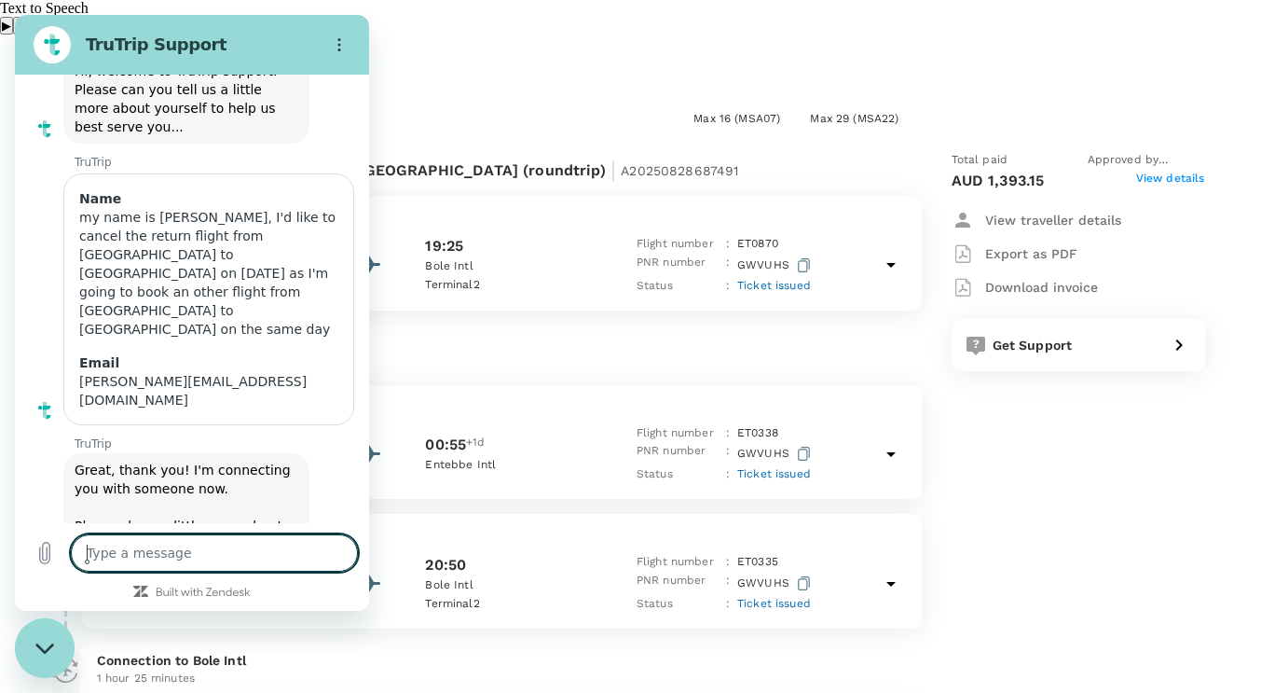
scroll to position [134, 0]
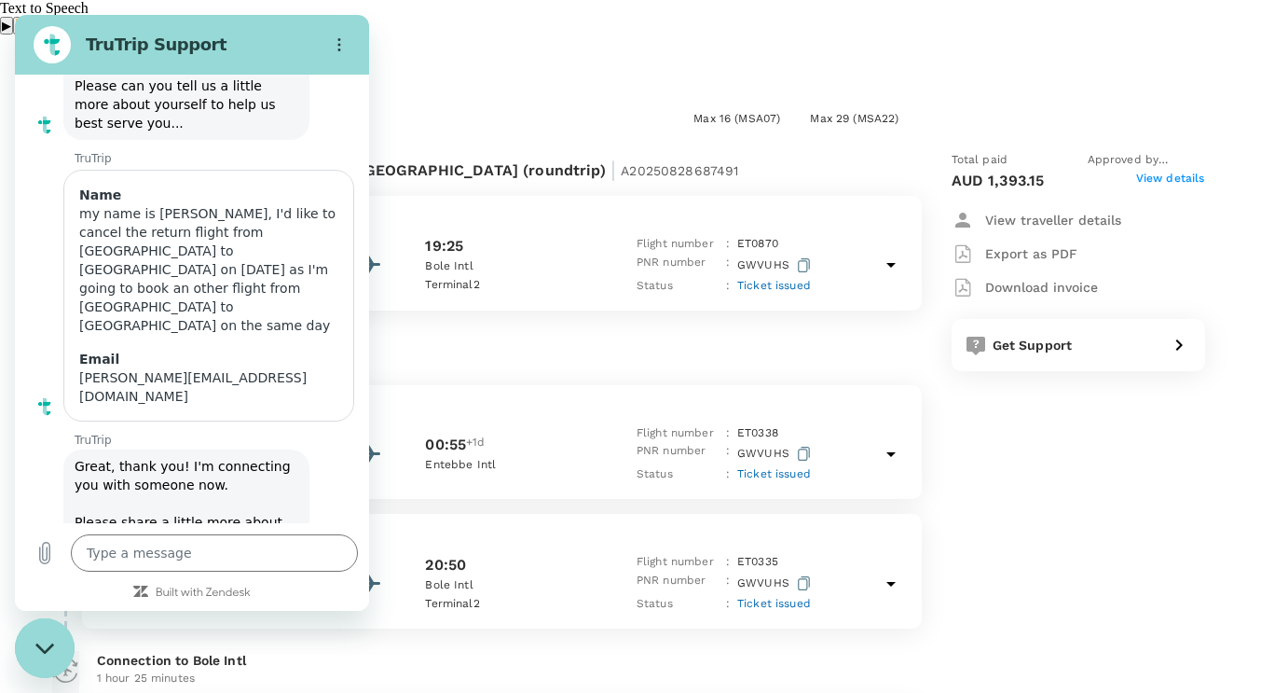
click at [1000, 410] on div "Total paid Approved by Tinei Canimo AUD 1,393.15 View details View traveller de…" at bounding box center [1060, 484] width 291 height 696
click at [261, 22] on section "TruTrip Support" at bounding box center [192, 45] width 354 height 60
click at [39, 637] on div "Close messaging window" at bounding box center [45, 648] width 56 height 56
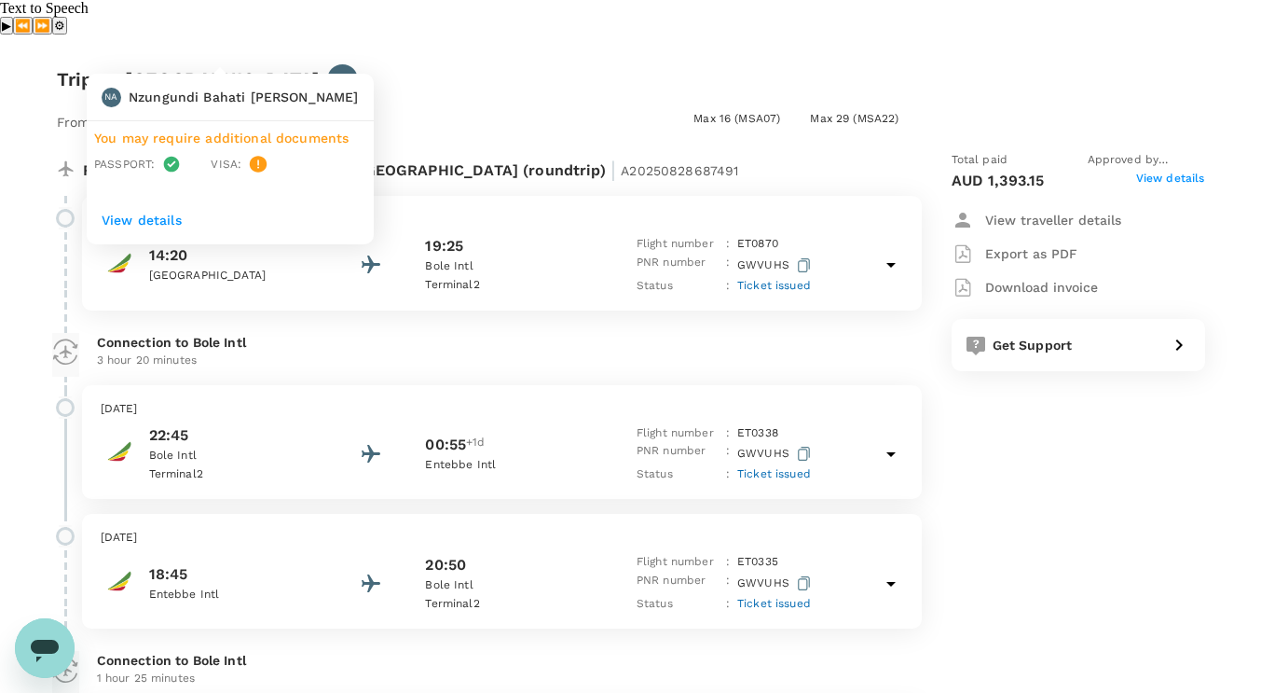
click at [162, 217] on p "View details" at bounding box center [230, 220] width 257 height 19
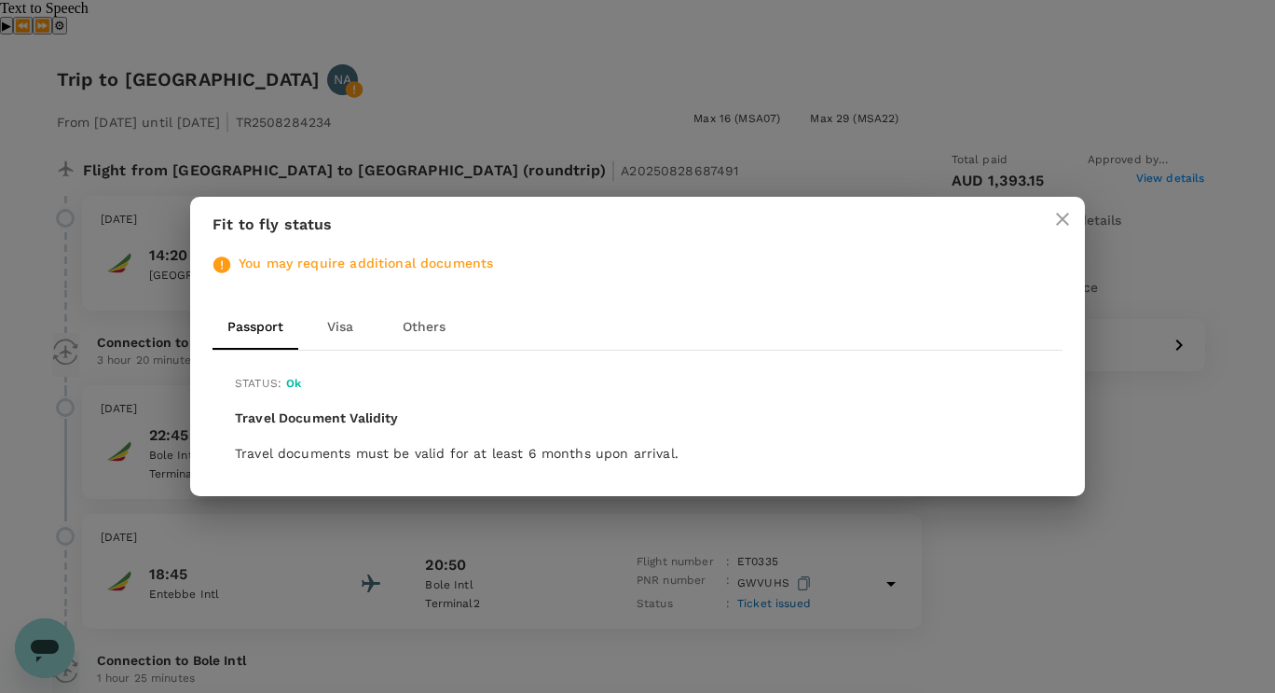
click at [1064, 220] on icon "close" at bounding box center [1062, 219] width 13 height 13
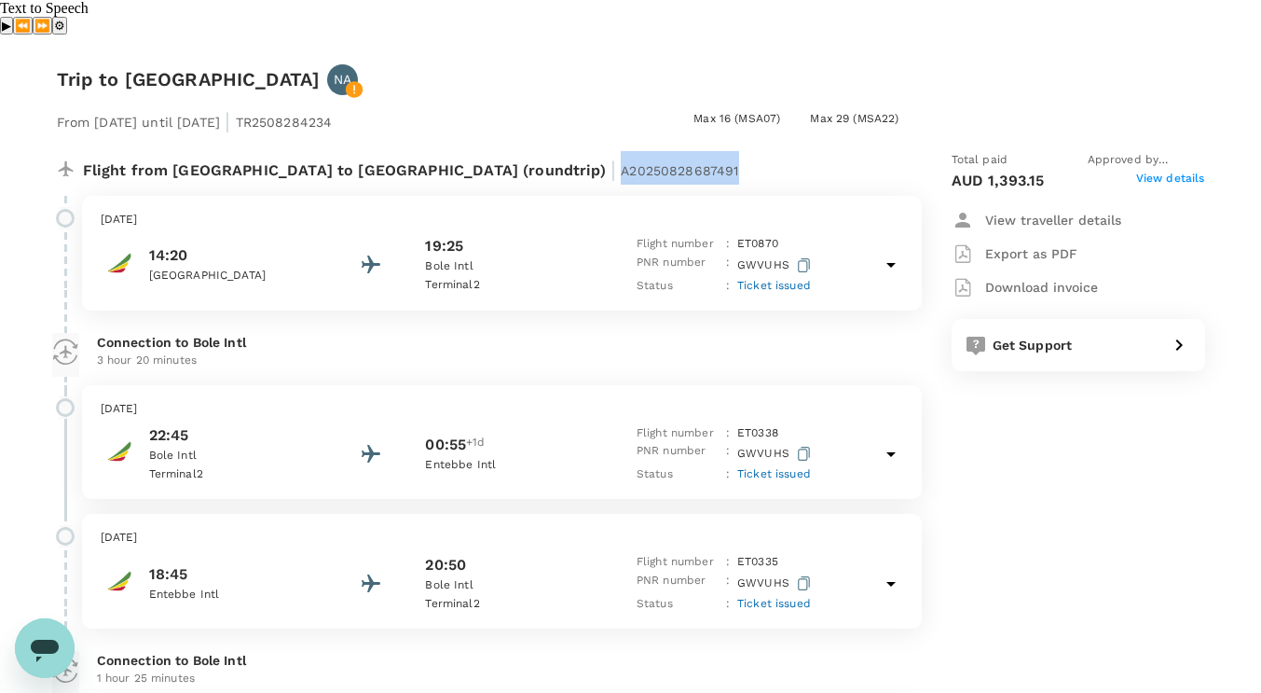
drag, startPoint x: 605, startPoint y: 135, endPoint x: 726, endPoint y: 141, distance: 121.3
click at [726, 151] on div "Flight from Democratic Republic of the Congo to Uganda (roundtrip) | A202508286…" at bounding box center [440, 168] width 715 height 34
copy span "A20250828687491"
click at [40, 644] on icon "Open messaging window" at bounding box center [45, 651] width 28 height 22
type textarea "x"
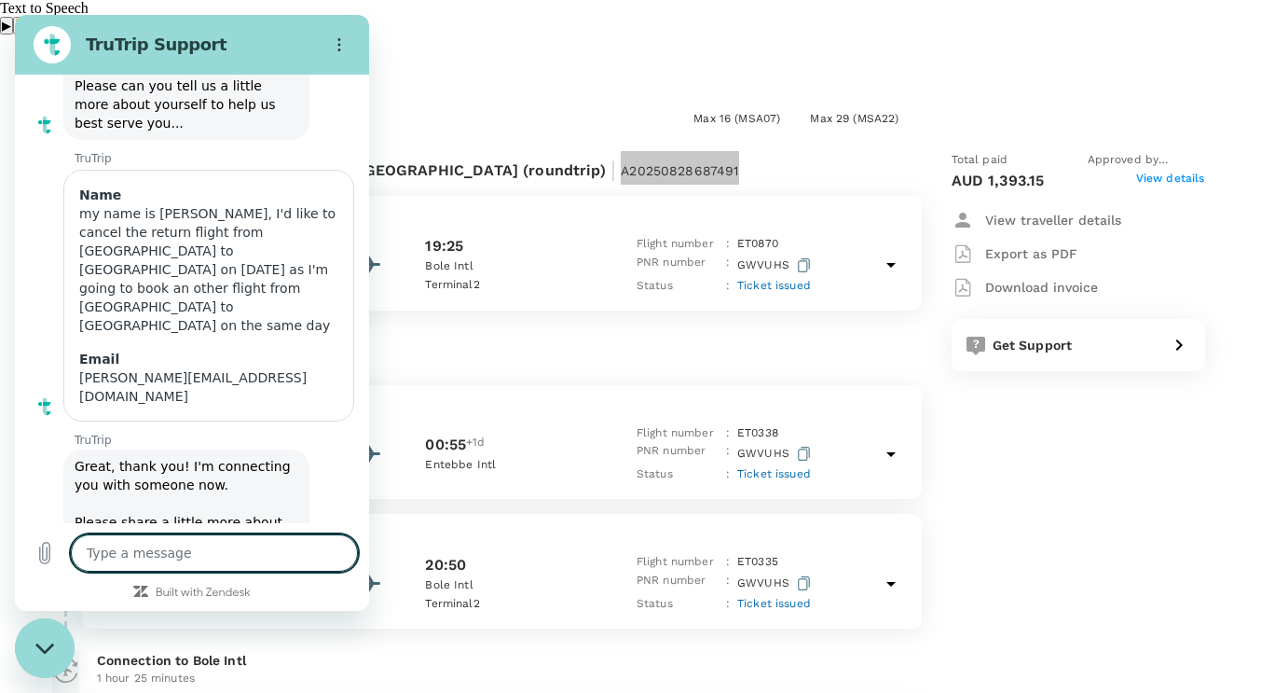
scroll to position [0, 0]
type textarea "H"
type textarea "x"
type textarea "He"
type textarea "x"
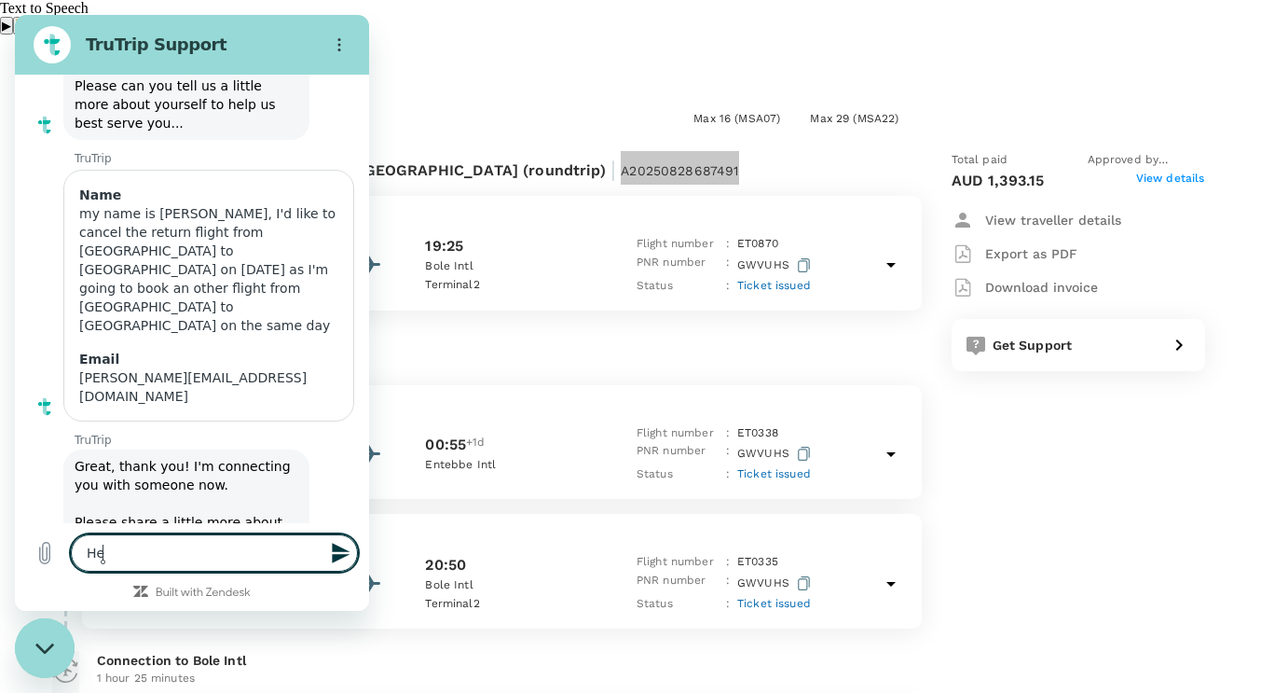
type textarea "Her"
type textarea "x"
type textarea "Here"
type textarea "x"
type textarea "Here'"
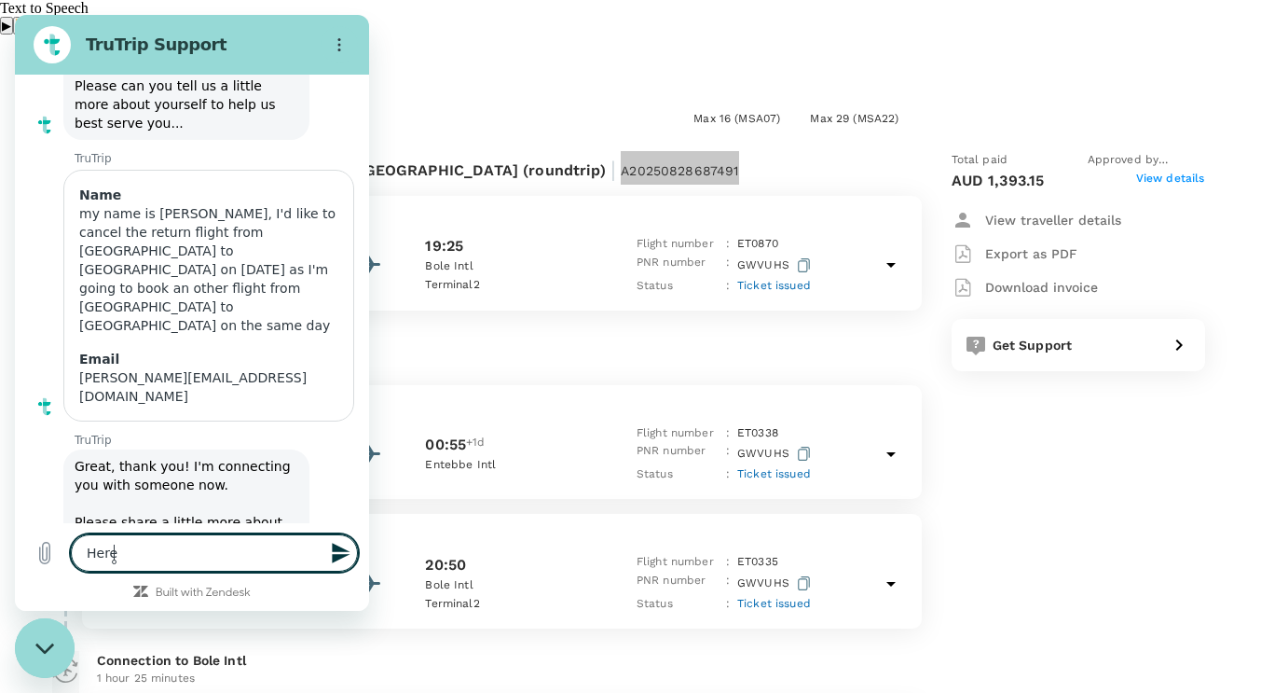
type textarea "x"
type textarea "Here'"
type textarea "x"
type textarea "Here' s"
type textarea "x"
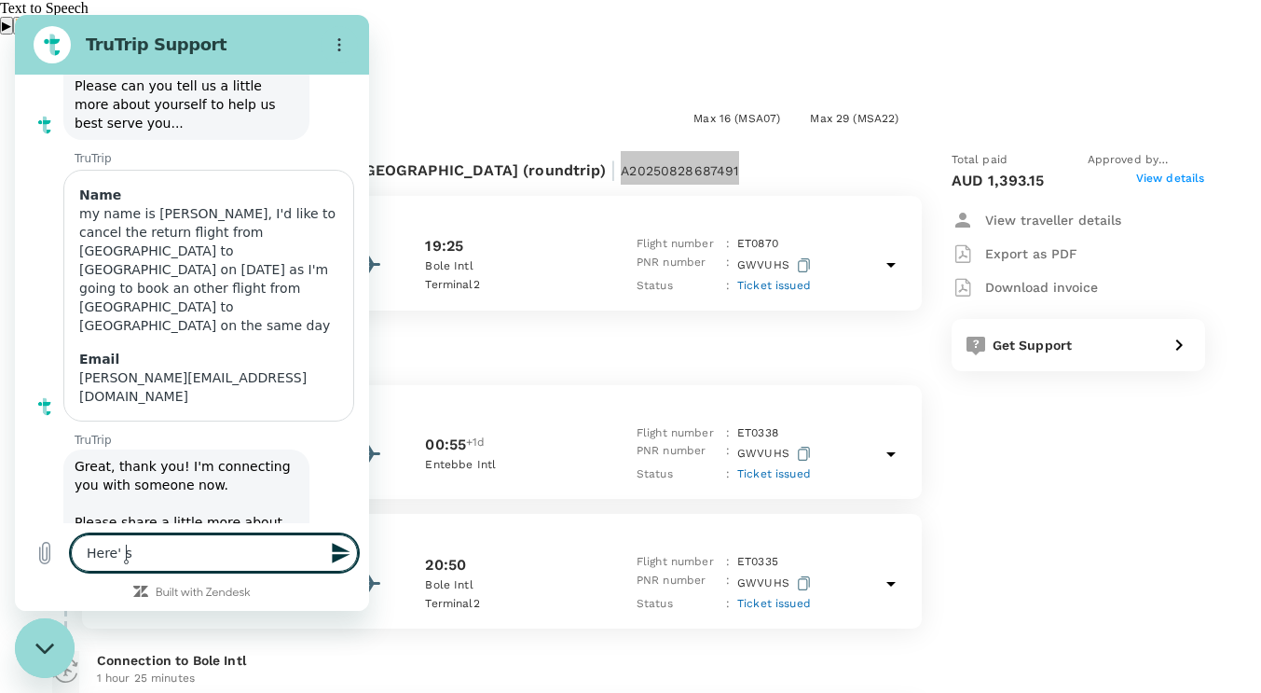
type textarea "Here' s"
type textarea "x"
type textarea "Here' s t"
type textarea "x"
type textarea "Here' s th"
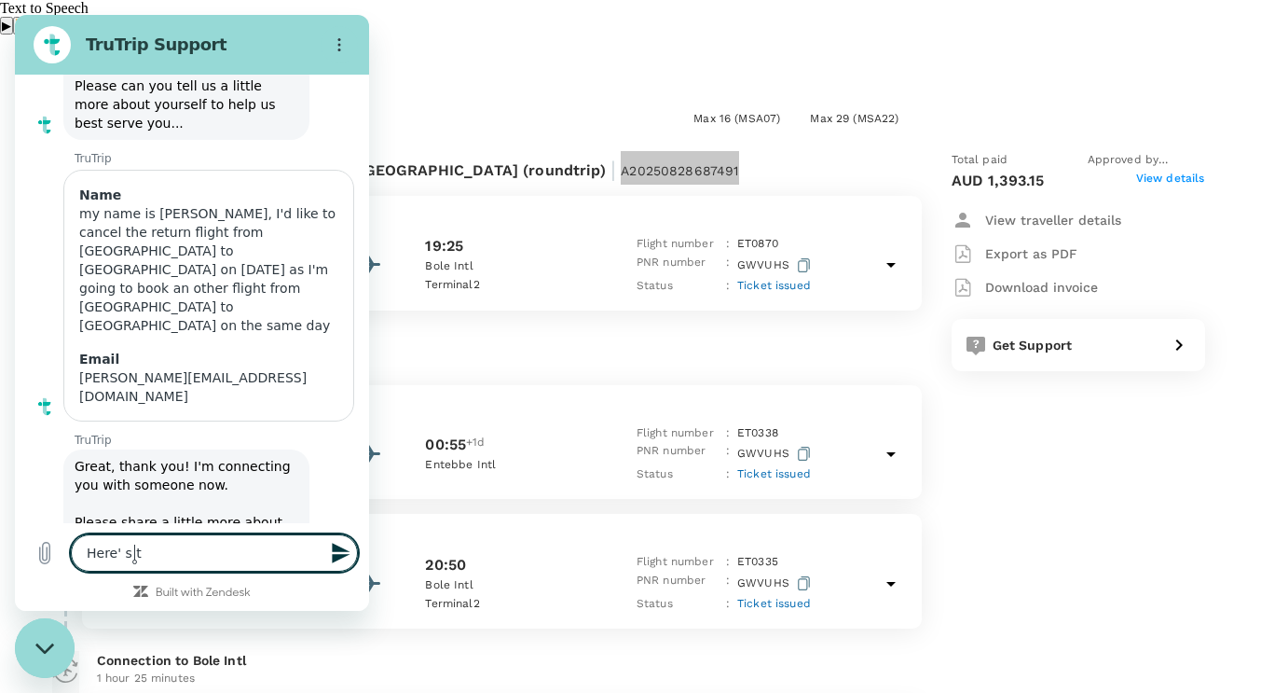
type textarea "x"
type textarea "Here' s the"
type textarea "x"
type textarea "Here' s the"
type textarea "x"
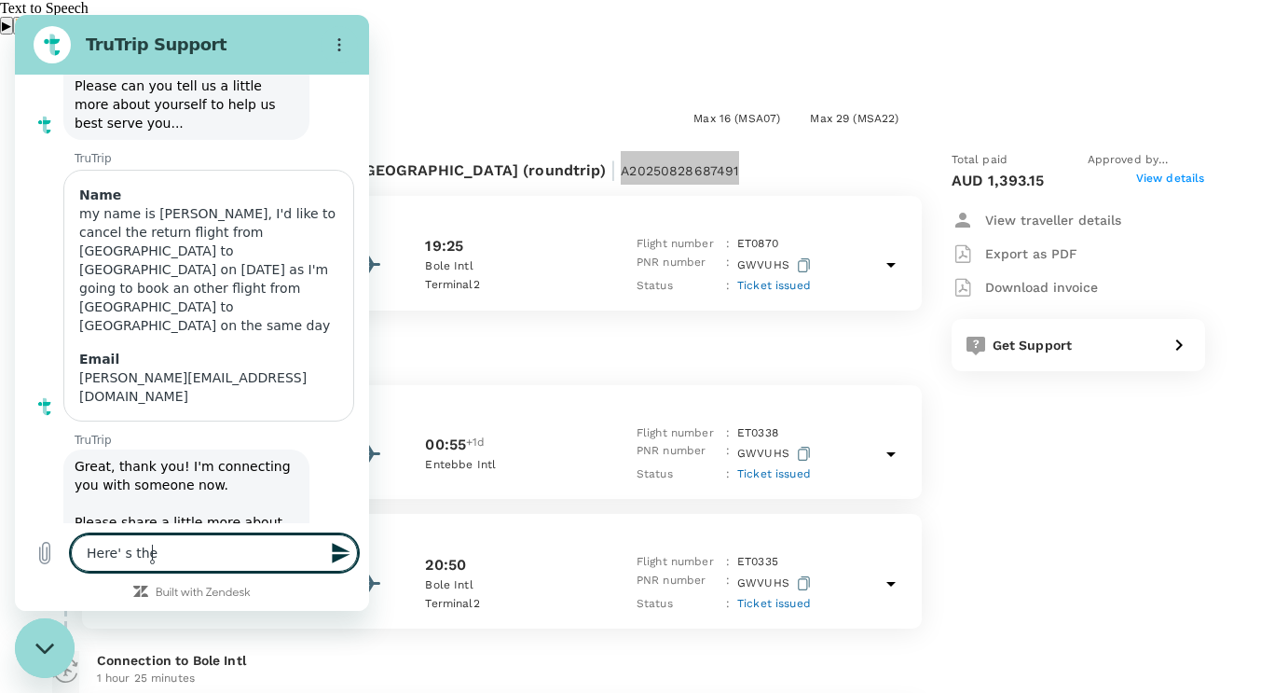
type textarea "Here' s the c"
type textarea "x"
type textarea "Here' s the co"
type textarea "x"
type textarea "Here' s the cod"
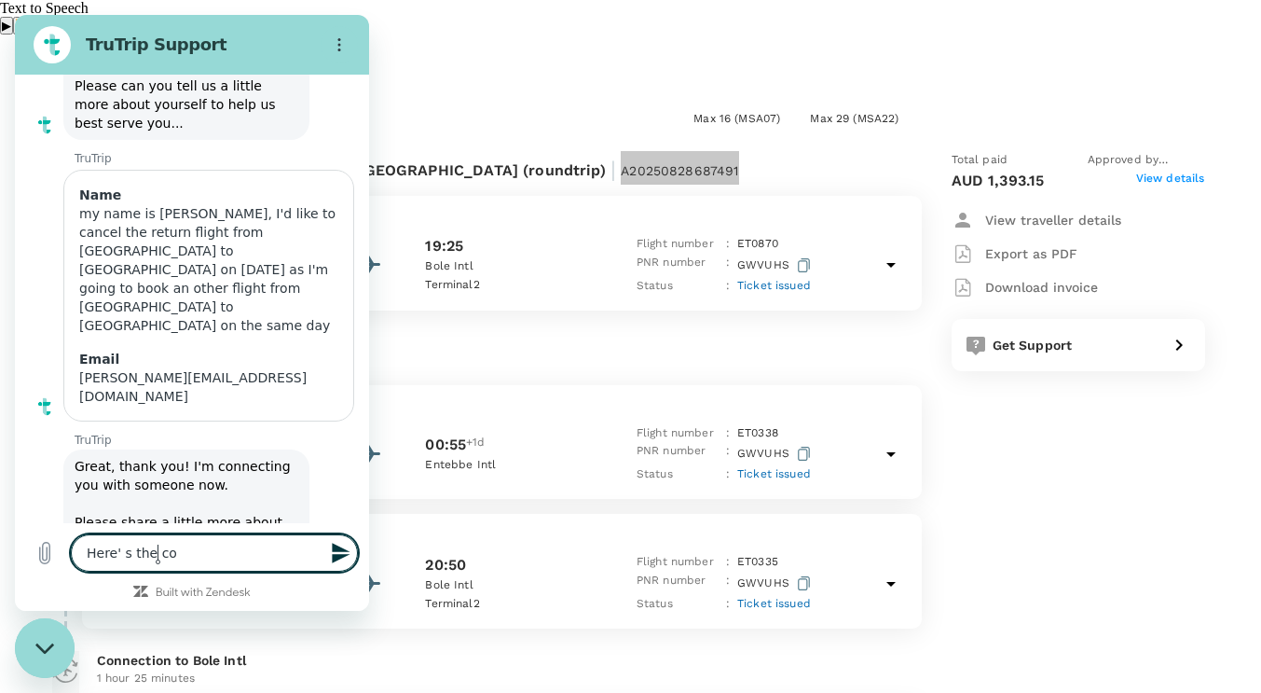
type textarea "x"
type textarea "Here' s the code"
type textarea "x"
type textarea "Here' s the code"
type textarea "x"
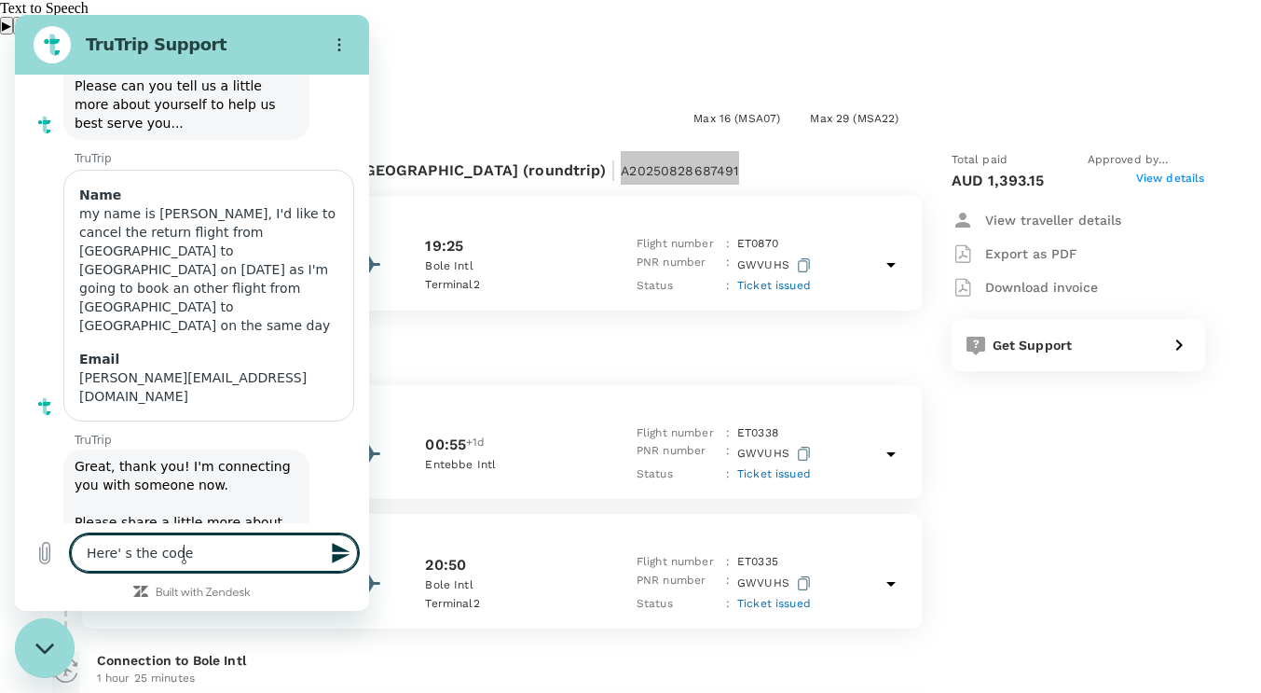
paste textarea "A20250828687491"
type textarea "Here' s the code A20250828687491"
click at [115, 550] on textarea "Here' s the code A20250828687491" at bounding box center [214, 552] width 287 height 37
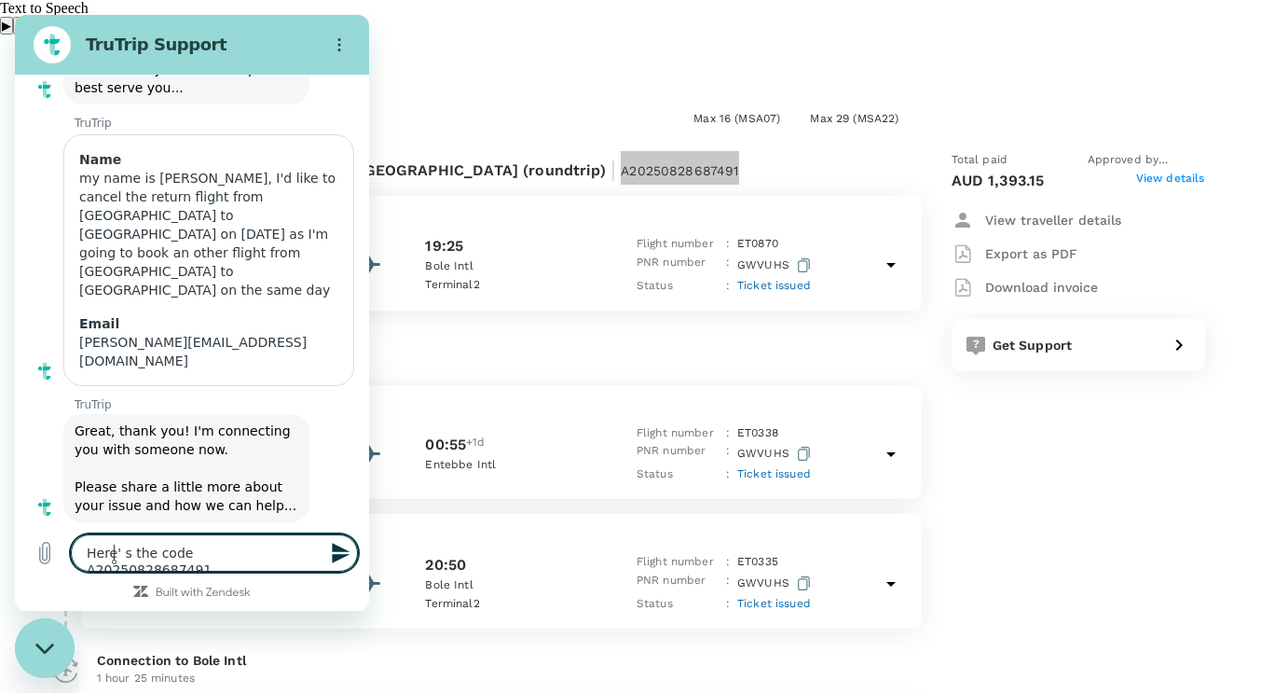
click at [15, 15] on lt-span "Ignore" at bounding box center [15, 15] width 0 height 0
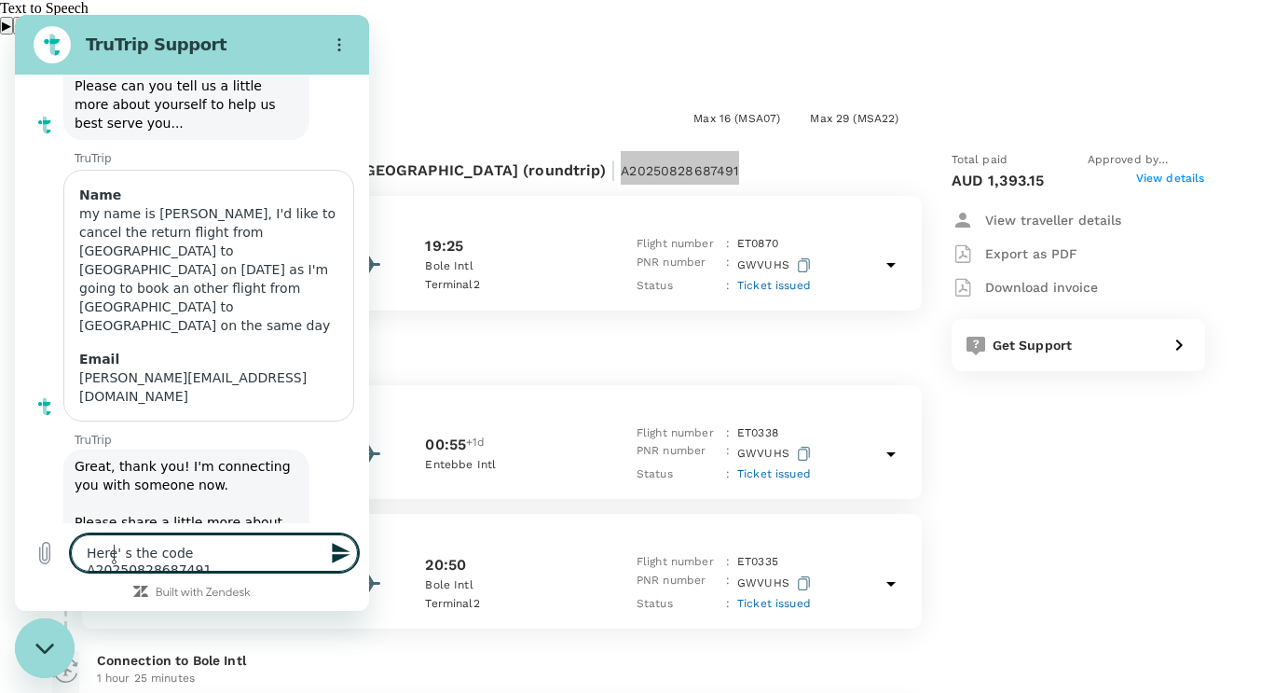
type textarea "x"
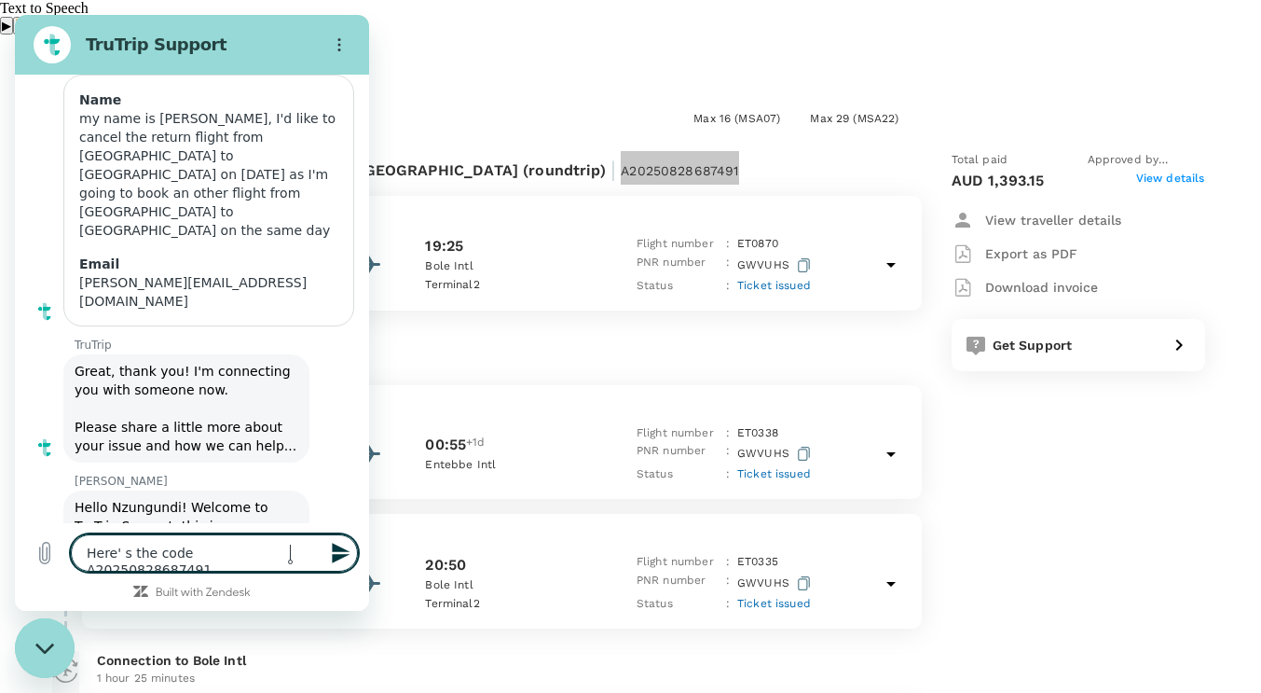
scroll to position [233, 0]
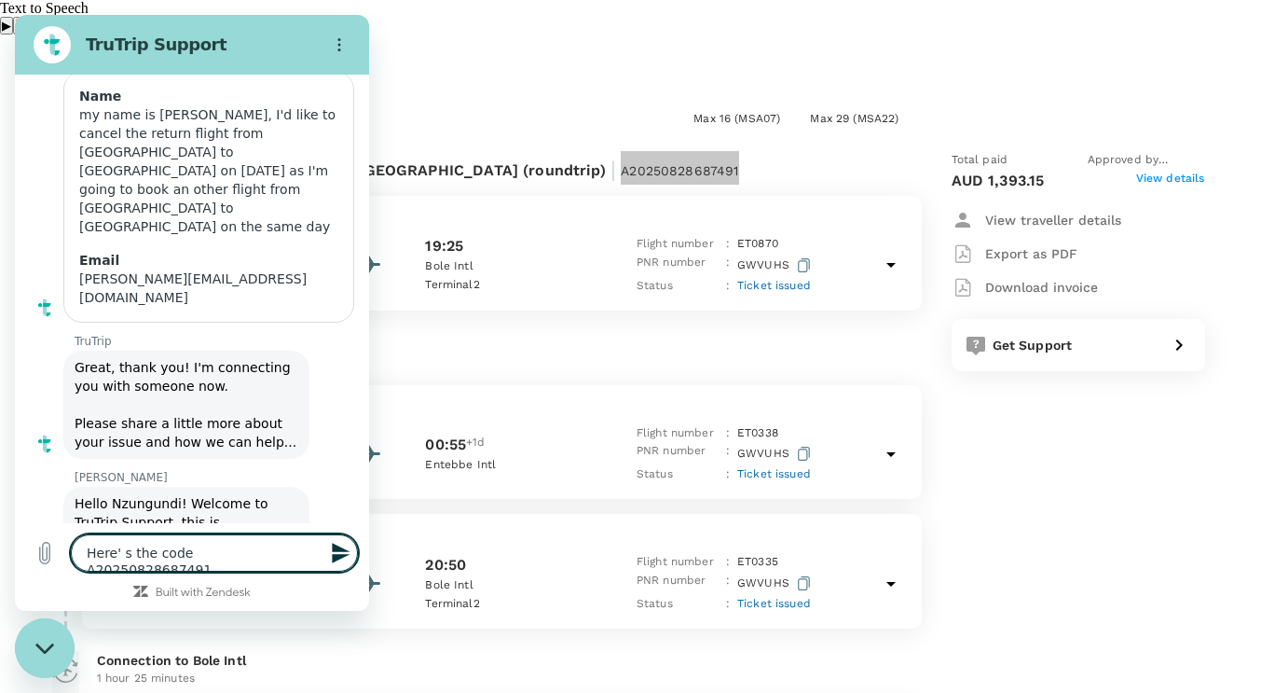
click at [15, 15] on lt-div at bounding box center [15, 15] width 0 height 0
click at [254, 546] on textarea "Here' s the code A20250828687491" at bounding box center [214, 552] width 287 height 37
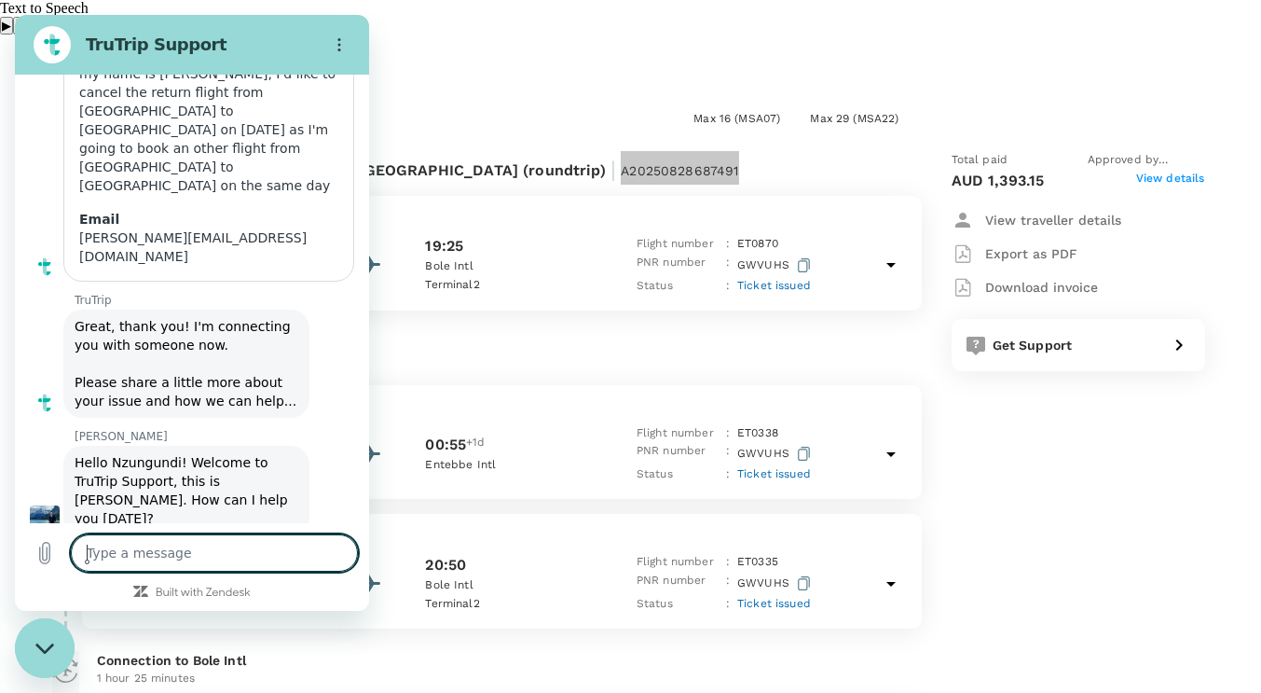
type textarea "x"
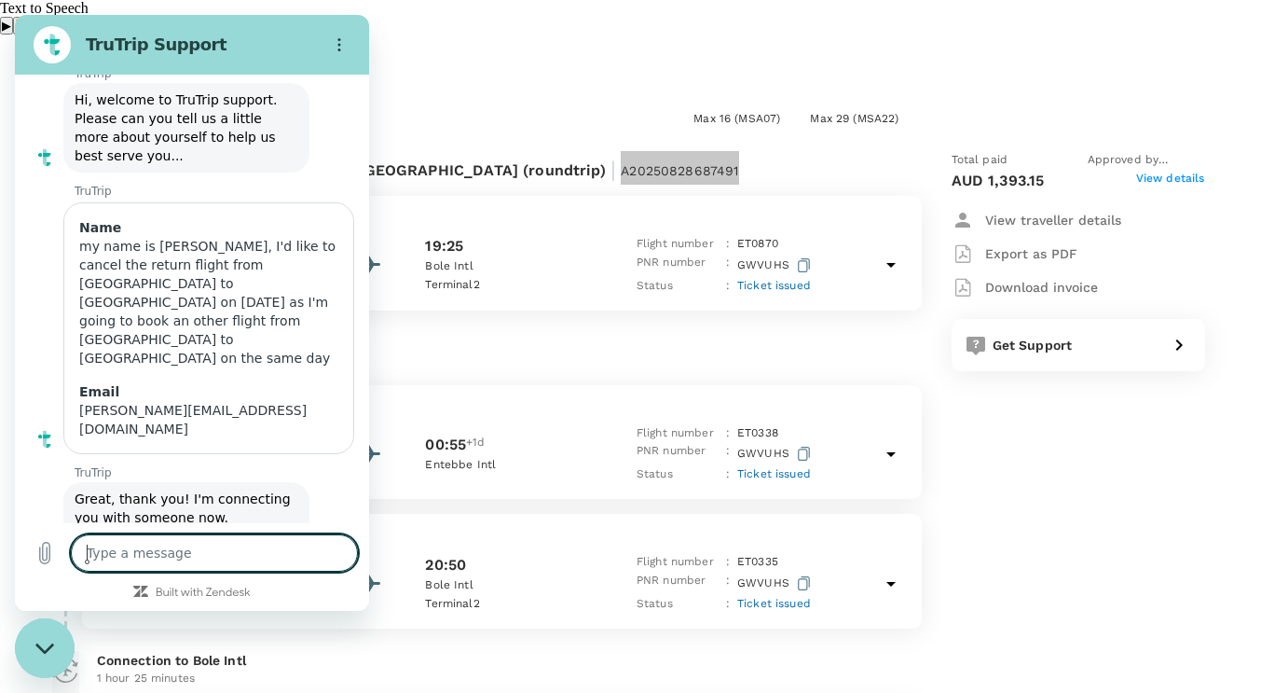
scroll to position [91, 0]
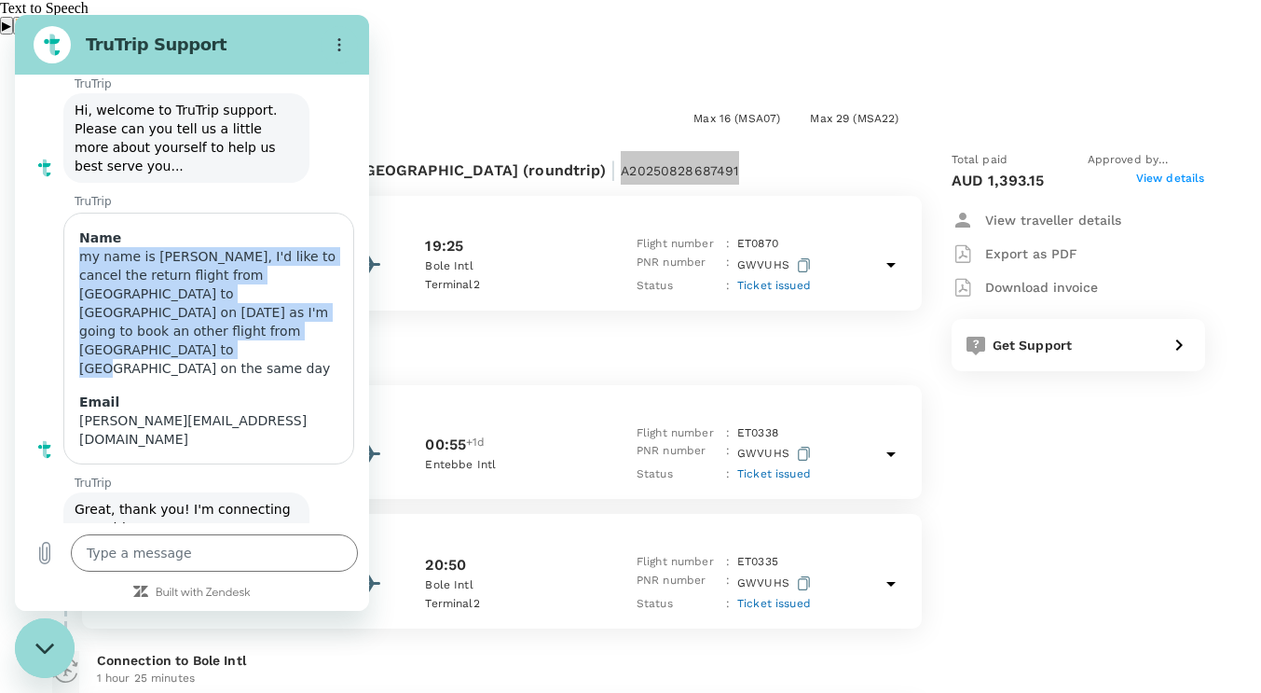
drag, startPoint x: 80, startPoint y: 259, endPoint x: 264, endPoint y: 332, distance: 197.5
click at [264, 332] on div "my name is ALAIN NZUNGUNDI, I'd like to cancel the return flight from Entebbe t…" at bounding box center [208, 312] width 259 height 131
copy div "my name is ALAIN NZUNGUNDI, I'd like to cancel the return flight from Entebbe t…"
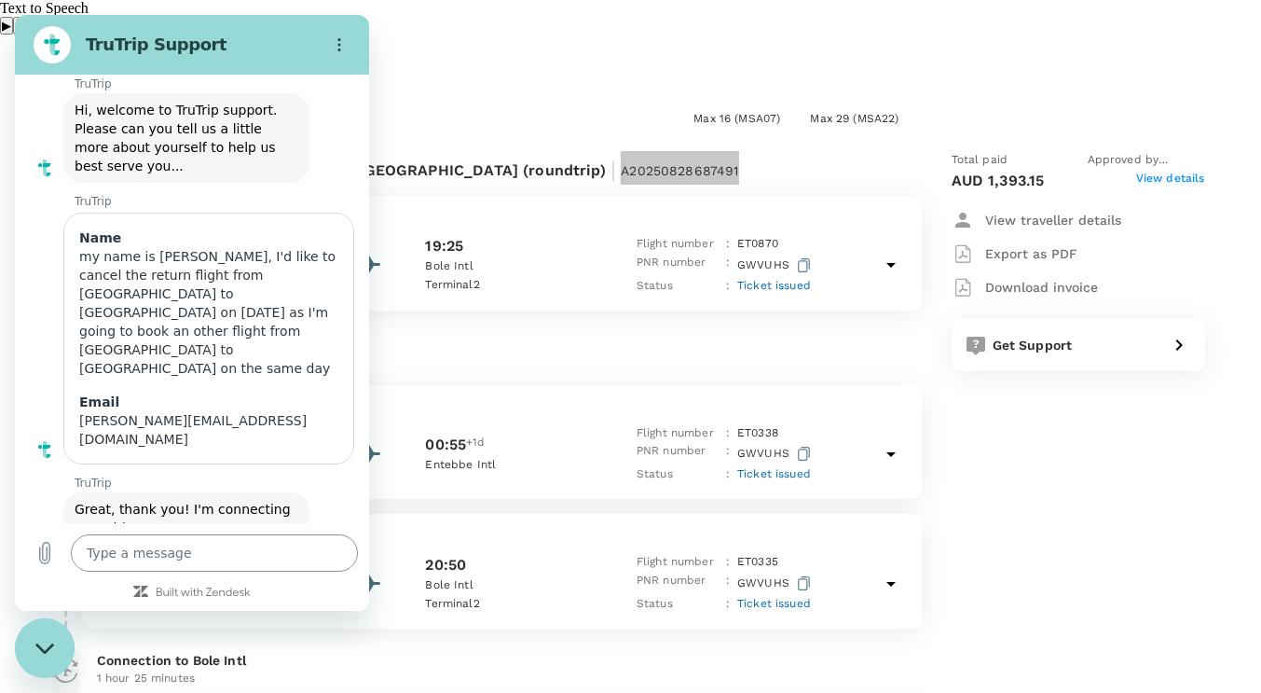
click at [184, 560] on textarea at bounding box center [214, 552] width 287 height 37
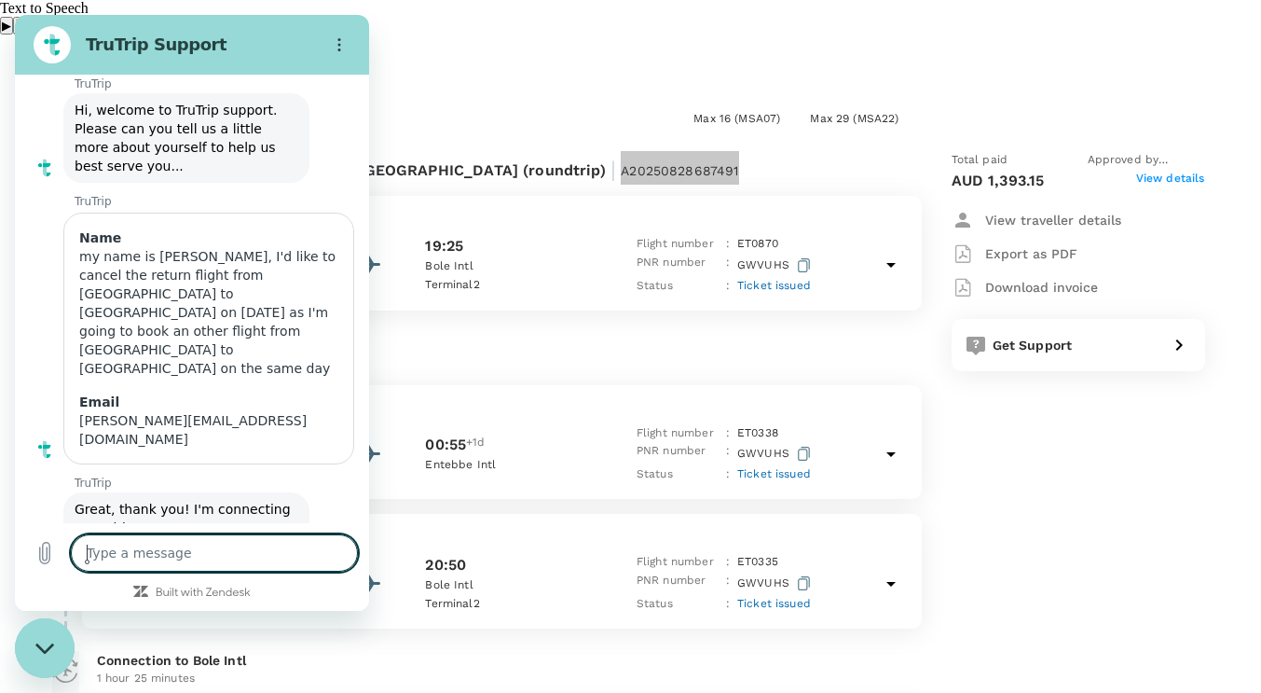
paste textarea "my name is ALAIN NZUNGUNDI, I'd like to cancel the return flight from Entebbe t…"
type textarea "my name is ALAIN NZUNGUNDI, I'd like to cancel the return flight from Entebbe t…"
type textarea "x"
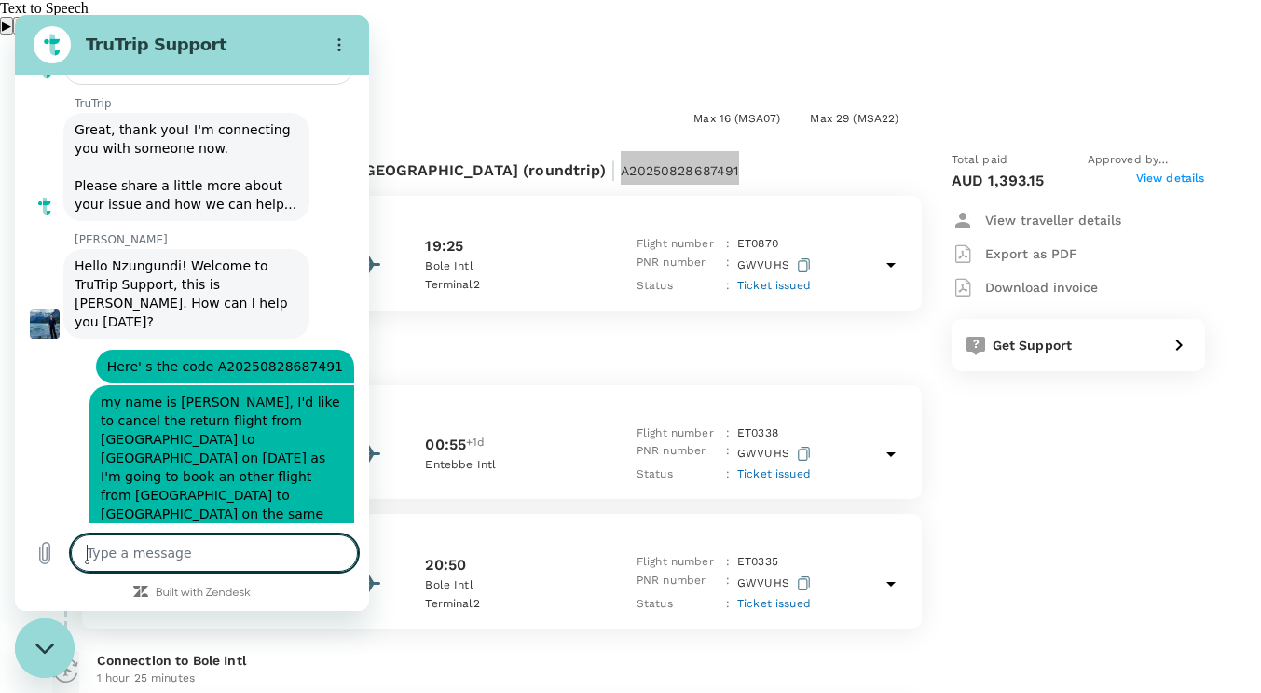
scroll to position [558, 0]
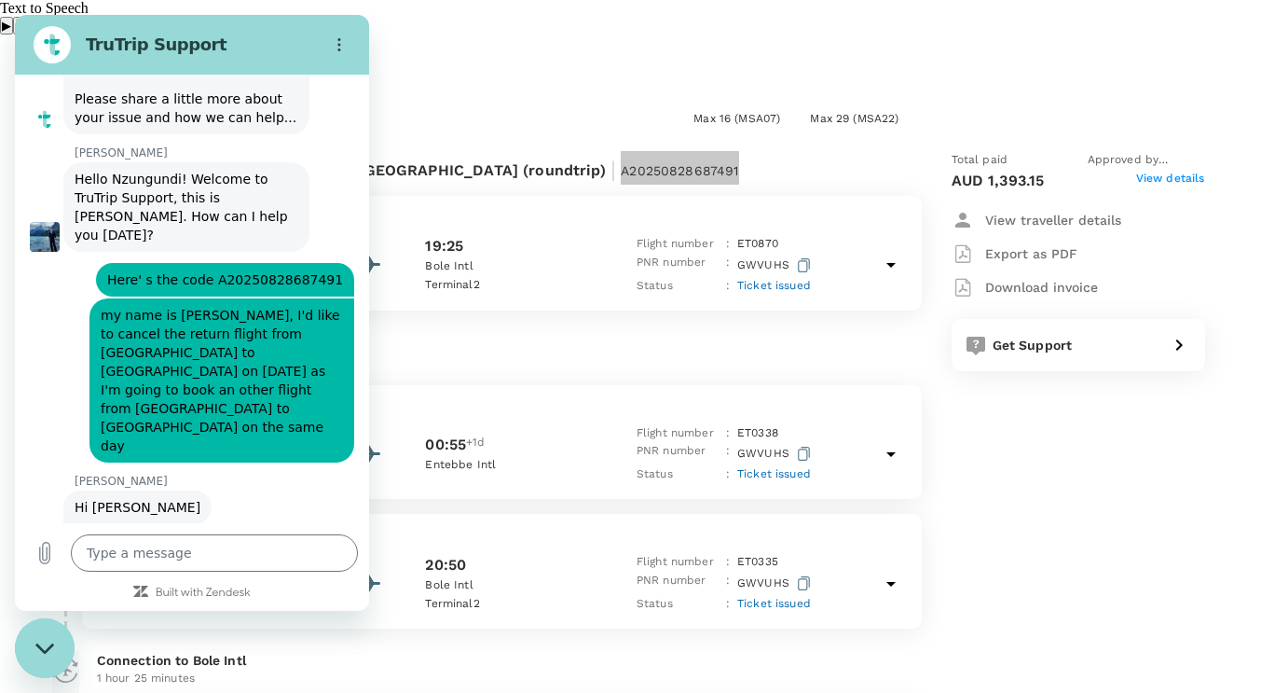
type textarea "x"
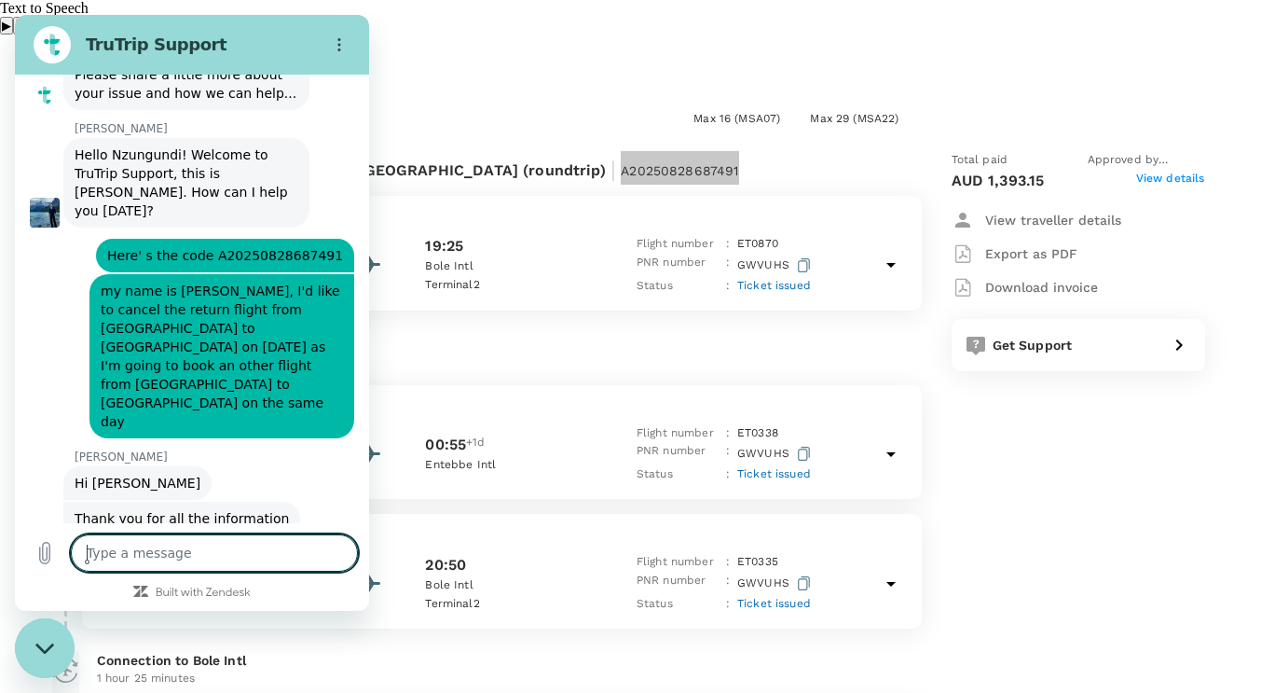
scroll to position [668, 0]
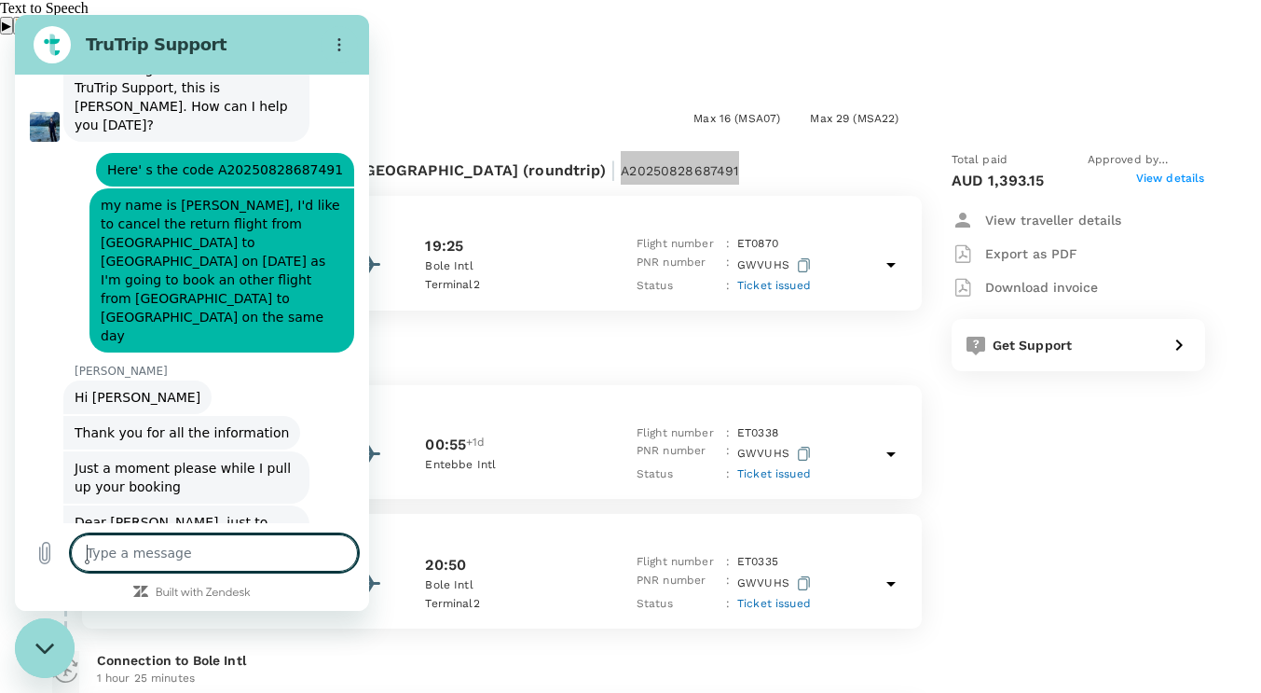
type textarea "K"
type textarea "x"
type textarea "Ke"
type textarea "x"
type textarea "Kee"
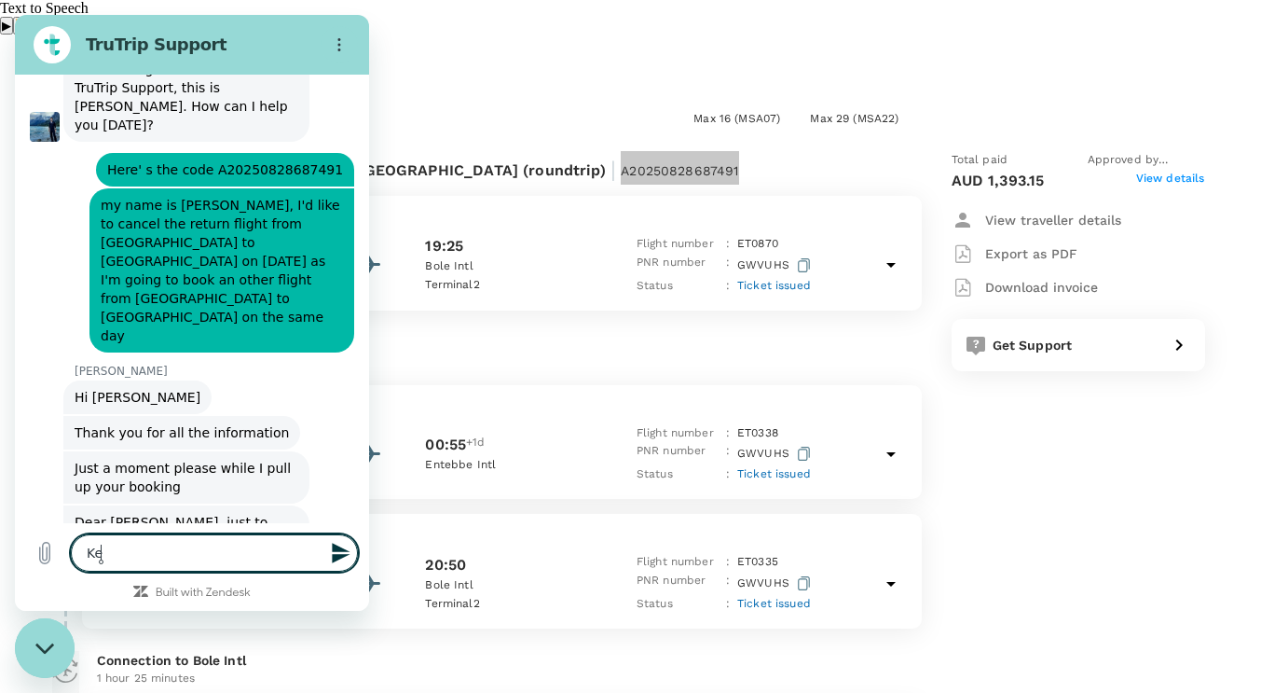
type textarea "x"
type textarea "Keep"
type textarea "x"
type textarea "Keep"
type textarea "x"
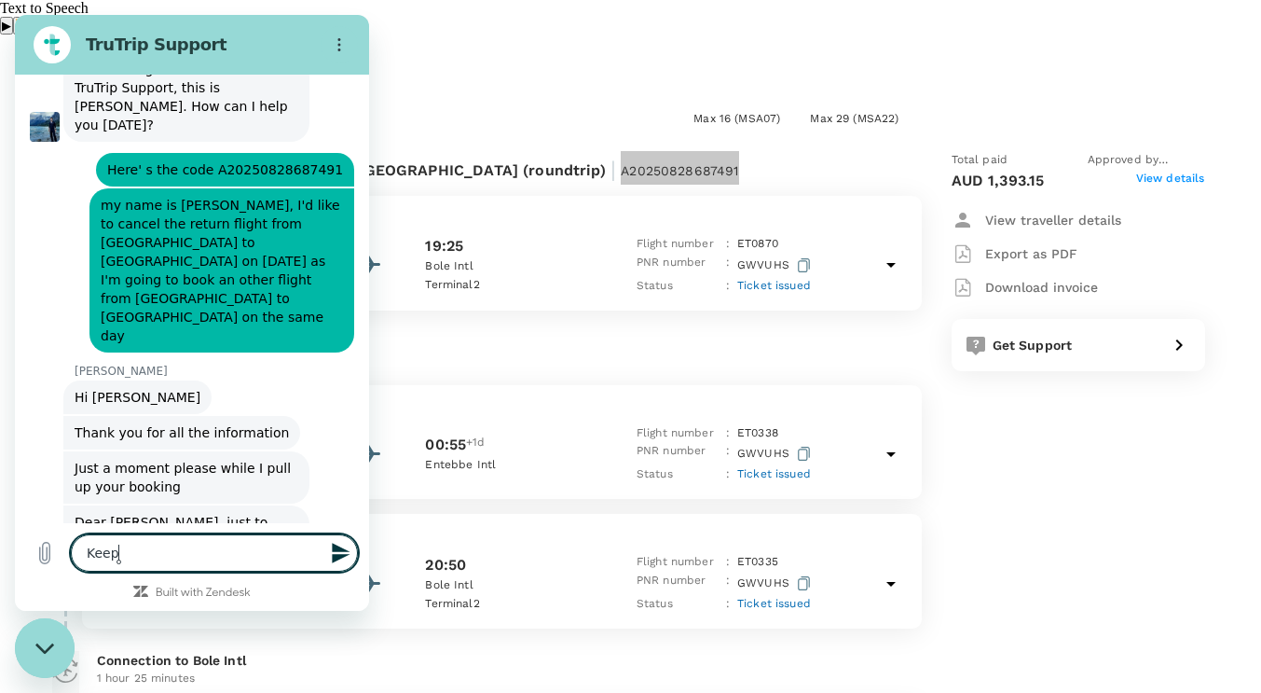
type textarea "Keep t"
type textarea "x"
type textarea "Keep th"
type textarea "x"
type textarea "Keep the"
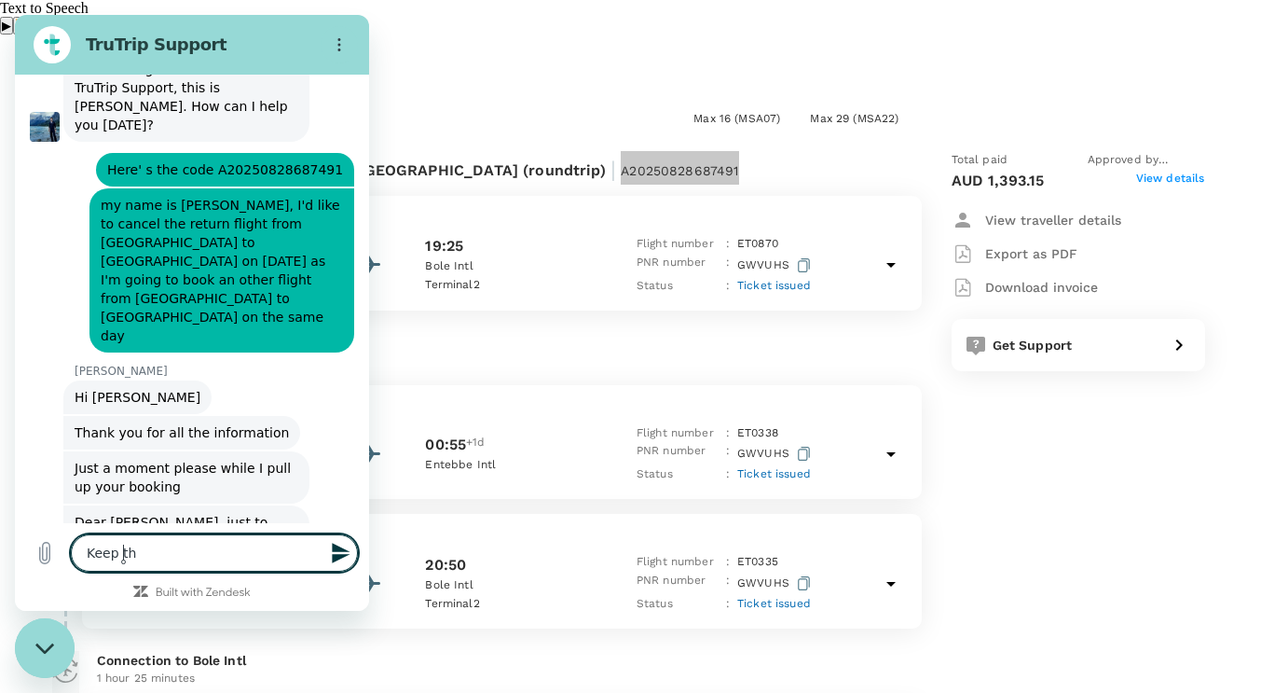
type textarea "x"
type textarea "Keep the"
type textarea "x"
type textarea "Keep the o"
type textarea "x"
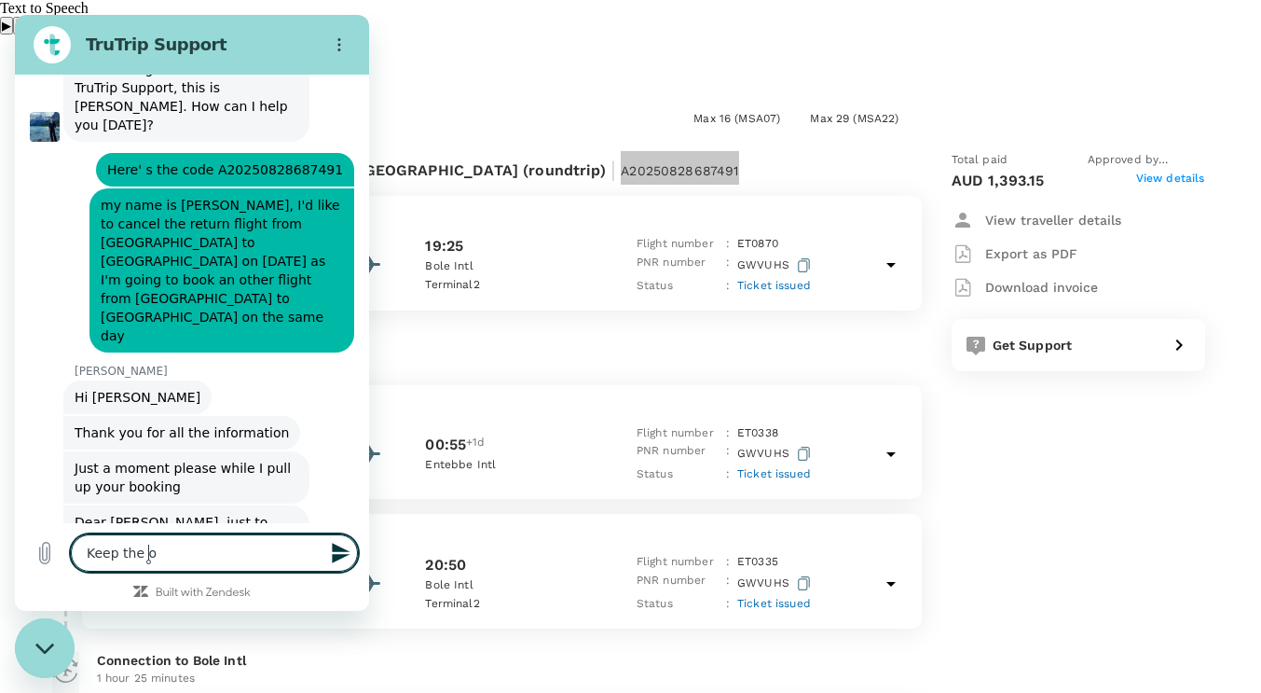
type textarea "Keep the ou"
type textarea "x"
type textarea "Keep the out"
type textarea "x"
type textarea "Keep the outb"
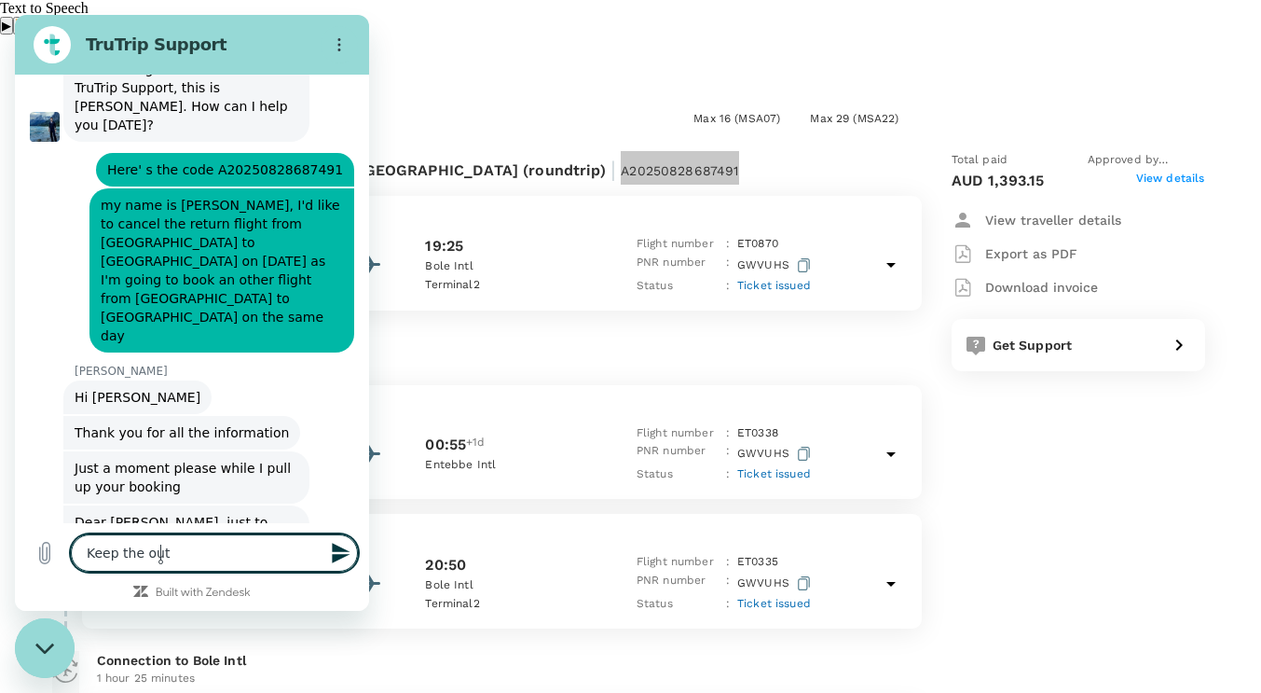
type textarea "x"
type textarea "Keep the outbo"
type textarea "x"
type textarea "Keep the outboo"
type textarea "x"
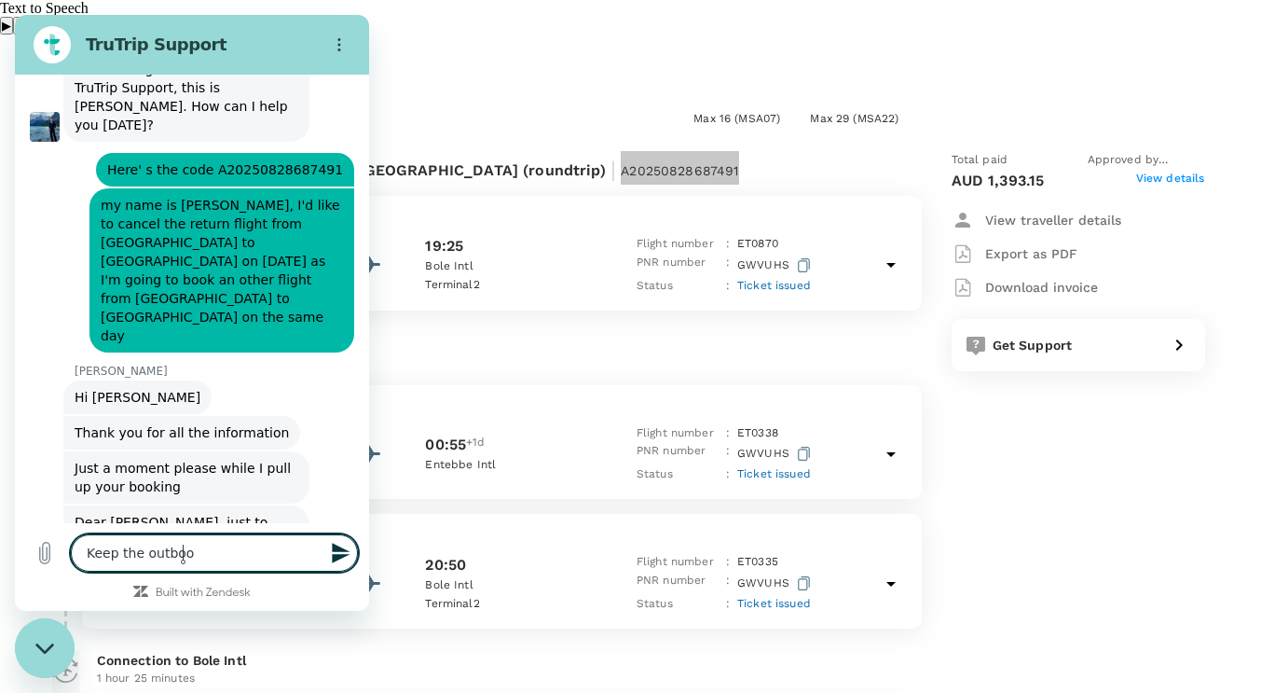
type textarea "Keep the outboon"
type textarea "x"
type textarea "Keep the outboond"
type textarea "x"
type textarea "Keep the outboon"
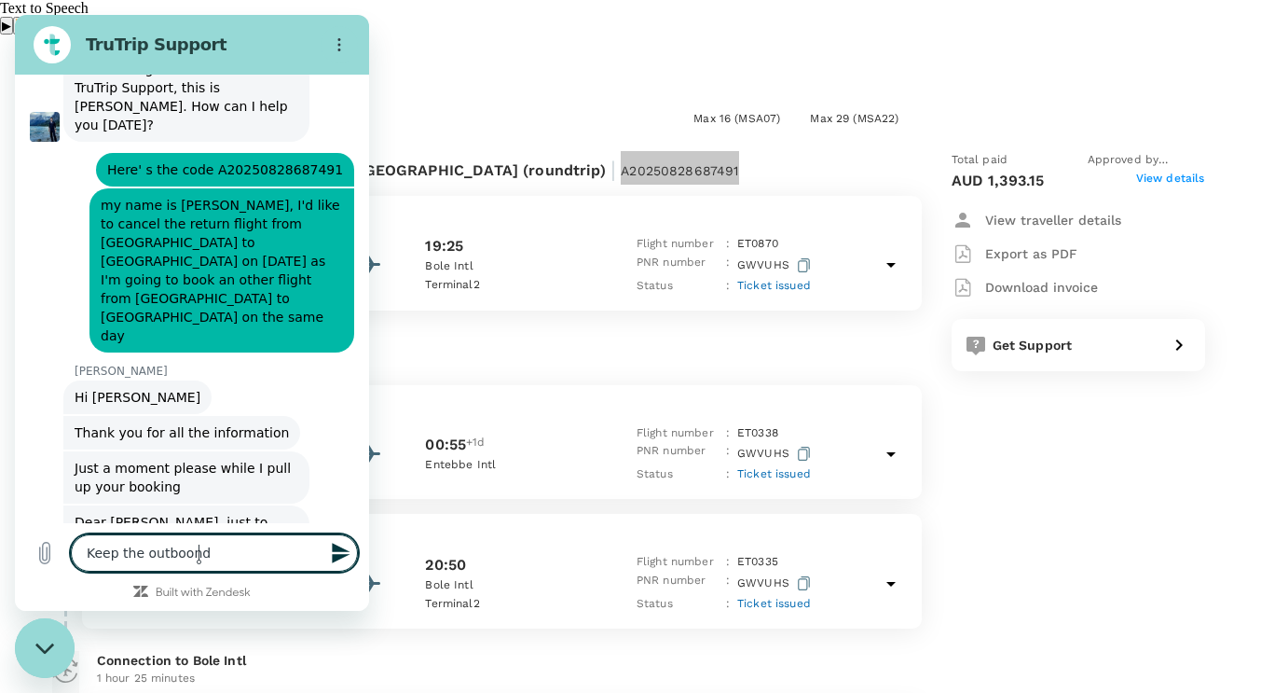
type textarea "x"
type textarea "Keep the outboo"
type textarea "x"
type textarea "Keep the outbo"
type textarea "x"
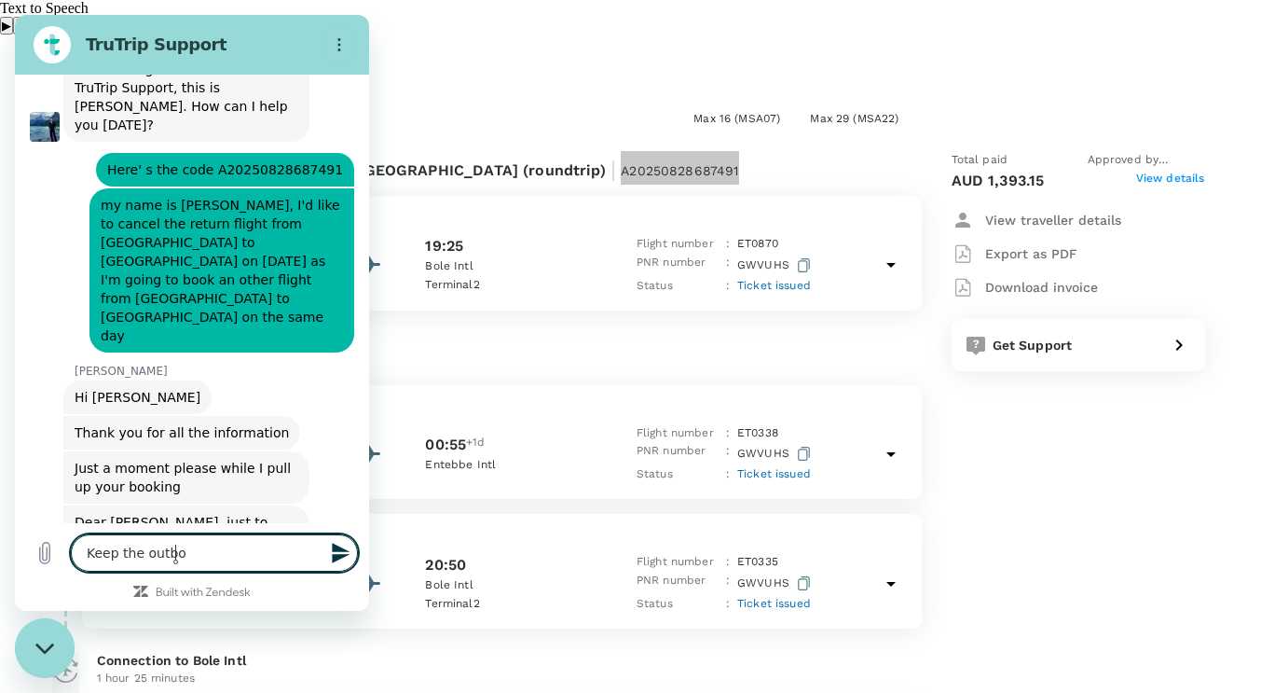
type textarea "Keep the outbou"
type textarea "x"
type textarea "Keep the outboun"
type textarea "x"
type textarea "Keep the outbound"
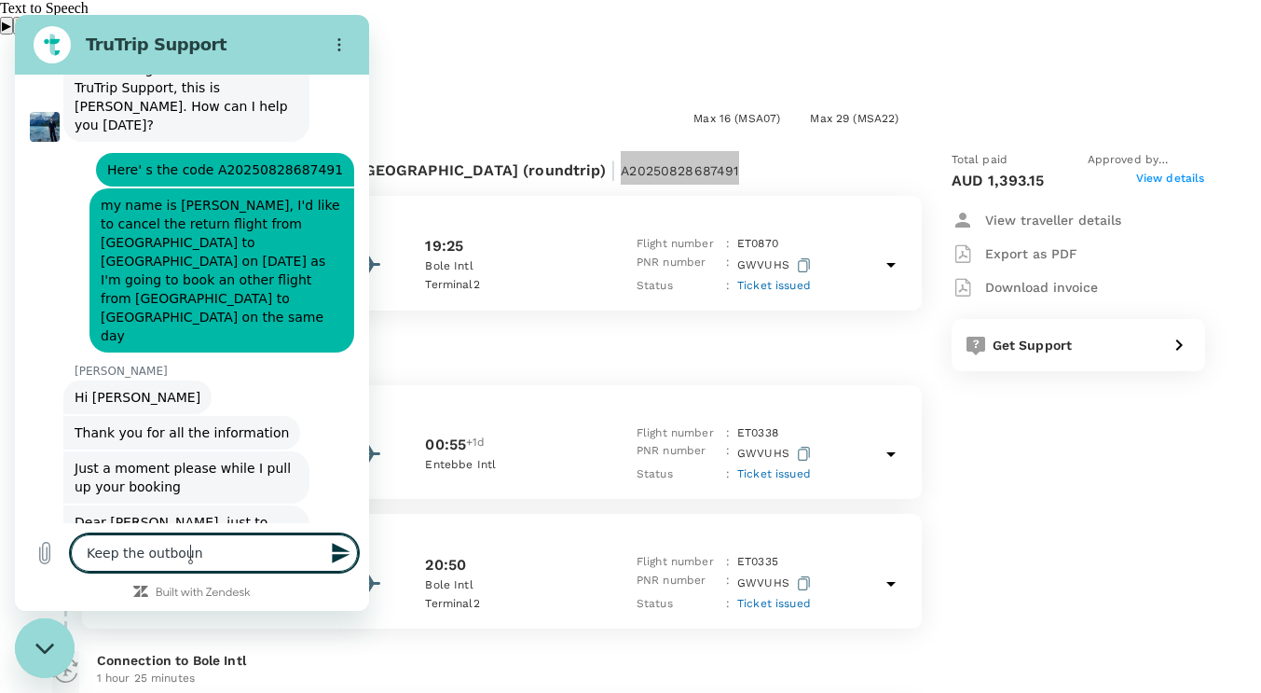
type textarea "x"
type textarea "Keep the outbound"
type textarea "x"
type textarea "Keep the outbound f"
type textarea "x"
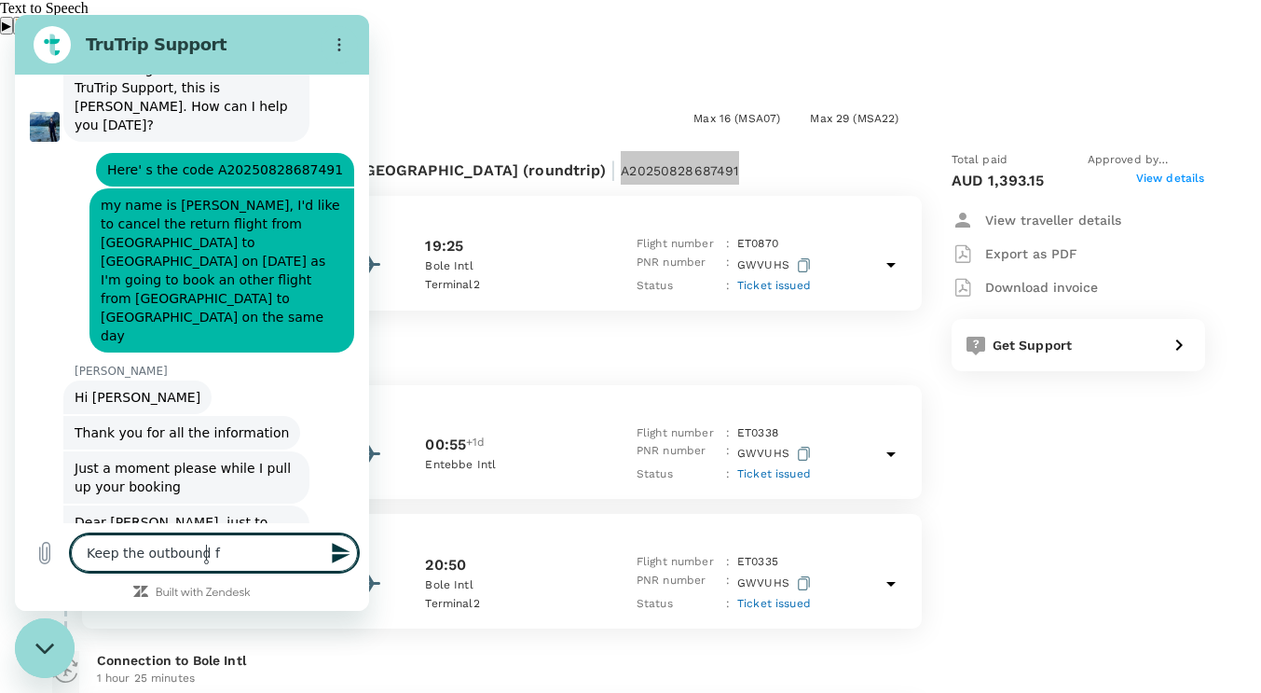
type textarea "Keep the outbound fl"
type textarea "x"
type textarea "Keep the outbound fli"
type textarea "x"
type textarea "Keep the outbound flig"
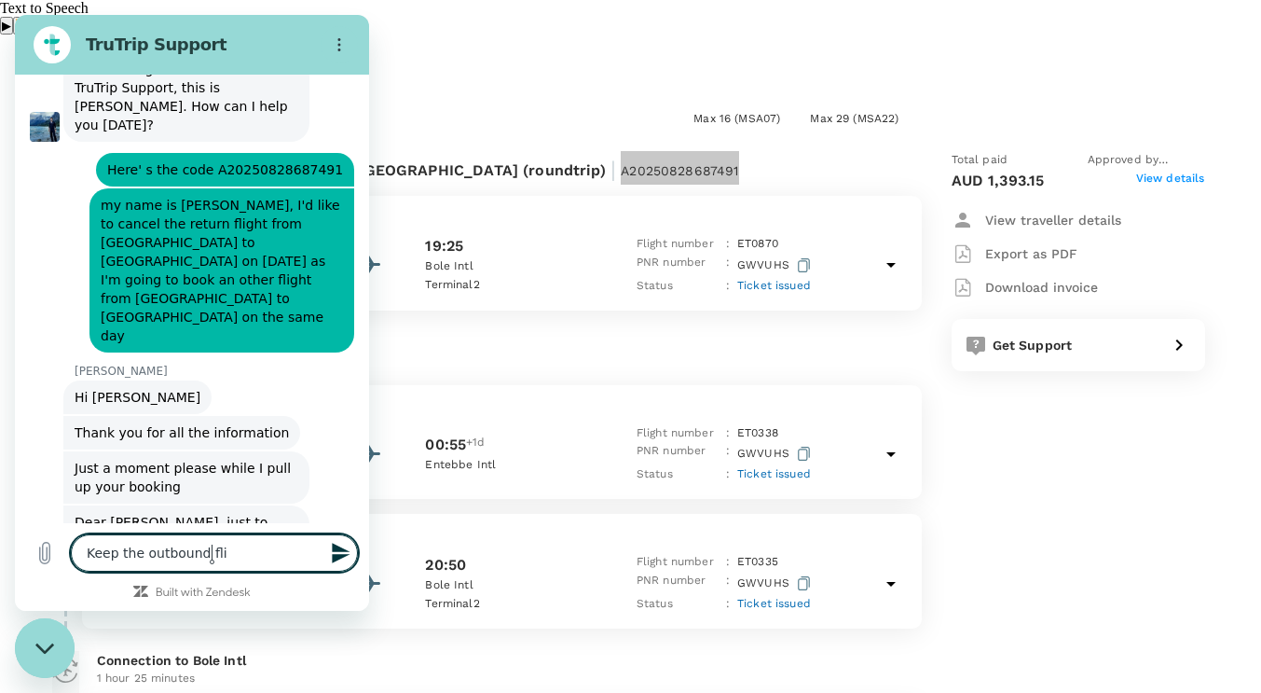
type textarea "x"
type textarea "Keep the outbound fligh"
type textarea "x"
type textarea "Keep the outbound flight"
type textarea "x"
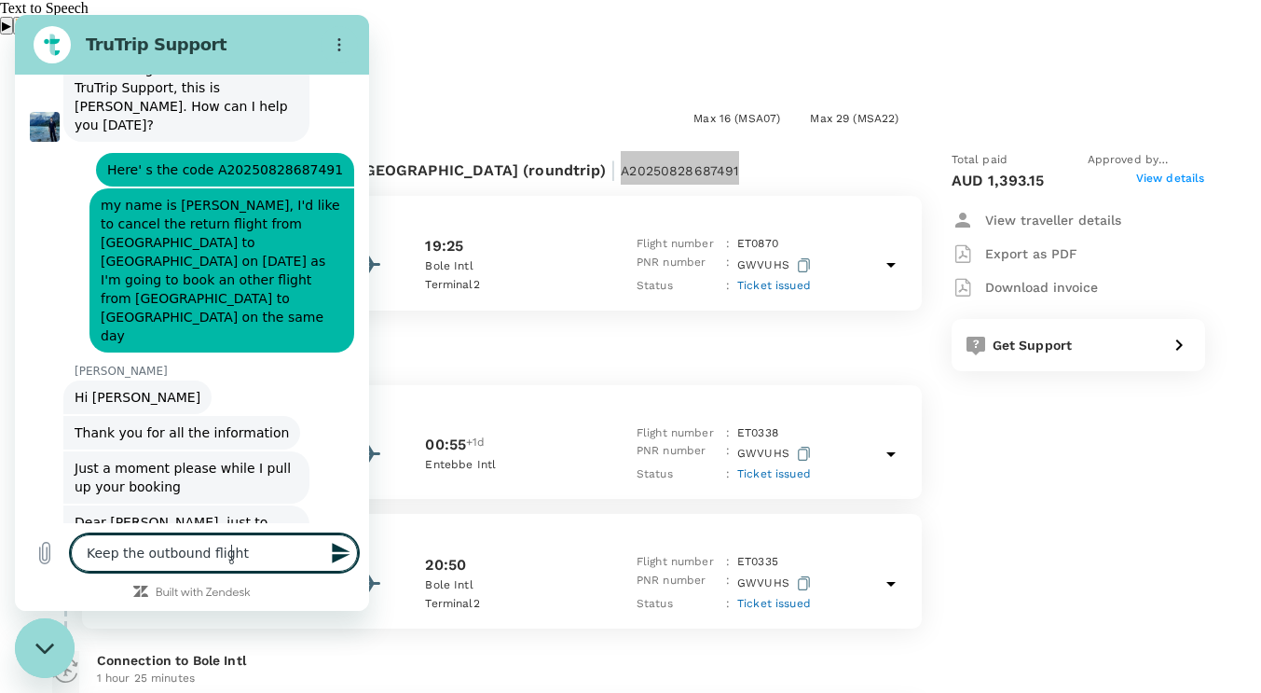
type textarea "Keep the outbound flight"
type textarea "x"
type textarea "Keep the outbound flight o"
type textarea "x"
type textarea "Keep the outbound flight on"
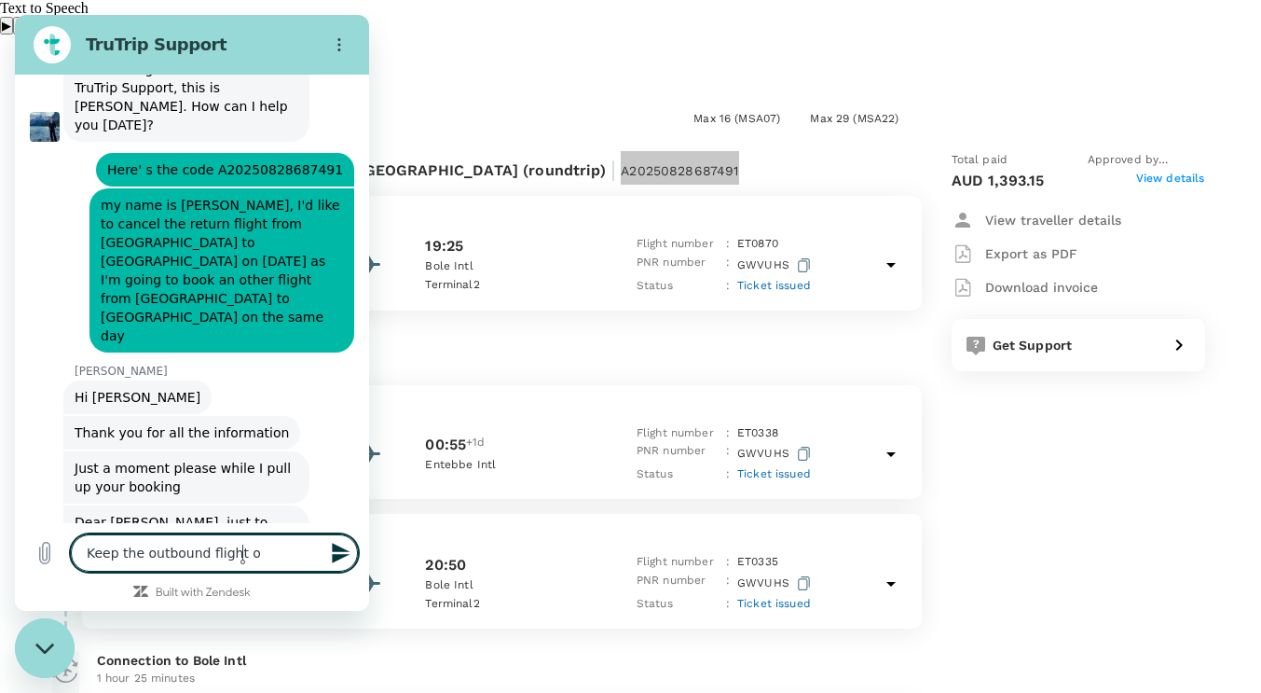
type textarea "x"
type textarea "Keep the outbound flight on"
type textarea "x"
type textarea "Keep the outbound flight on 3"
type textarea "x"
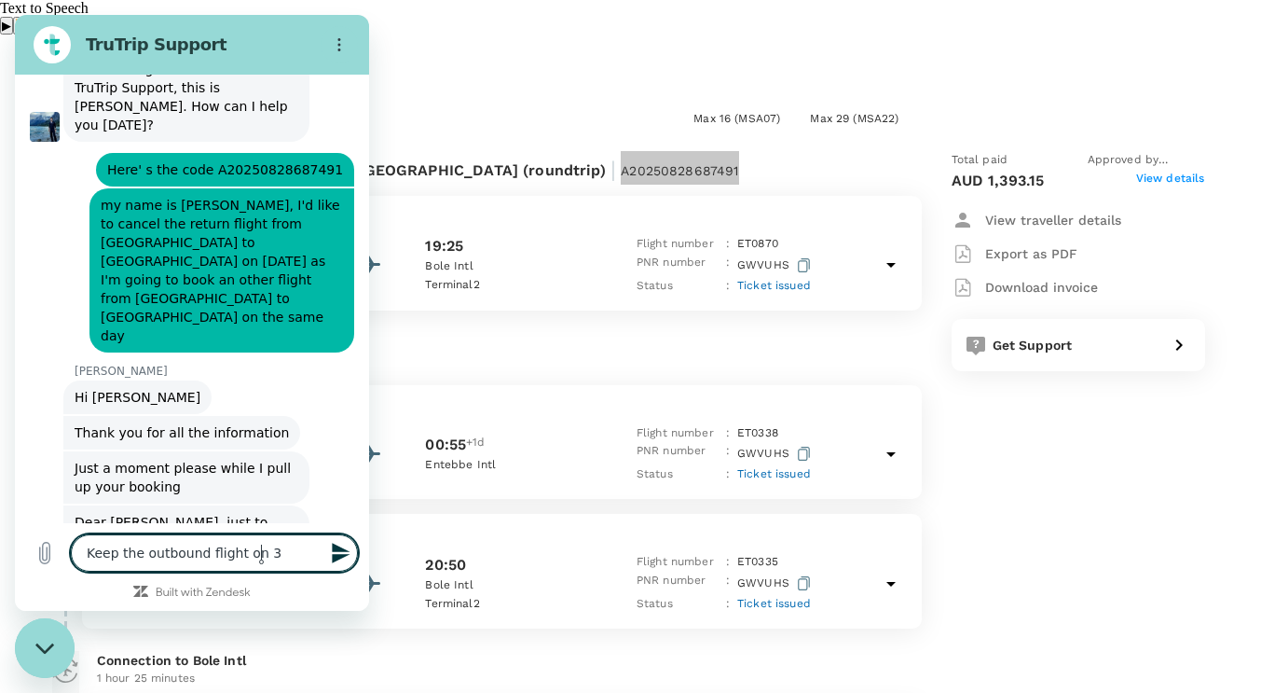
type textarea "Keep the outbound flight on 31"
type textarea "x"
type textarea "Keep the outbound flight on 31"
type textarea "x"
type textarea "Keep the outbound flight on 31 A"
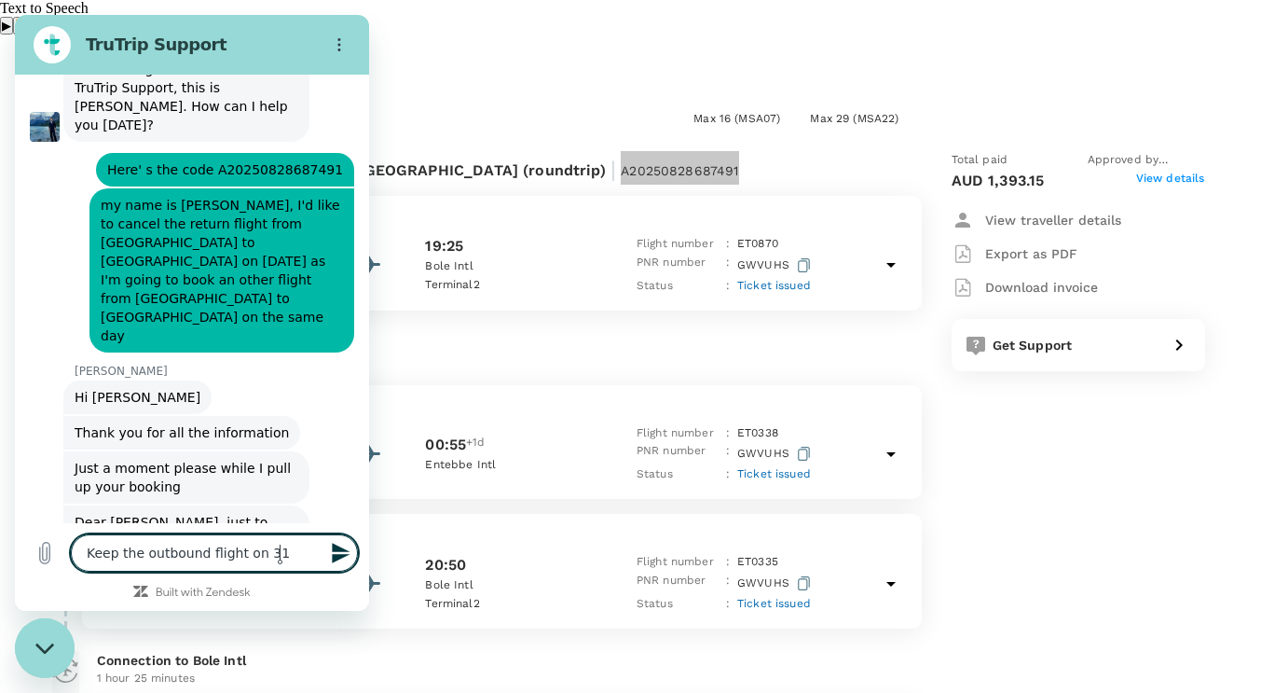
type textarea "x"
type textarea "Keep the outbound flight on 31 Au"
type textarea "x"
type textarea "Keep the outbound flight on 31 Aug"
type textarea "x"
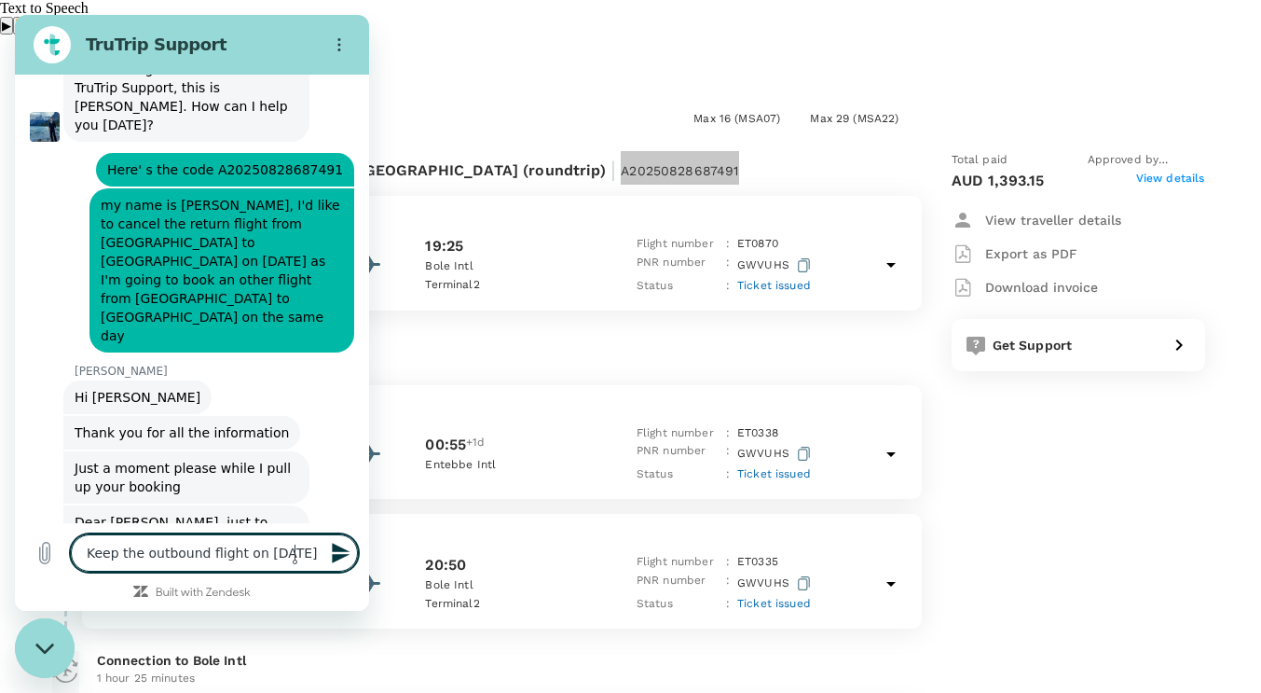
type textarea "Keep the outbound flight on 31 Augu"
type textarea "x"
type textarea "Keep the outbound flight on 31 Augus"
type textarea "x"
type textarea "Keep the outbound flight on 31 August"
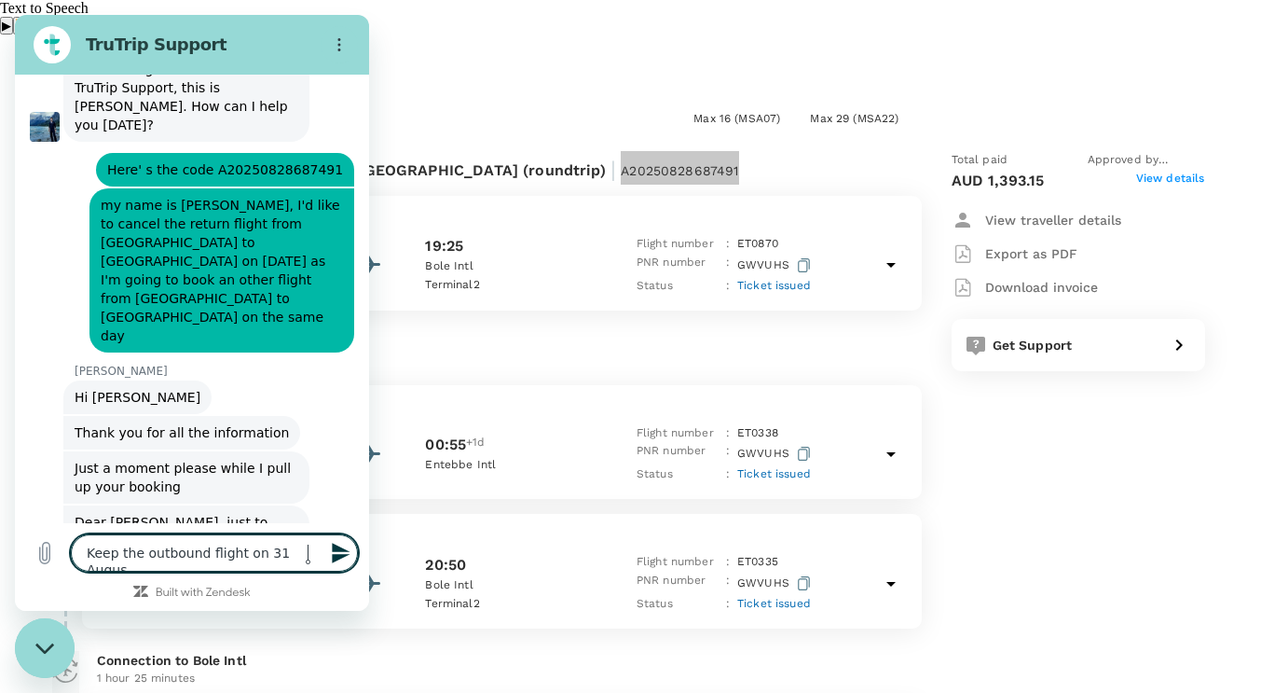
type textarea "x"
type textarea "Keep the outbound flight on 31 August"
type textarea "x"
type textarea "Keep the outbound flight on 31 August p"
type textarea "x"
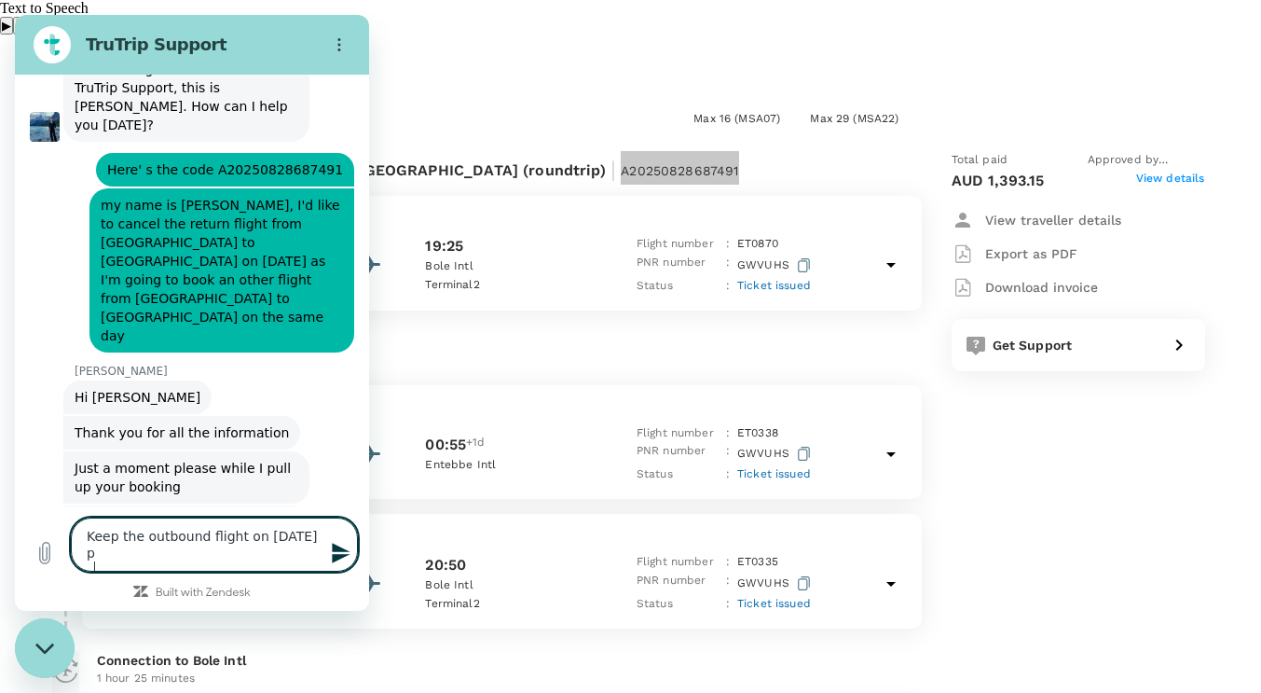
type textarea "Keep the outbound flight on 31 August pl"
type textarea "x"
type textarea "Keep the outbound flight on 31 August ple"
type textarea "x"
type textarea "Keep the outbound flight on 31 August plea"
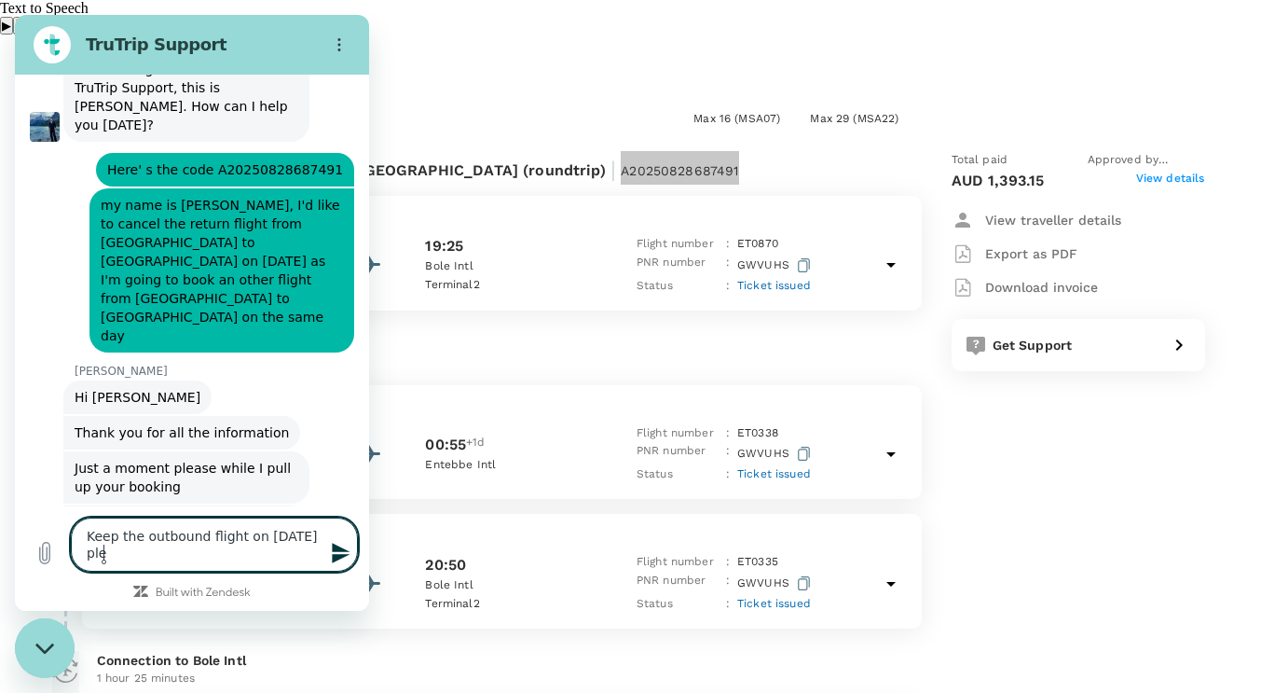
type textarea "x"
type textarea "Keep the outbound flight on 31 August pleas"
type textarea "x"
type textarea "Keep the outbound flight on 31 August please"
type textarea "x"
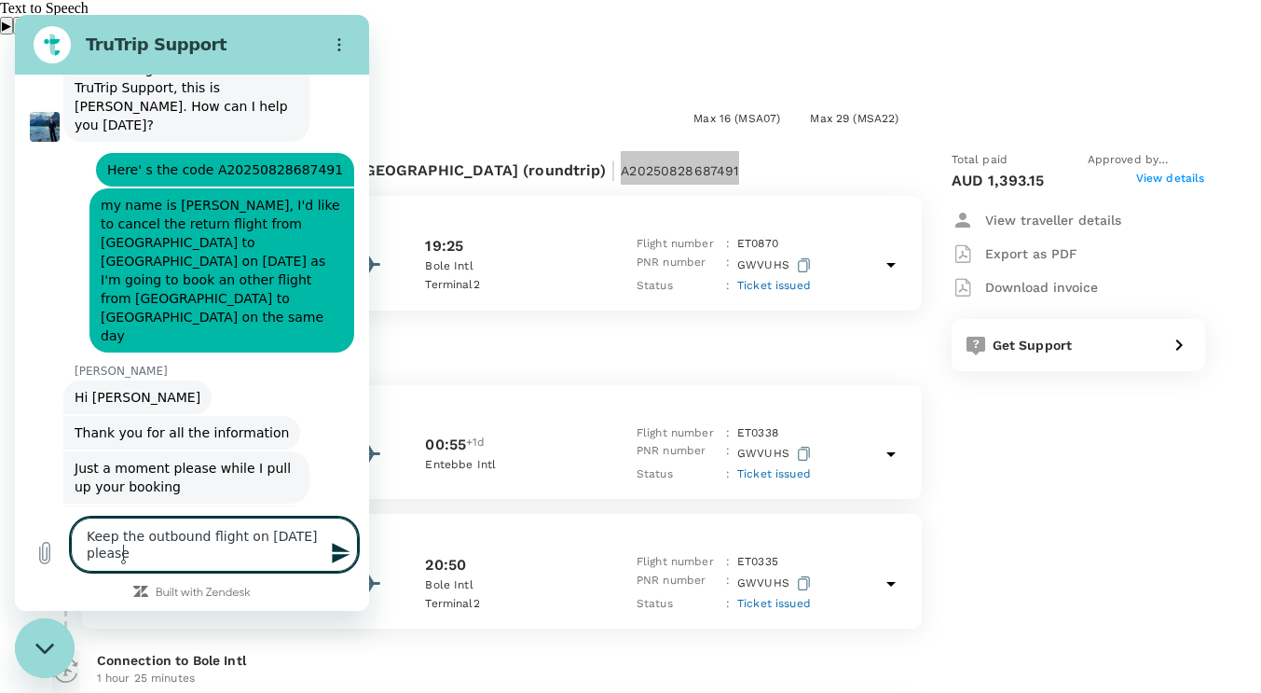
type textarea "Keep the outbound flight on 31 August please."
type textarea "x"
click at [300, 530] on textarea "Keep the outbound flight on 31 August please." at bounding box center [214, 544] width 287 height 54
click at [15, 15] on lt-span "August ," at bounding box center [15, 15] width 0 height 0
type textarea "Keep the outbound flight on 31 August, please."
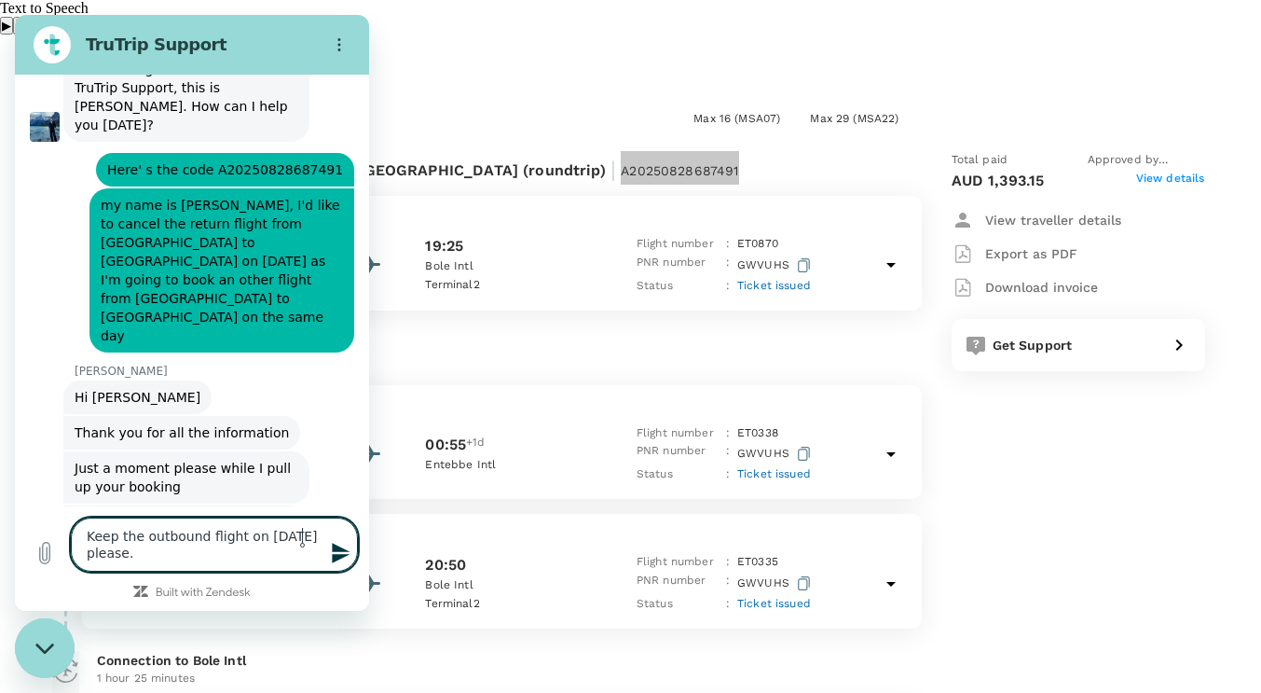
type textarea "x"
drag, startPoint x: 163, startPoint y: 555, endPoint x: 86, endPoint y: 538, distance: 79.2
click at [86, 538] on textarea "Keep the outbound flight on 31 August, please." at bounding box center [214, 544] width 287 height 54
click at [147, 553] on textarea "Keep the outbound flight on 31 August, please." at bounding box center [214, 544] width 287 height 54
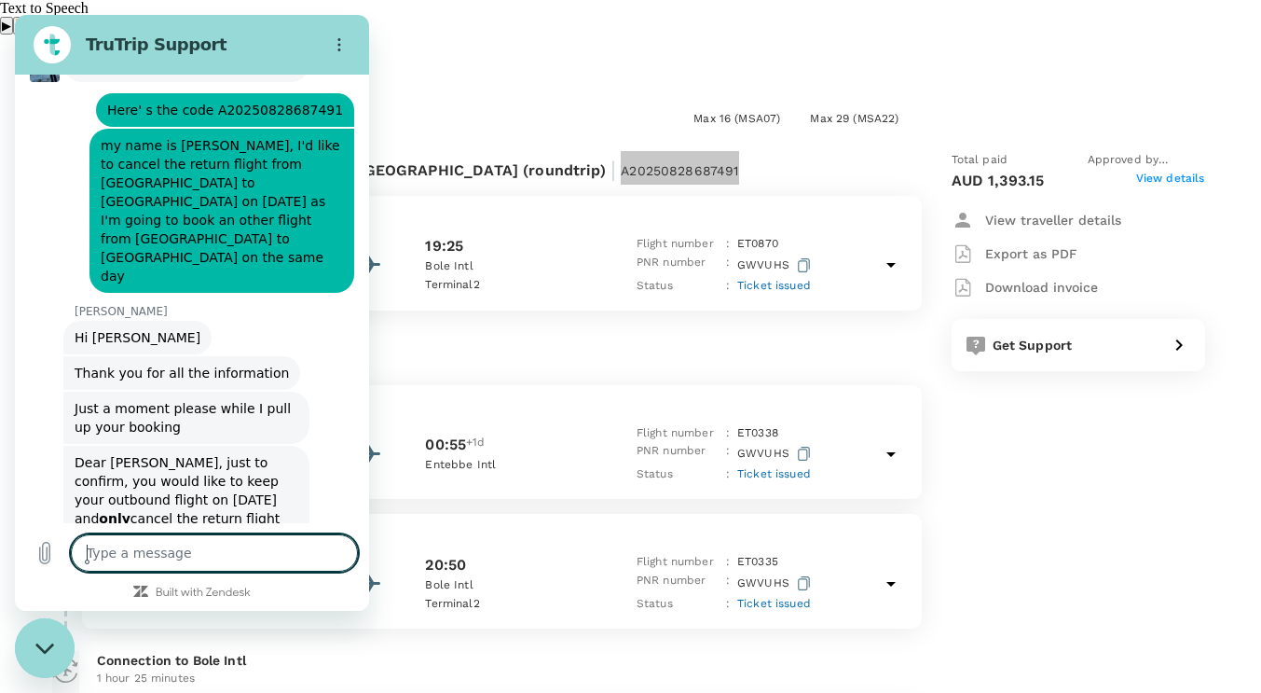
scroll to position [731, 0]
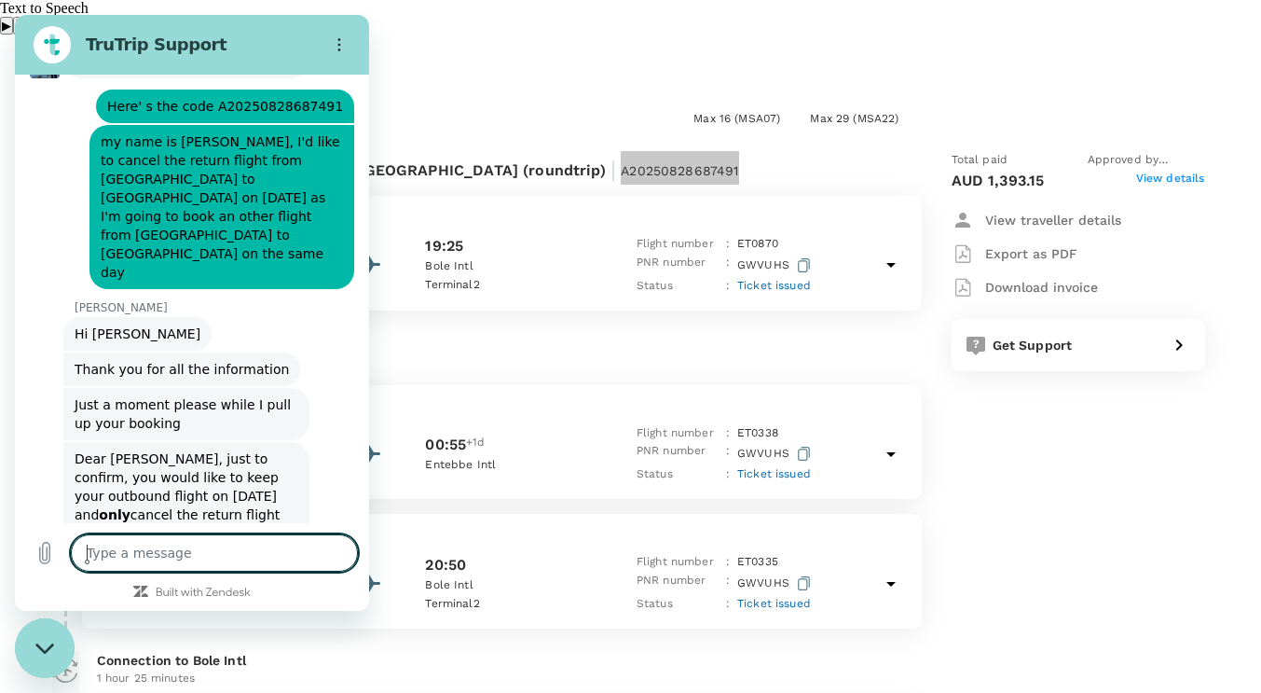
type textarea "x"
type textarea "O"
type textarea "x"
type textarea "Or"
type textarea "x"
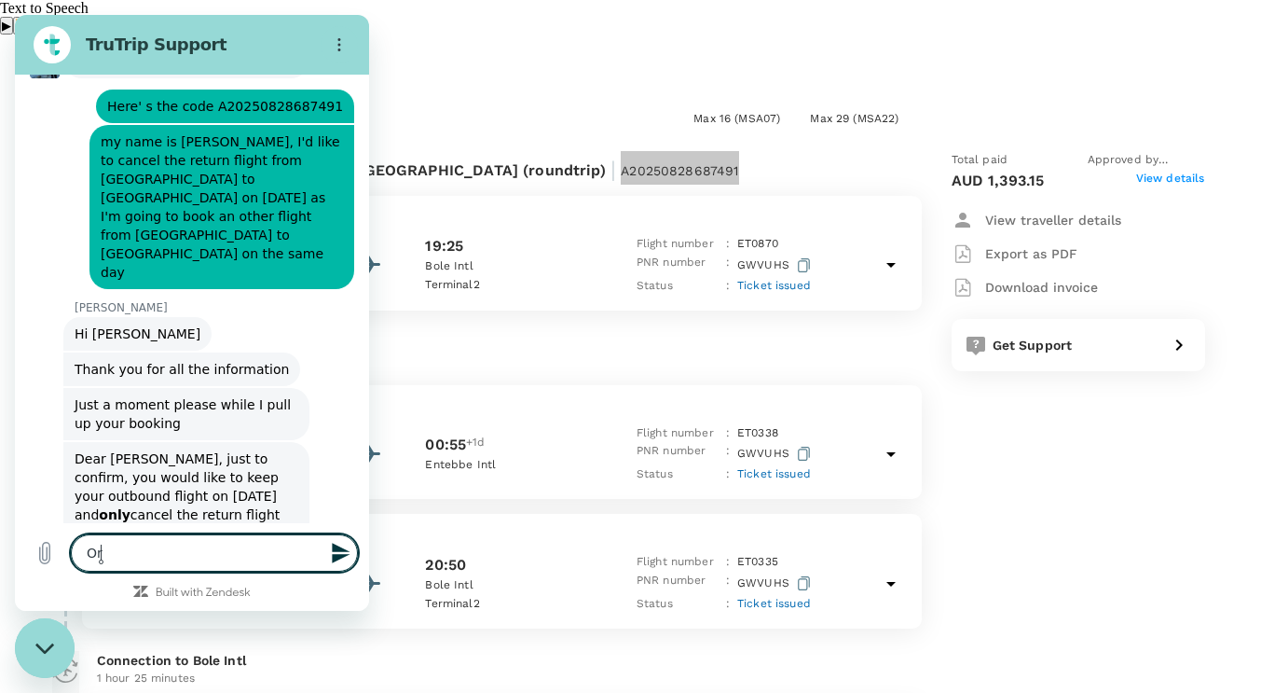
type textarea "Or"
type textarea "x"
type textarea "Or i"
type textarea "x"
type textarea "Or is"
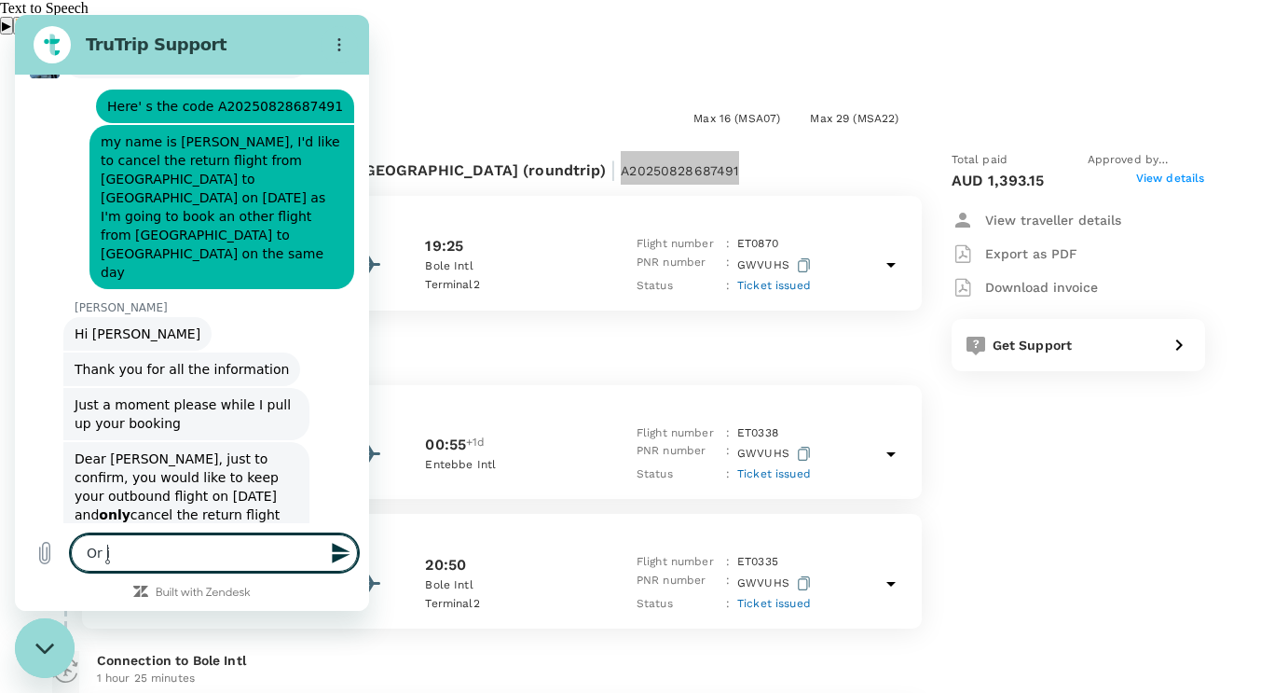
type textarea "x"
type textarea "Or is"
type textarea "x"
type textarea "Or is t"
type textarea "x"
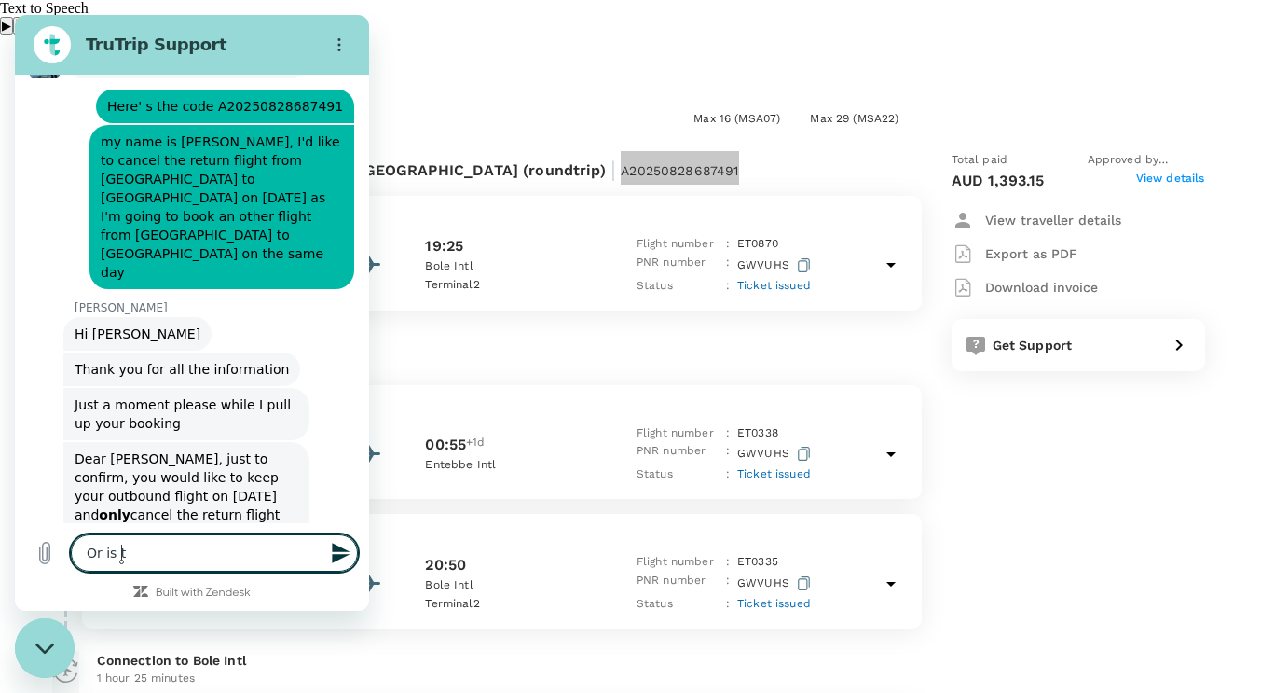
type textarea "Or is th"
type textarea "x"
type textarea "Or is the"
type textarea "x"
type textarea "Or is ther"
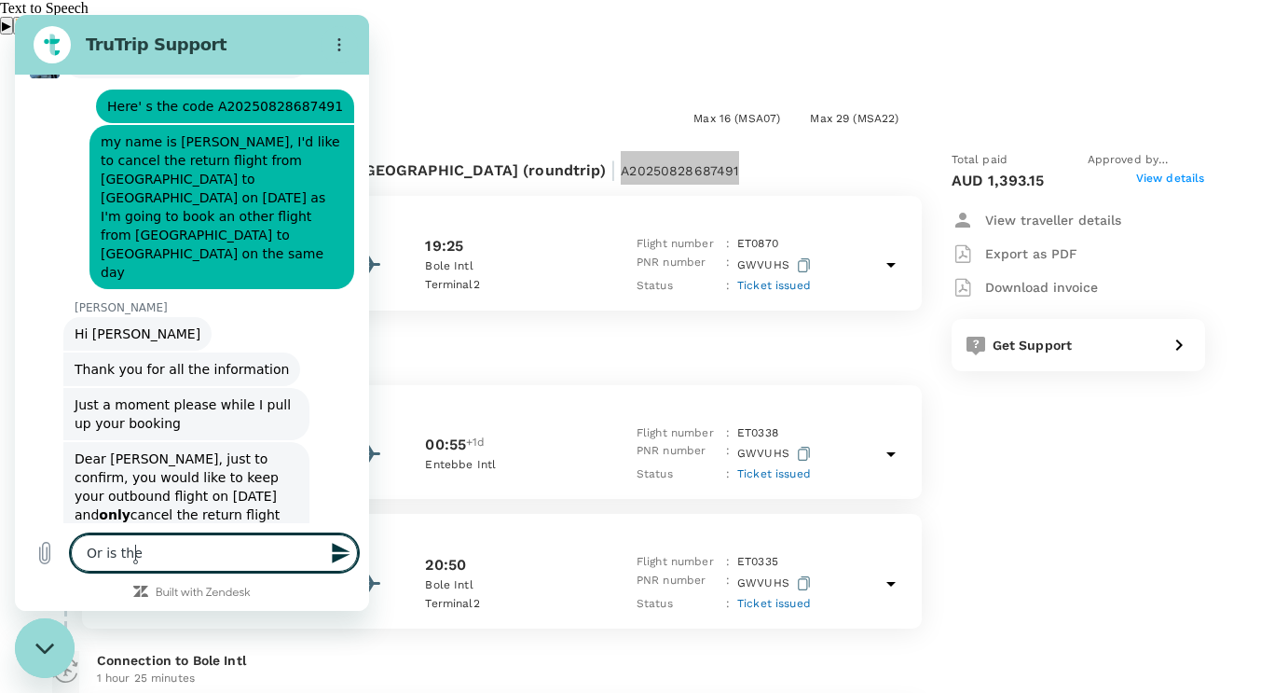
type textarea "x"
type textarea "Or is there"
type textarea "x"
type textarea "Or is there"
type textarea "x"
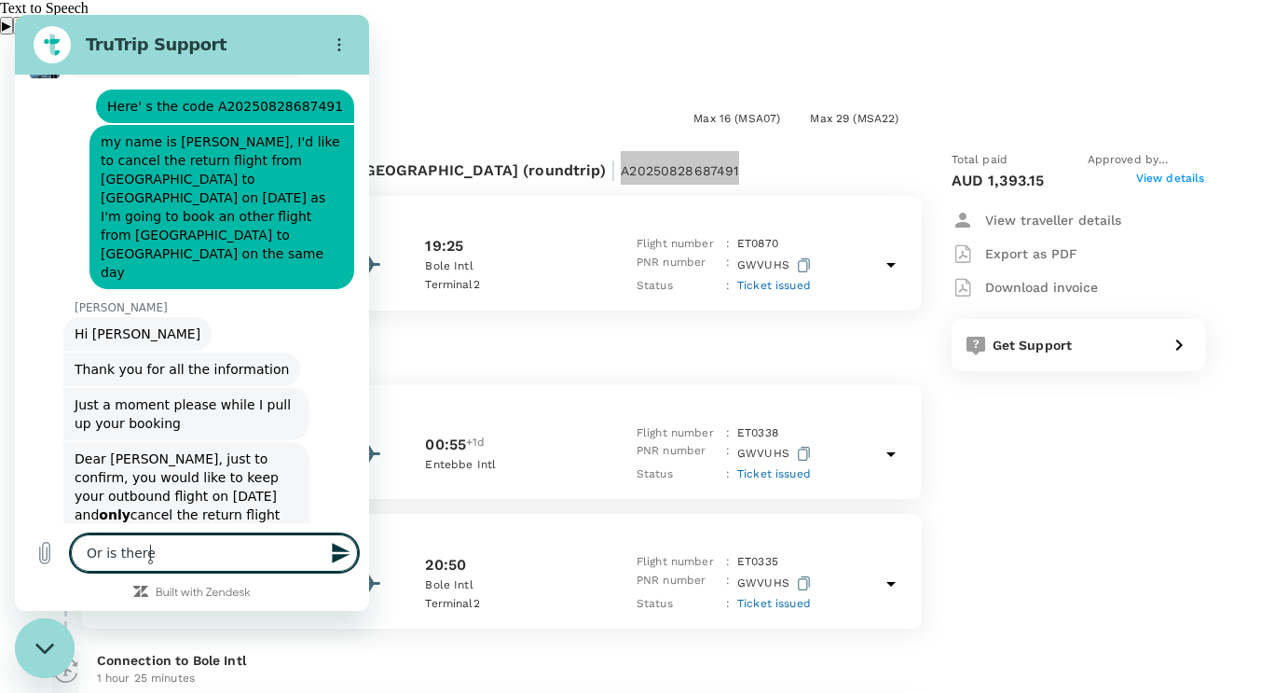
type textarea "Or is there a"
type textarea "x"
type textarea "Or is there an"
type textarea "x"
type textarea "Or is there any"
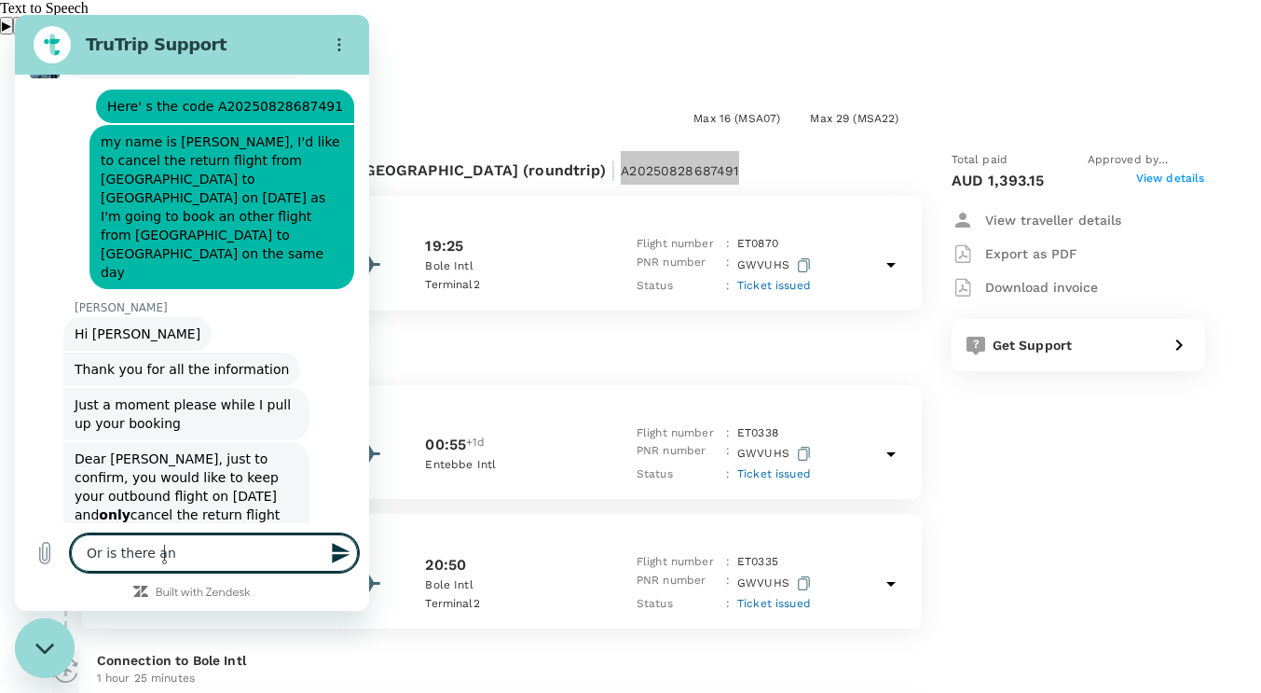
type textarea "x"
type textarea "Or is there any"
type textarea "x"
type textarea "Or is there any w"
type textarea "x"
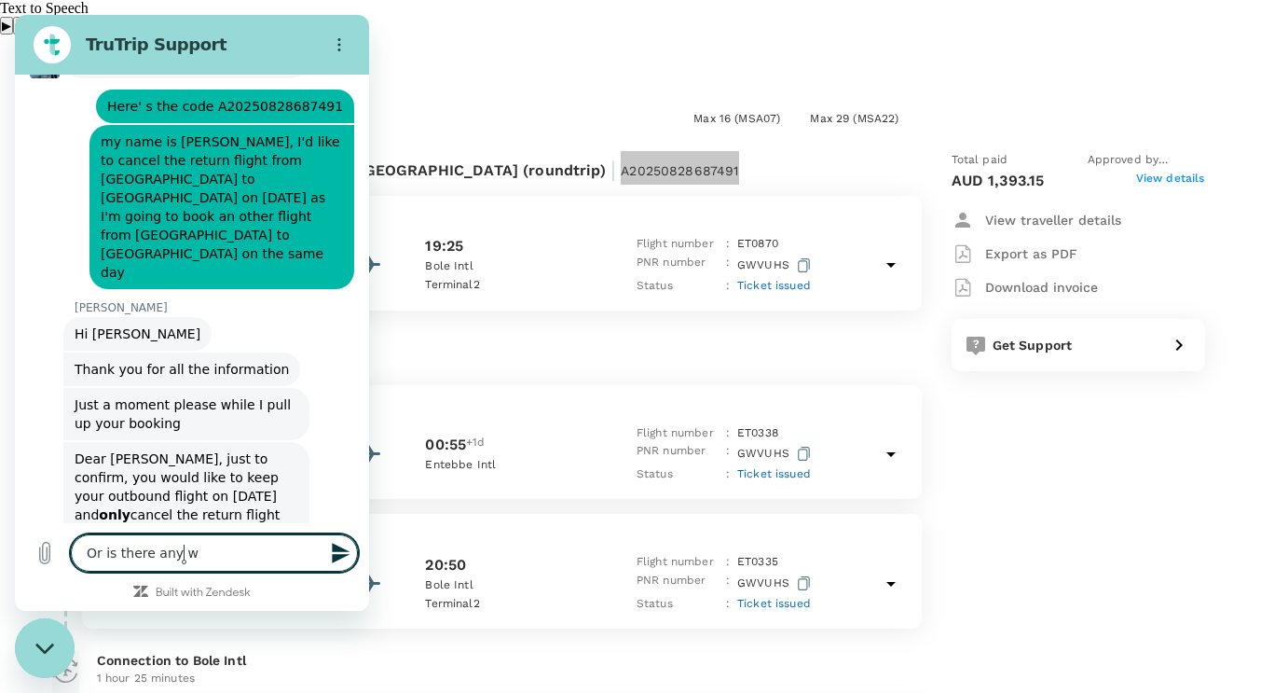
type textarea "Or is there any wa"
type textarea "x"
type textarea "Or is there any way"
type textarea "x"
type textarea "Or is there any way"
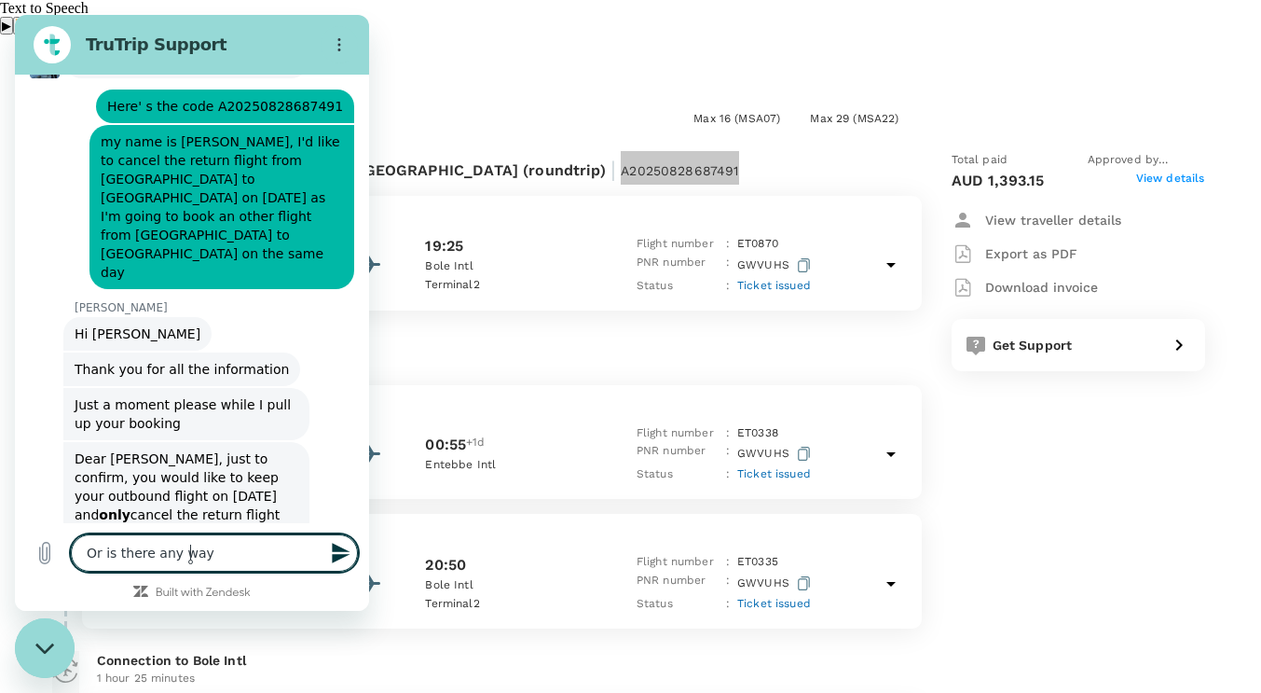
type textarea "x"
type textarea "Or is there any way t"
type textarea "x"
type textarea "Or is there any way to"
type textarea "x"
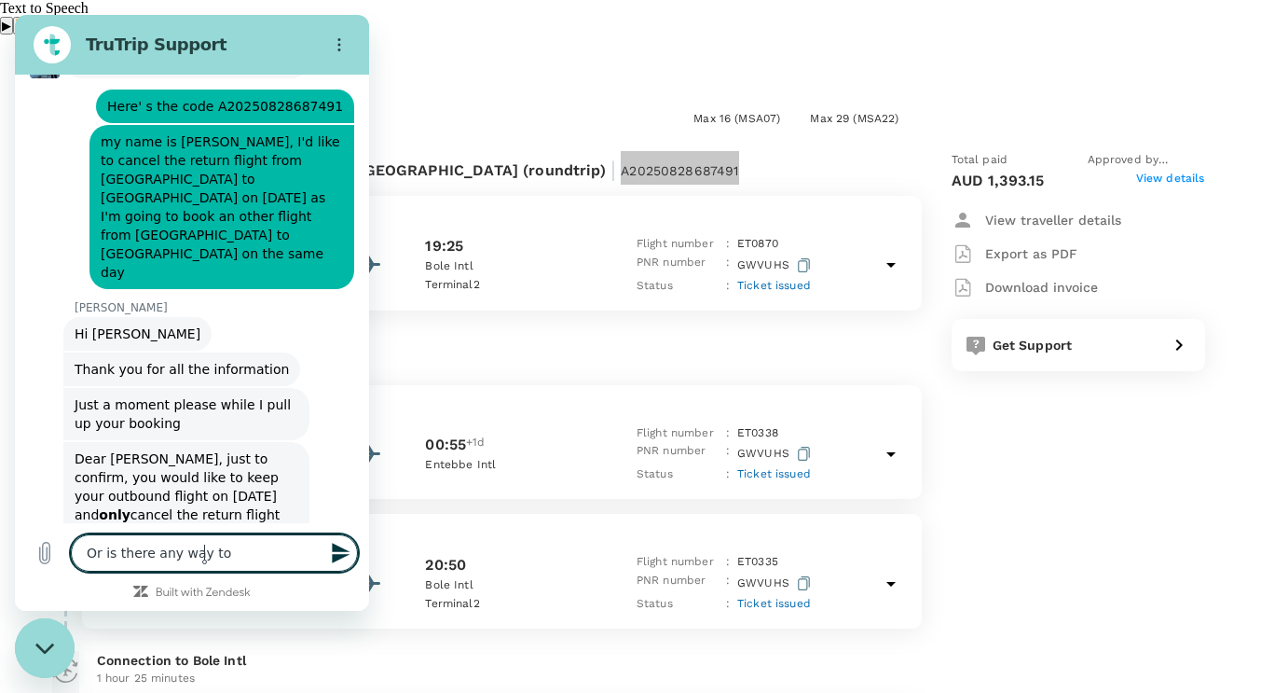
type textarea "Or is there any way to"
type textarea "x"
type textarea "Or is there any way to c"
type textarea "x"
type textarea "Or is there any way to ch"
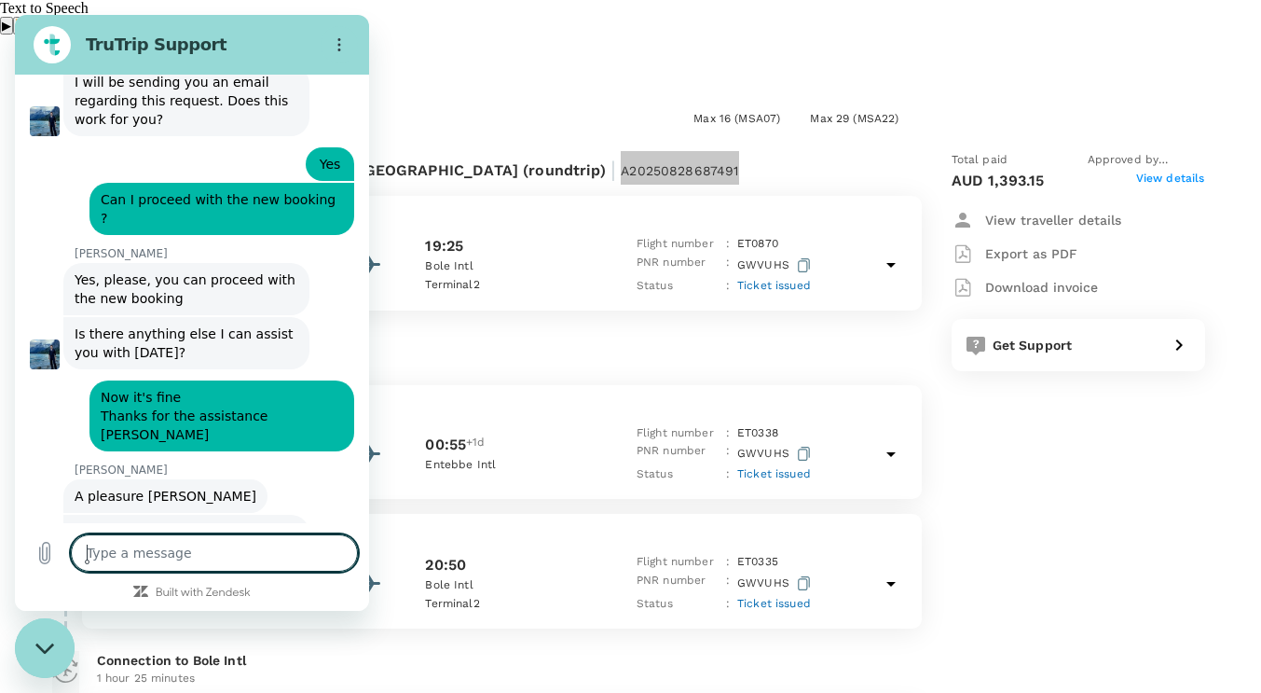
scroll to position [1635, 0]
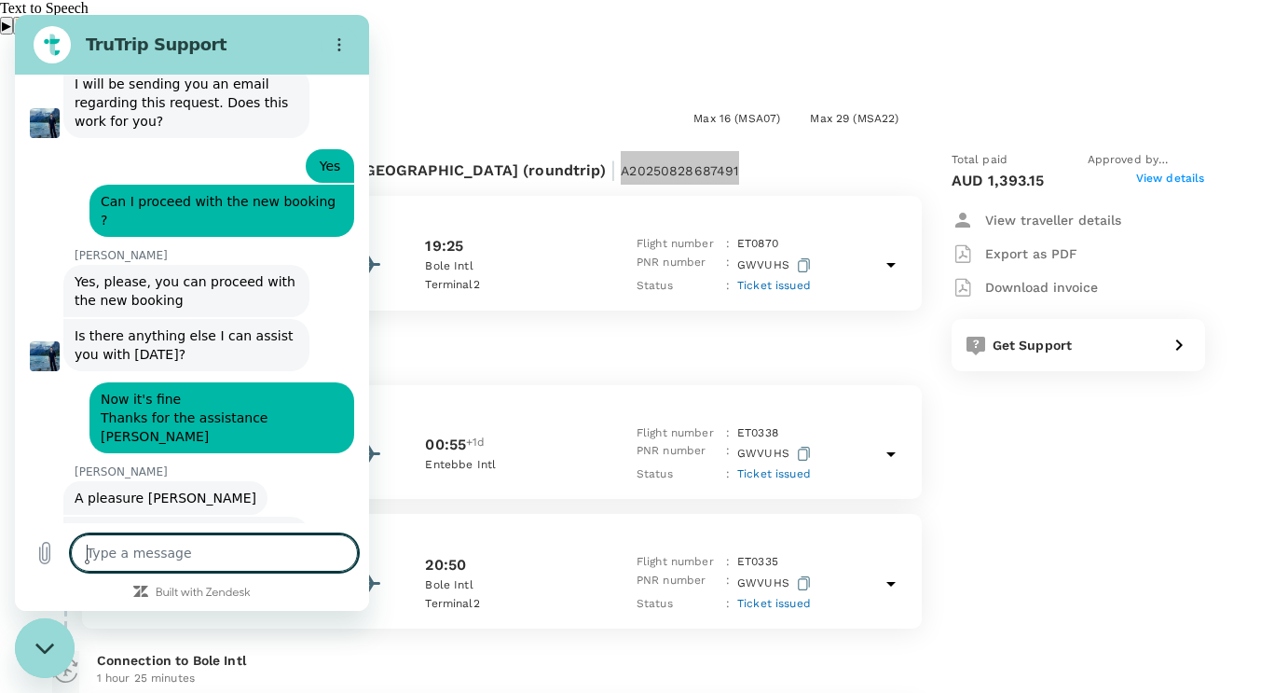
click at [197, 545] on textarea at bounding box center [214, 552] width 287 height 37
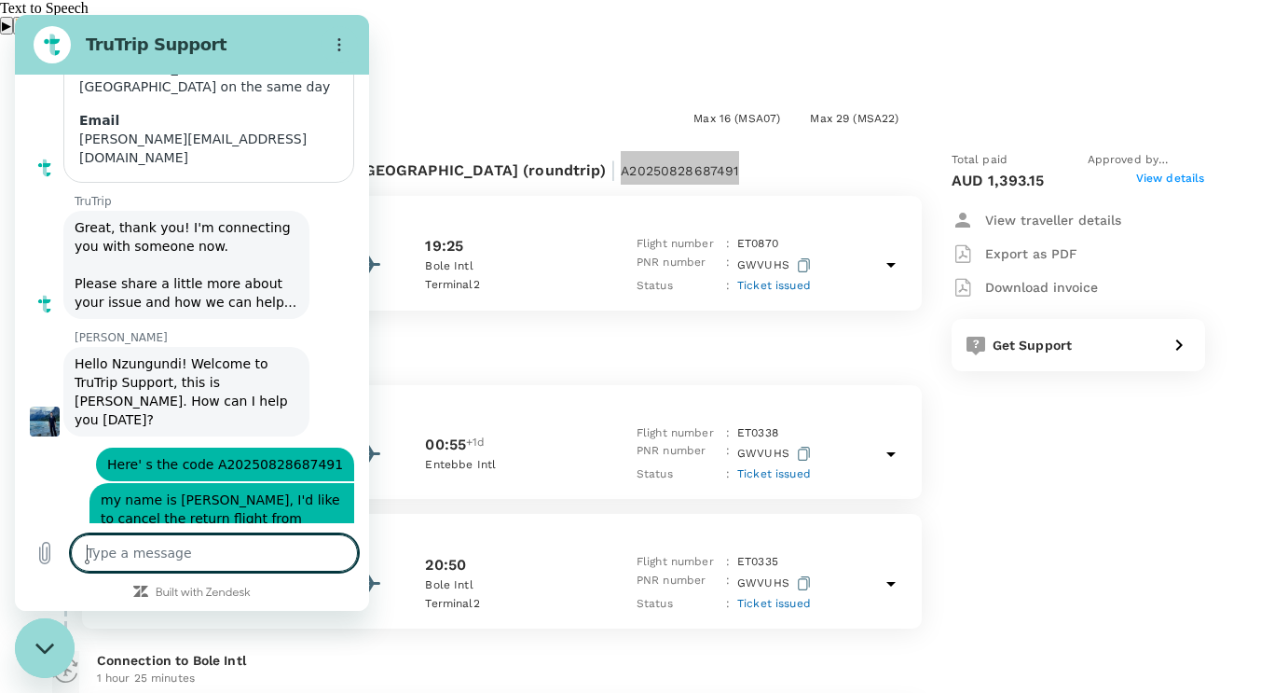
scroll to position [839, 0]
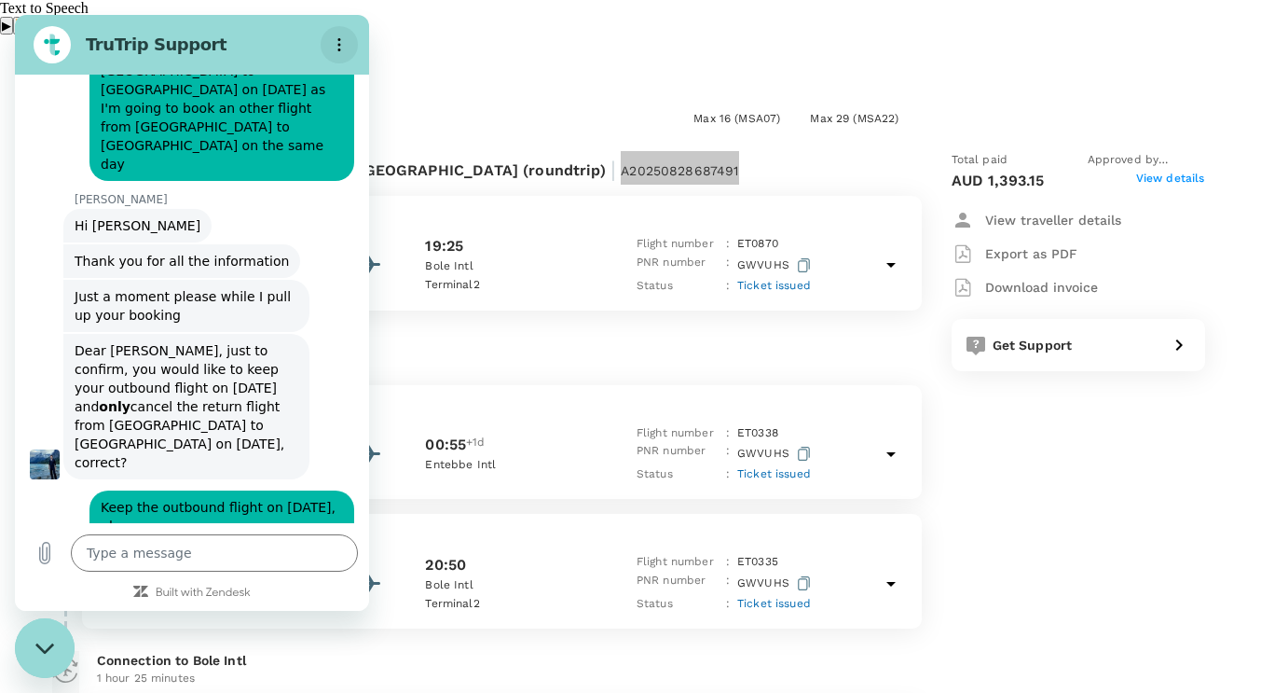
click at [341, 41] on icon "Options menu" at bounding box center [339, 44] width 15 height 15
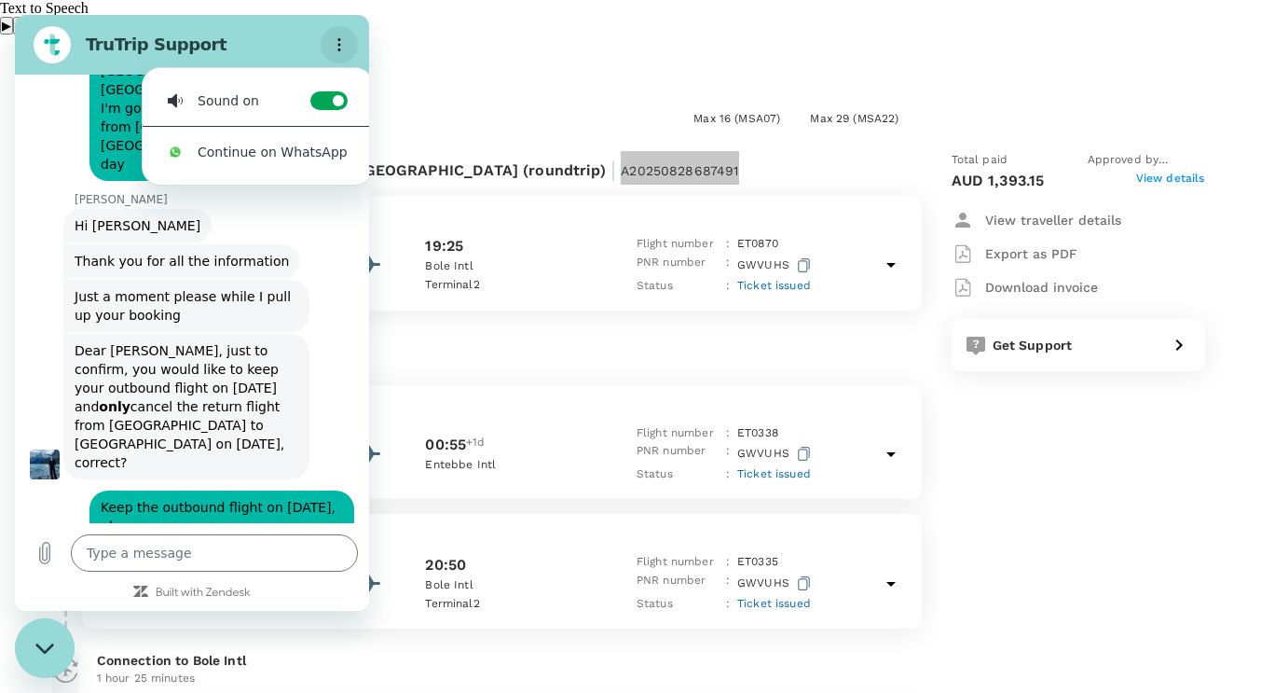
click at [340, 41] on icon "Options menu" at bounding box center [339, 44] width 15 height 15
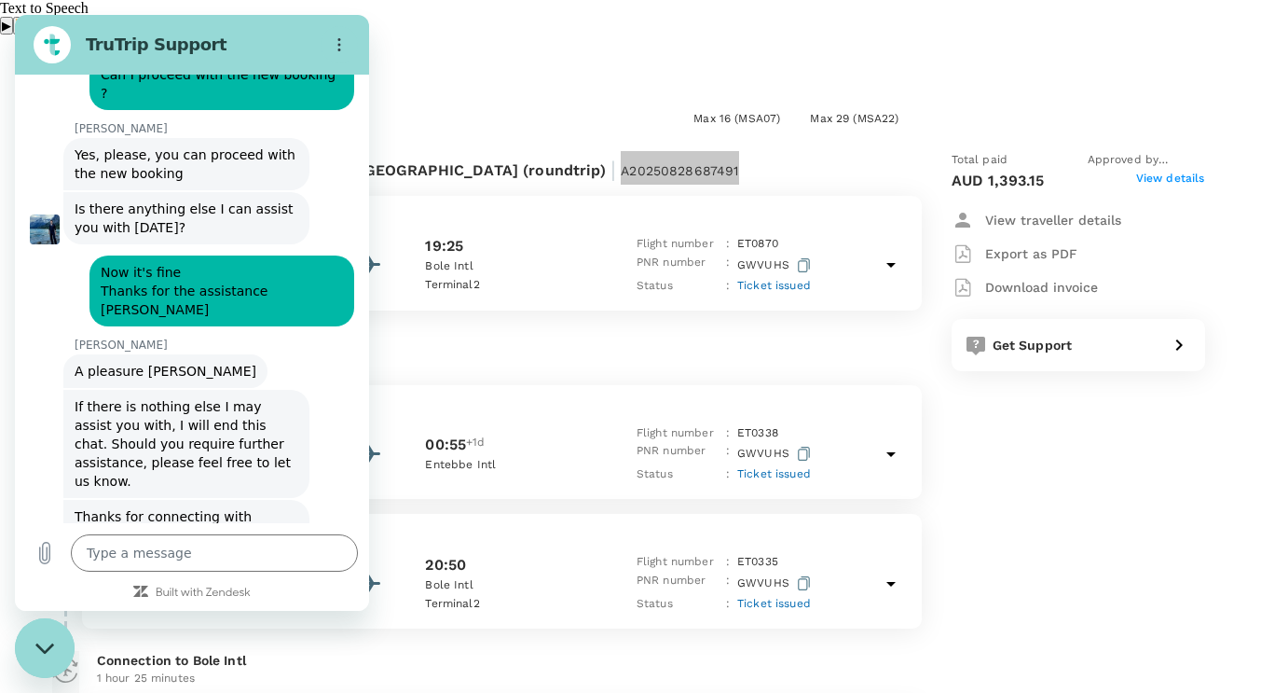
scroll to position [1811, 0]
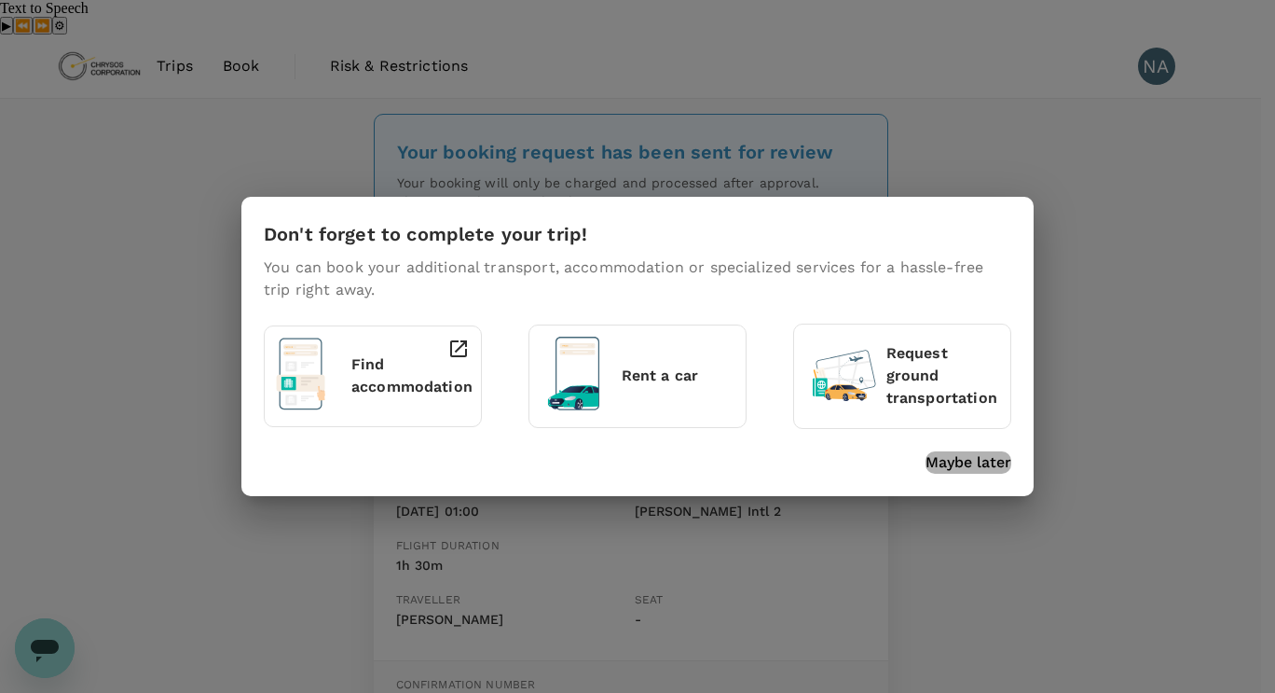
click at [988, 456] on p "Maybe later" at bounding box center [969, 462] width 86 height 22
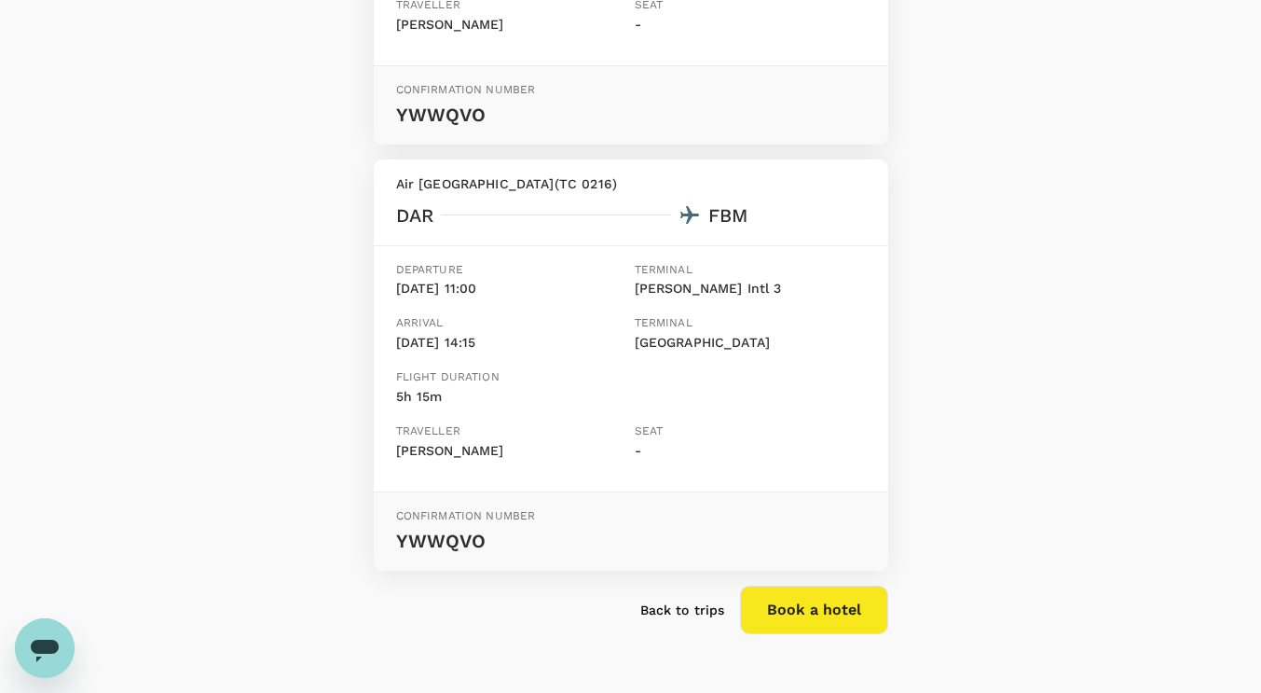
scroll to position [611, 0]
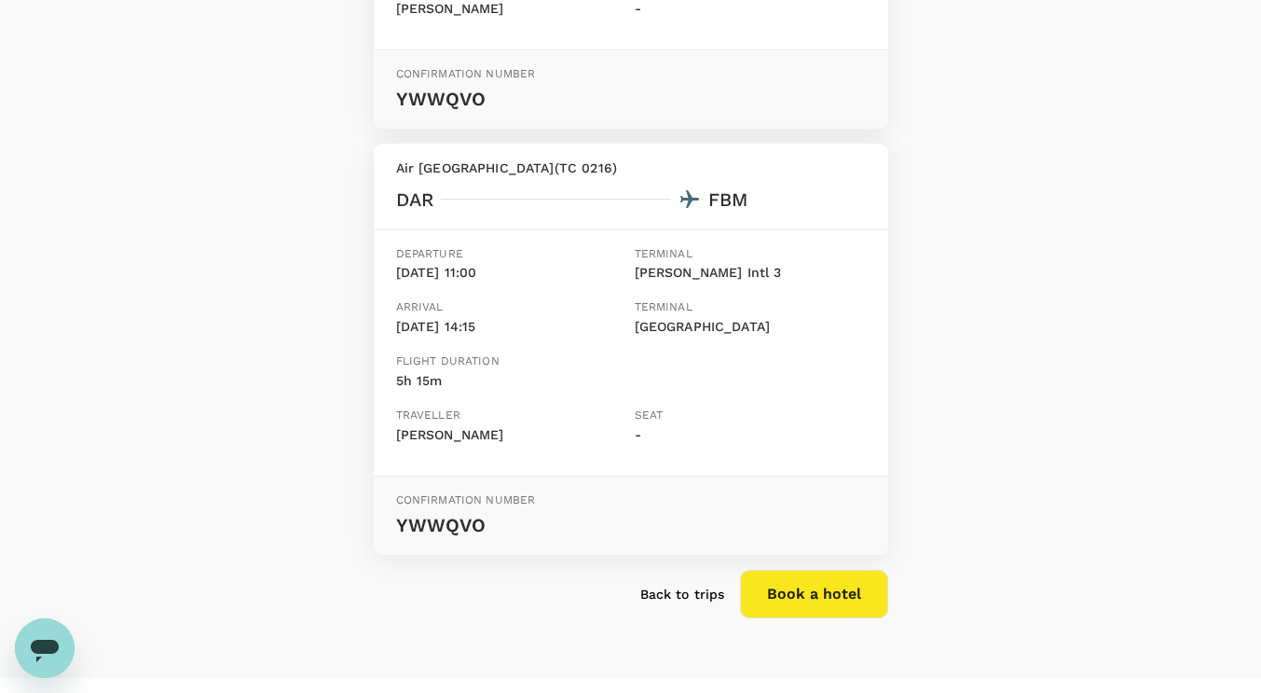
click at [691, 585] on p "Back to trips" at bounding box center [682, 594] width 85 height 19
